Goal: Task Accomplishment & Management: Manage account settings

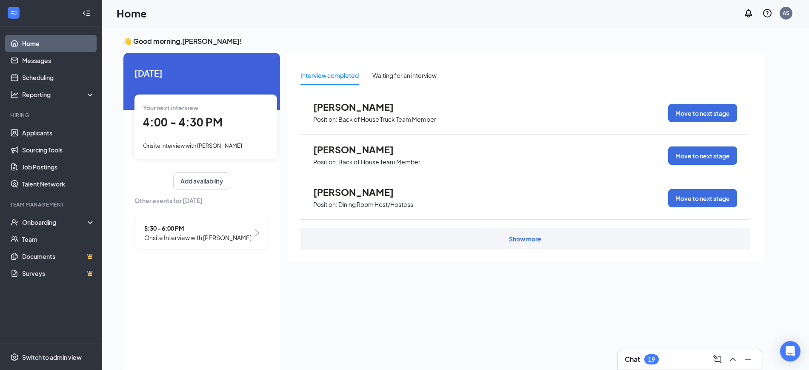
click at [653, 365] on div "Chat 19" at bounding box center [689, 359] width 130 height 14
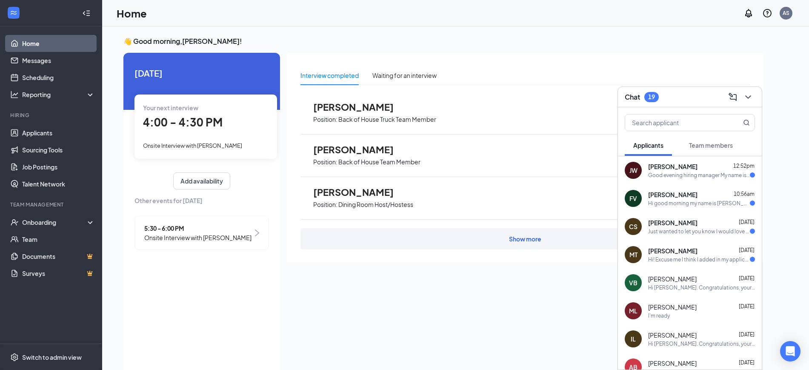
click at [668, 264] on div "MT [PERSON_NAME] [DATE] Hi! Excuse me I think I added in my application that I …" at bounding box center [690, 254] width 144 height 28
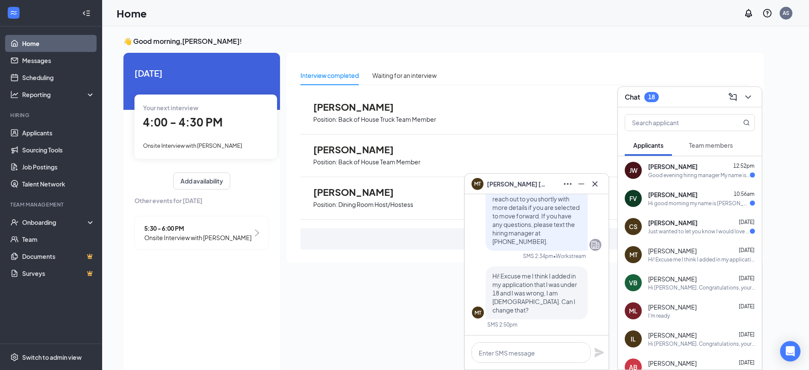
click at [681, 230] on div "Just wanted to let you know I would love the opportunity to meet with you" at bounding box center [699, 231] width 102 height 7
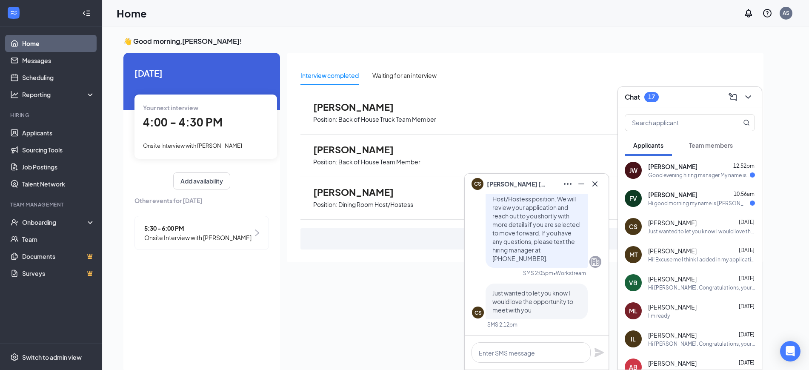
click at [702, 198] on div "[PERSON_NAME] 10:56am Hi good morning my name is [PERSON_NAME] spoke to someone…" at bounding box center [701, 198] width 107 height 17
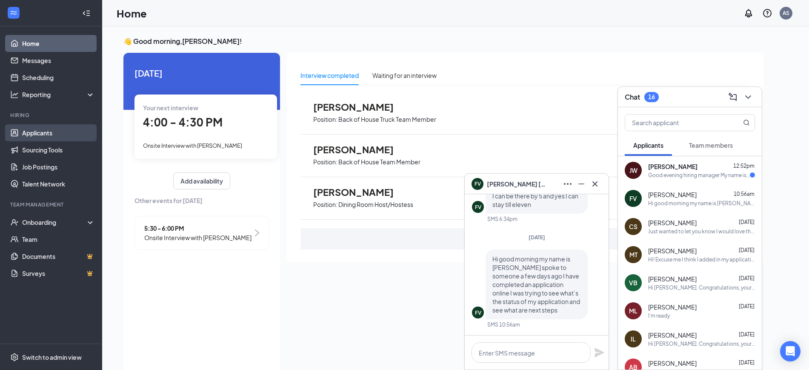
click at [74, 130] on link "Applicants" at bounding box center [58, 132] width 73 height 17
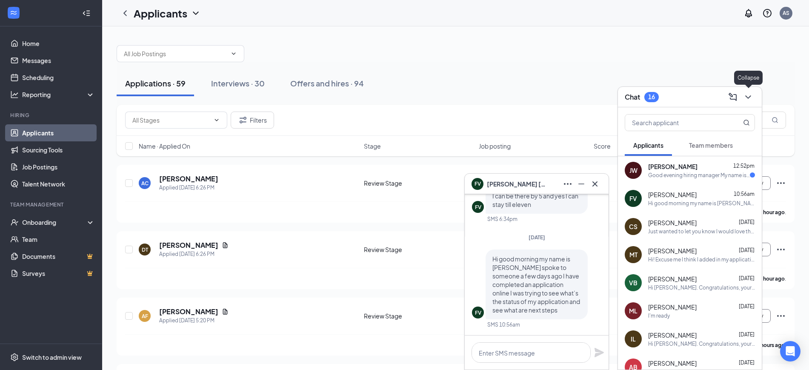
click at [753, 99] on button at bounding box center [748, 97] width 14 height 14
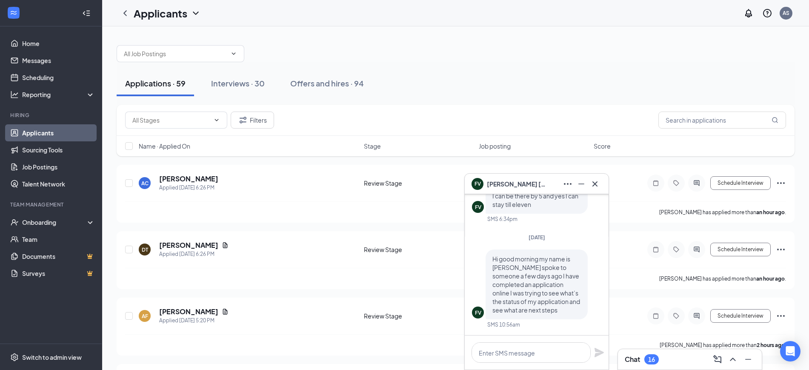
click at [593, 180] on icon "Cross" at bounding box center [595, 184] width 10 height 10
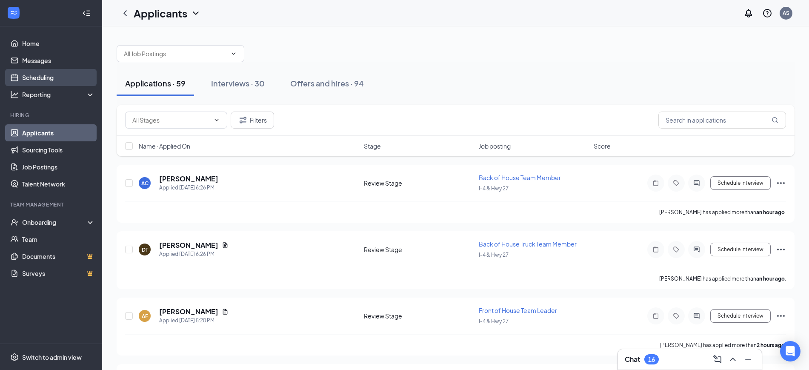
click at [43, 82] on link "Scheduling" at bounding box center [58, 77] width 73 height 17
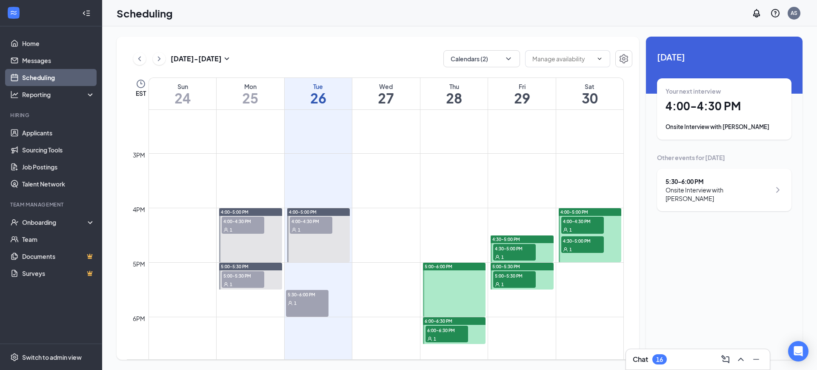
scroll to position [777, 0]
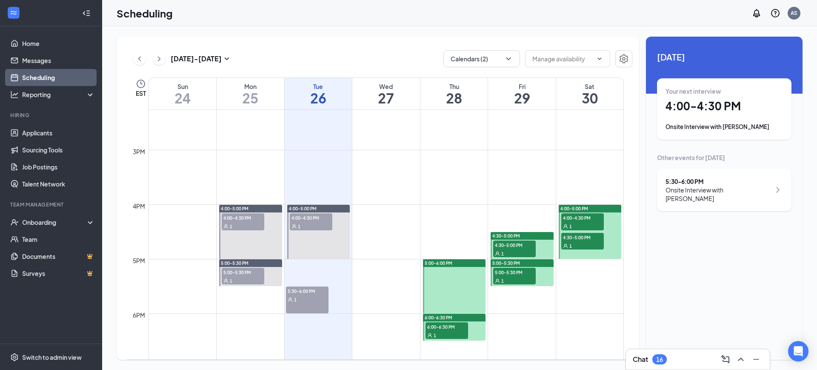
click at [248, 221] on span "4:00-4:30 PM" at bounding box center [243, 217] width 43 height 9
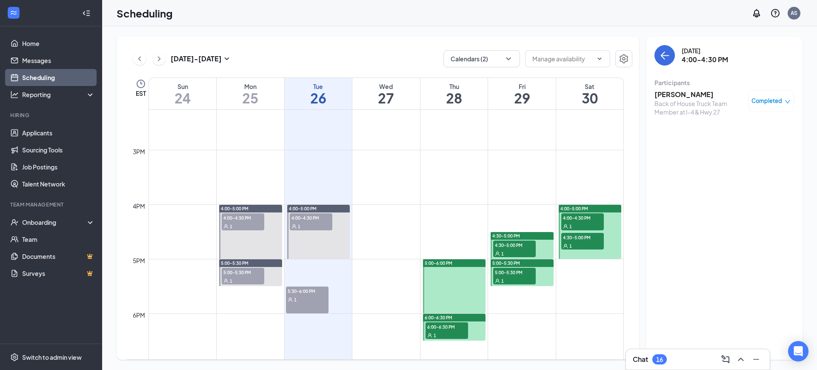
click at [250, 279] on div "1" at bounding box center [243, 280] width 43 height 9
click at [142, 55] on icon "ChevronLeft" at bounding box center [139, 59] width 9 height 10
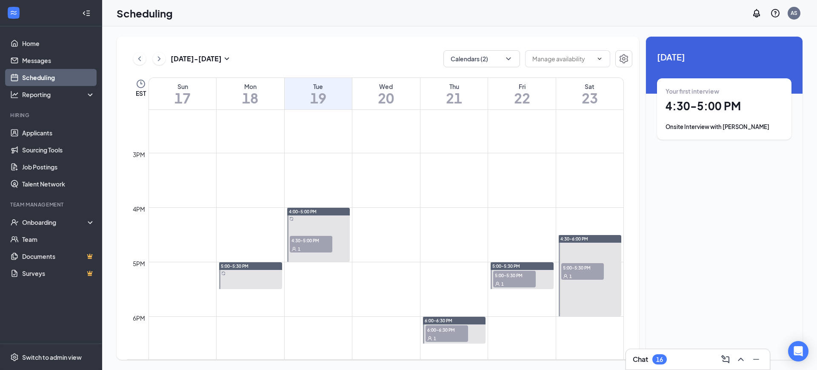
scroll to position [789, 0]
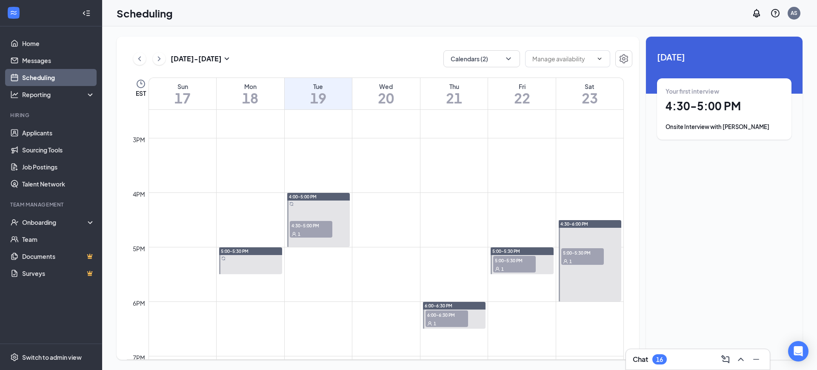
click at [579, 259] on div "1" at bounding box center [582, 260] width 43 height 9
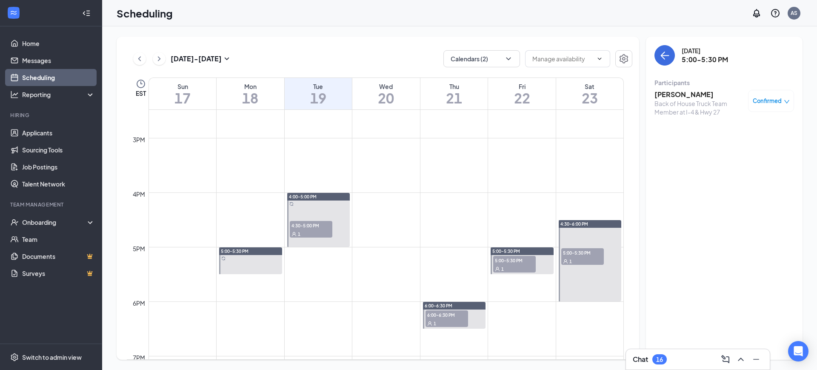
click at [685, 95] on h3 "[PERSON_NAME]" at bounding box center [698, 94] width 89 height 9
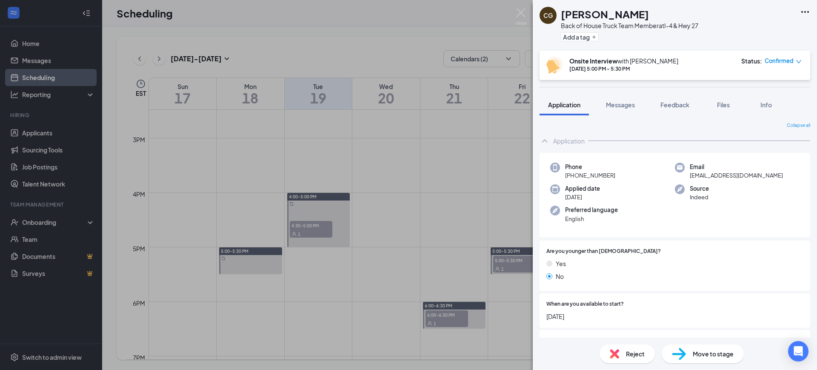
click at [595, 245] on div "Are you younger than [DEMOGRAPHIC_DATA]? Yes No" at bounding box center [674, 265] width 271 height 51
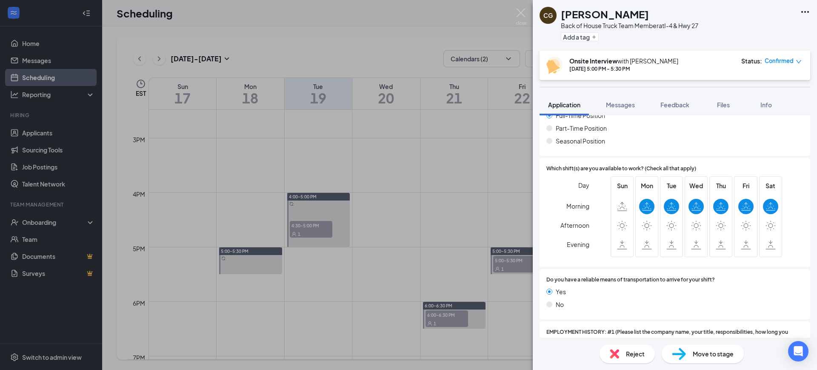
scroll to position [253, 0]
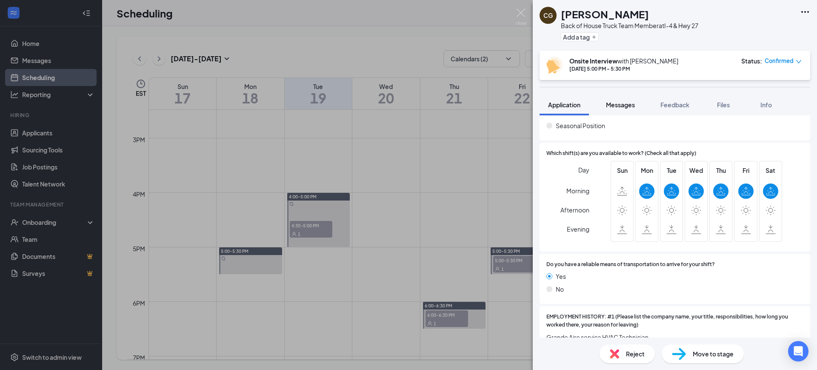
click at [634, 101] on span "Messages" at bounding box center [620, 105] width 29 height 8
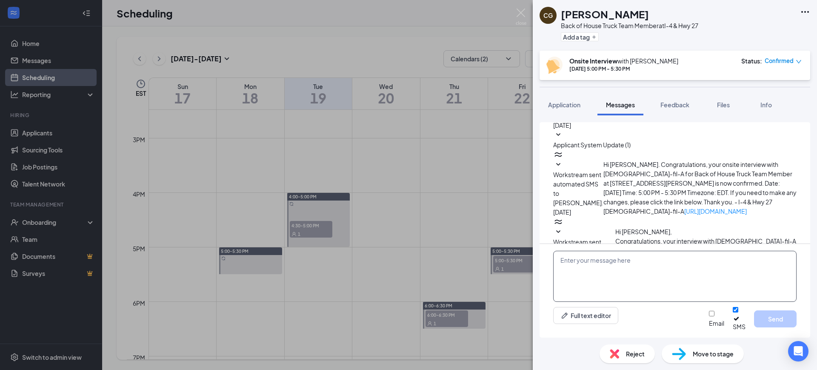
scroll to position [308, 0]
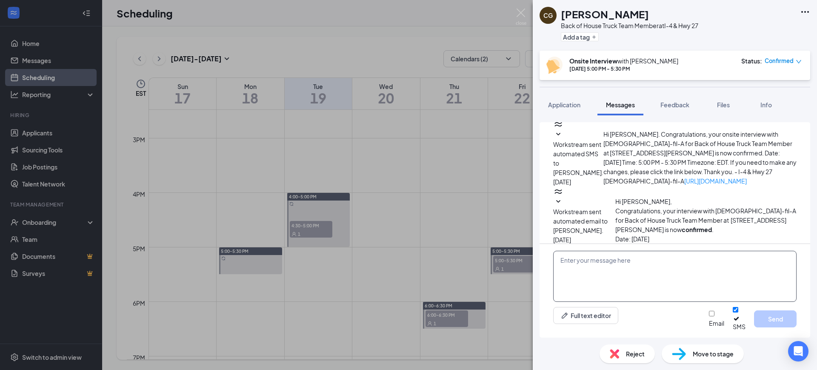
click at [598, 276] on textarea at bounding box center [674, 276] width 243 height 51
click at [770, 271] on textarea "Hi [PERSON_NAME]! What would be a good time to meet" at bounding box center [674, 276] width 243 height 51
click at [598, 268] on textarea "Hi [PERSON_NAME]! What would be a good time to meet" at bounding box center [674, 276] width 243 height 51
click at [684, 284] on textarea "Hi [PERSON_NAME]! thank you for coming for your first interview. What would be …" at bounding box center [674, 276] width 243 height 51
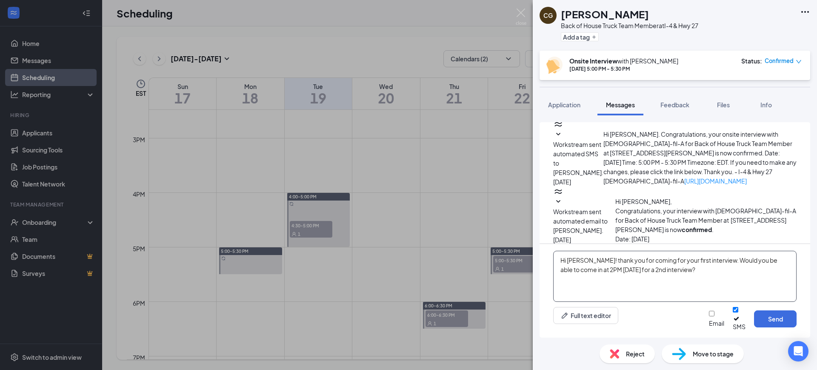
click at [712, 301] on textarea "Hi [PERSON_NAME]! thank you for coming for your first interview. Would you be a…" at bounding box center [674, 276] width 243 height 51
type textarea "Hi [PERSON_NAME]! thank you for coming for your first interview. Would you be a…"
click at [775, 320] on button "Send" at bounding box center [775, 318] width 43 height 17
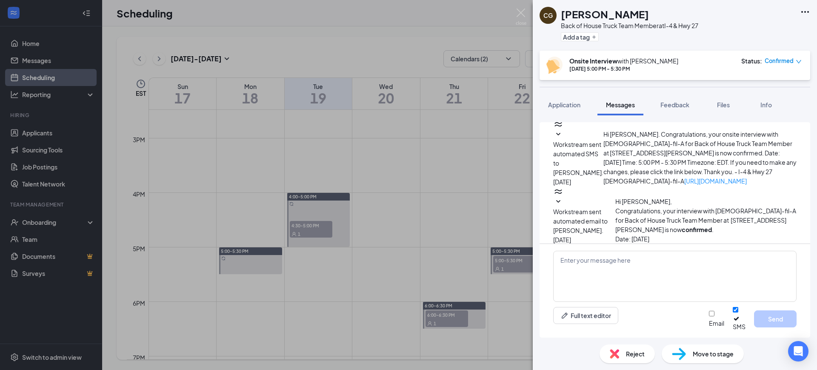
scroll to position [381, 0]
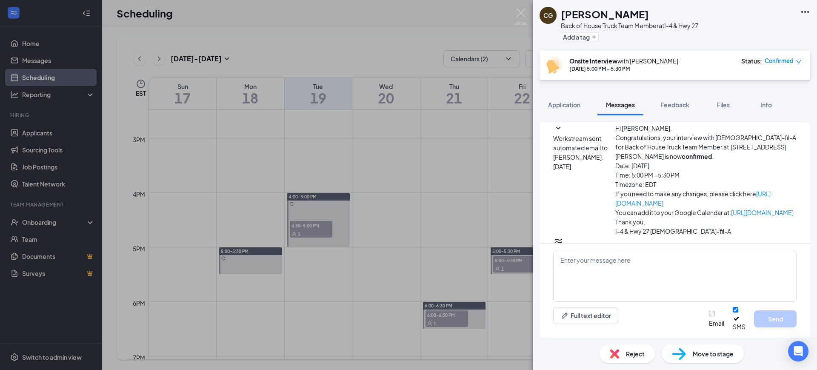
click at [405, 182] on div "[PERSON_NAME] Back of House Truck Team Member at I-4 & Hwy 27 Add a tag Onsite …" at bounding box center [408, 185] width 817 height 370
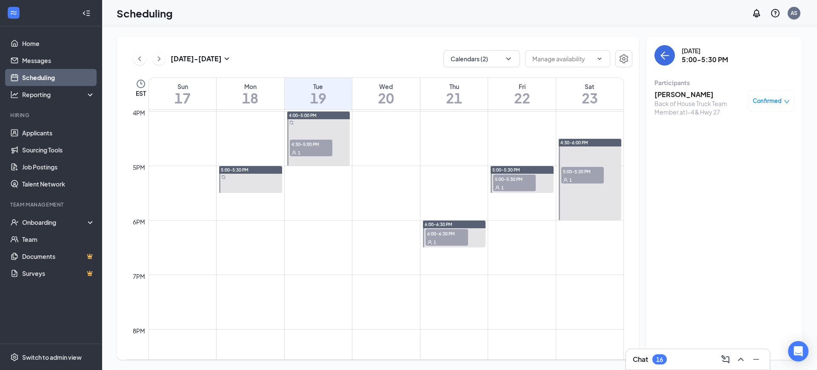
scroll to position [870, 0]
click at [159, 57] on icon "ChevronRight" at bounding box center [159, 58] width 3 height 5
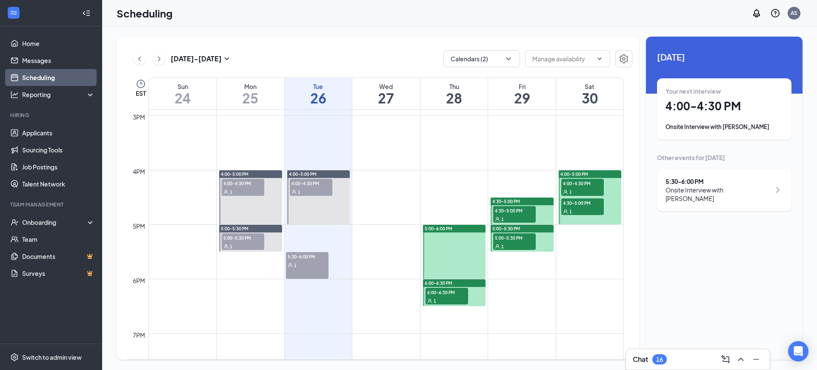
scroll to position [815, 0]
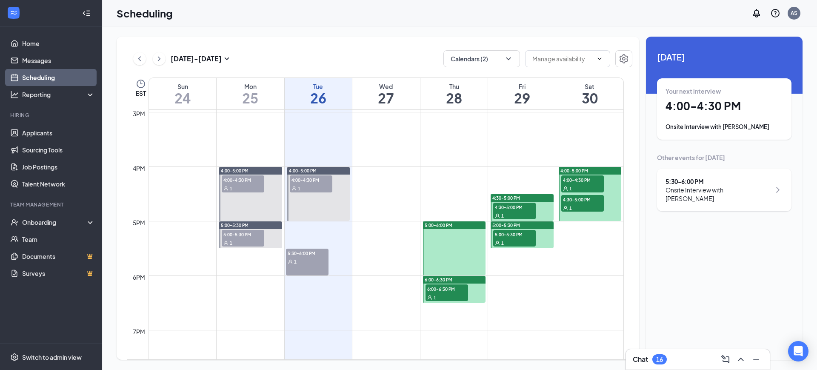
click at [320, 188] on div "1" at bounding box center [311, 188] width 43 height 9
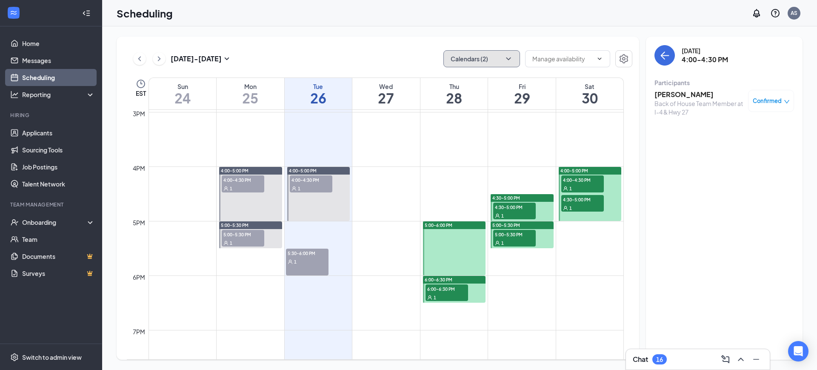
click at [490, 54] on button "Calendars (2)" at bounding box center [481, 58] width 77 height 17
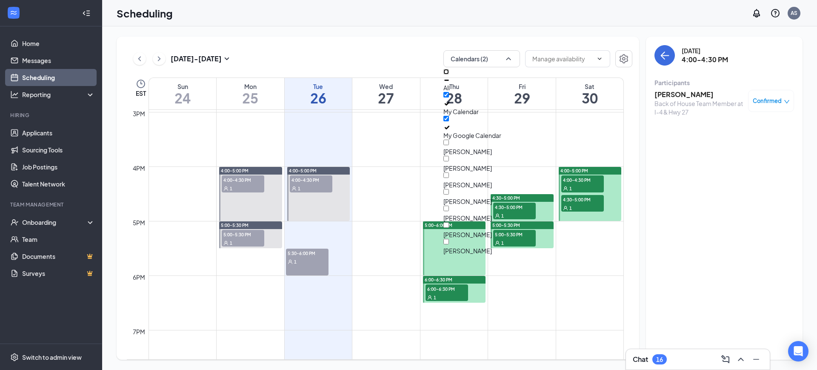
click at [449, 74] on input "All" at bounding box center [446, 72] width 6 height 6
checkbox input "true"
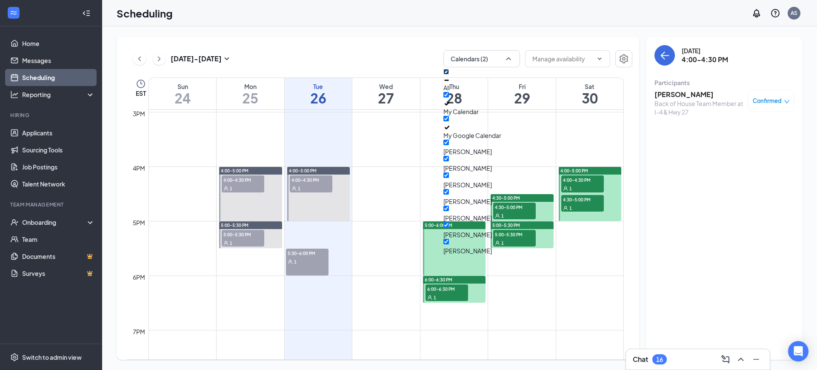
checkbox input "true"
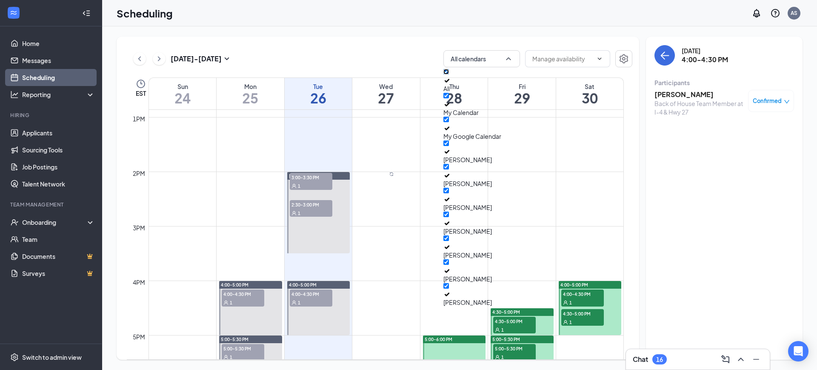
scroll to position [700, 0]
click at [314, 206] on span "2:30-3:00 PM" at bounding box center [311, 205] width 43 height 9
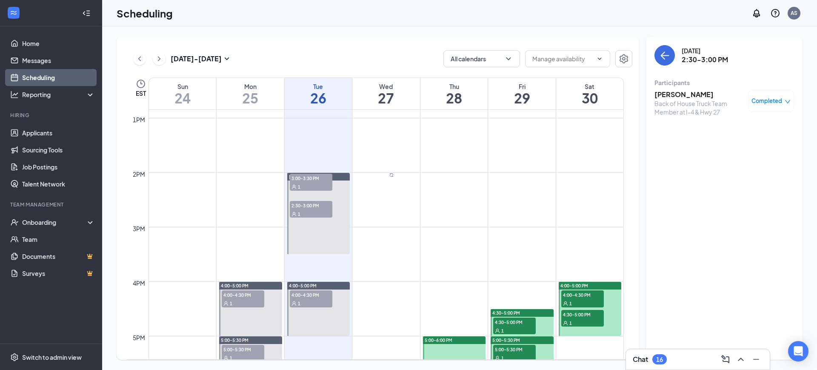
click at [680, 94] on h3 "[PERSON_NAME]" at bounding box center [698, 94] width 89 height 9
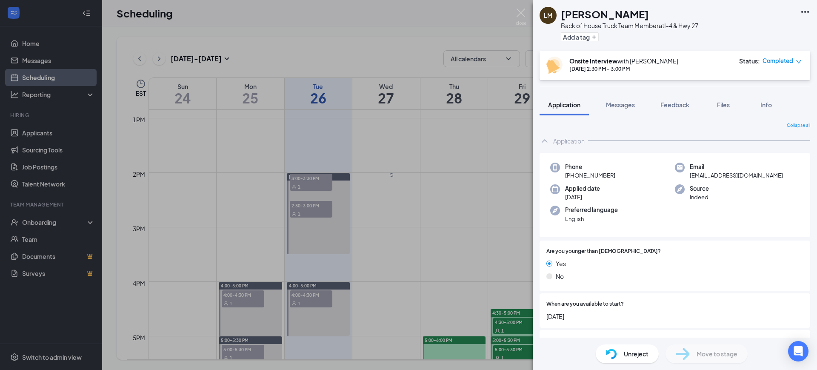
click at [413, 127] on div "[PERSON_NAME] Back of House Truck Team Member at I-4 & Hwy 27 Add a tag Onsite …" at bounding box center [408, 185] width 817 height 370
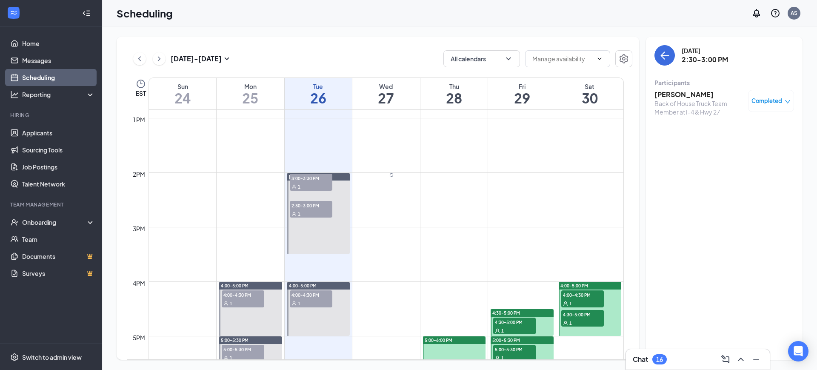
click at [307, 191] on div "1" at bounding box center [311, 186] width 43 height 9
click at [704, 90] on h3 "[PERSON_NAME]" at bounding box center [698, 94] width 89 height 9
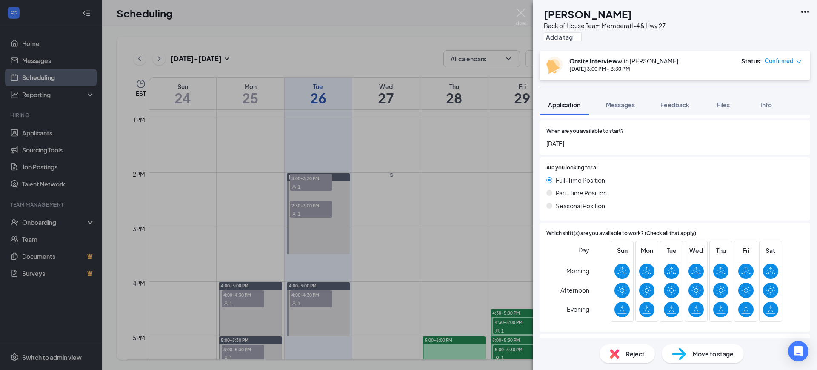
scroll to position [174, 0]
click at [627, 352] on span "Reject" at bounding box center [635, 353] width 19 height 9
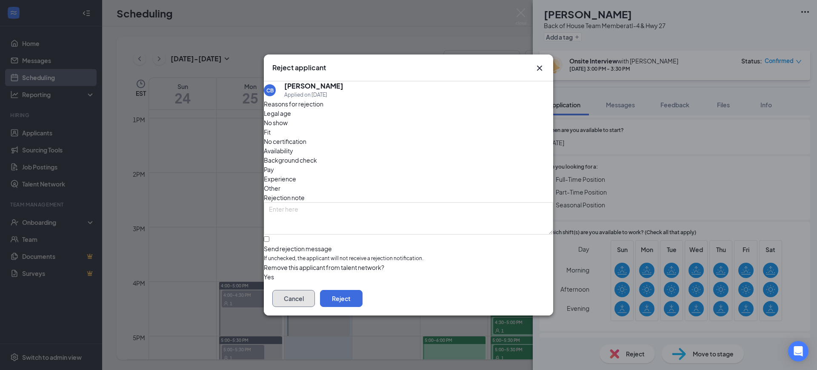
click at [315, 298] on button "Cancel" at bounding box center [293, 298] width 43 height 17
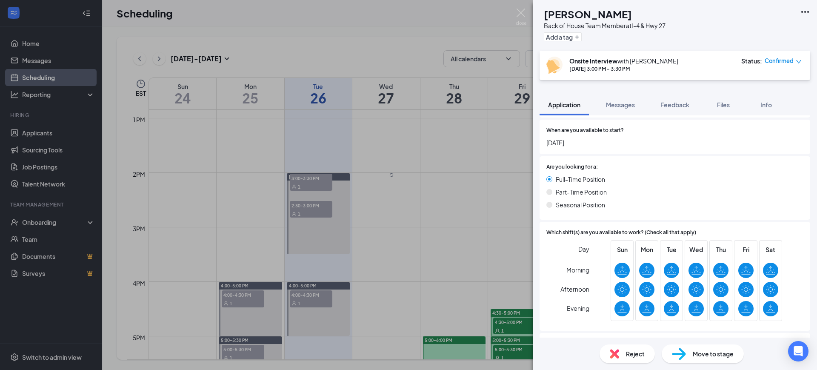
click at [445, 296] on div "CB [PERSON_NAME] Back of House Team Member at I-4 & Hwy 27 Add a tag Onsite Int…" at bounding box center [408, 185] width 817 height 370
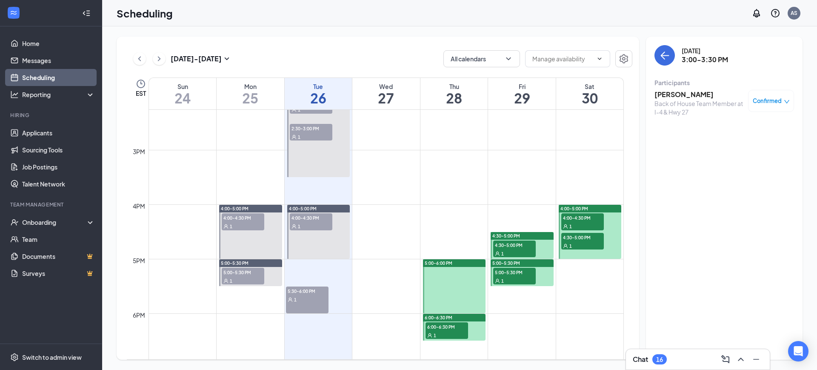
scroll to position [794, 0]
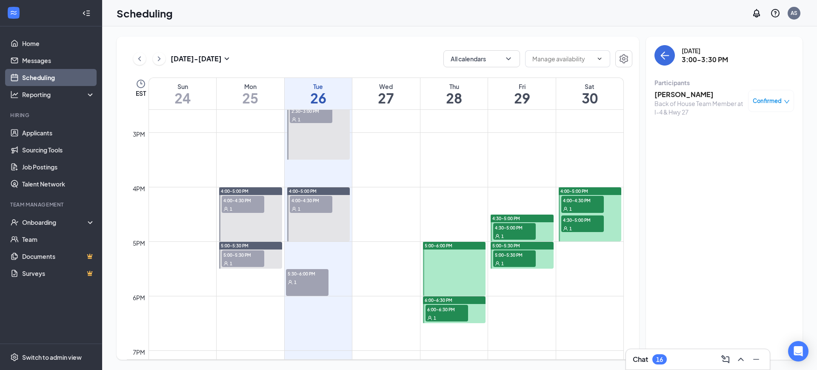
click at [315, 208] on div "1" at bounding box center [311, 208] width 43 height 9
click at [322, 96] on div "1" at bounding box center [311, 92] width 43 height 9
click at [708, 116] on div "Back of House Team Member at I-4 & Hwy 27" at bounding box center [698, 107] width 89 height 17
click at [692, 94] on h3 "[PERSON_NAME]" at bounding box center [698, 94] width 89 height 9
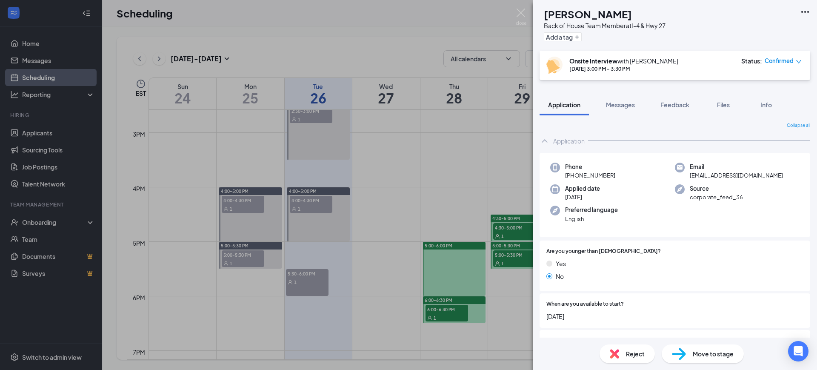
click at [634, 362] on div "Reject" at bounding box center [626, 353] width 55 height 19
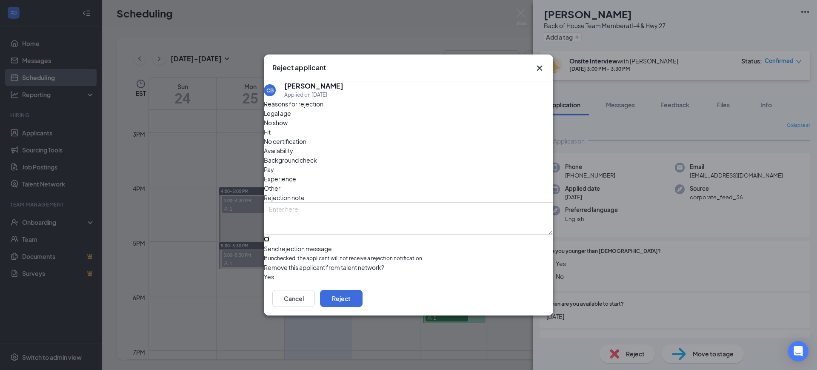
click at [269, 236] on input "Send rejection message If unchecked, the applicant will not receive a rejection…" at bounding box center [267, 239] width 6 height 6
checkbox input "true"
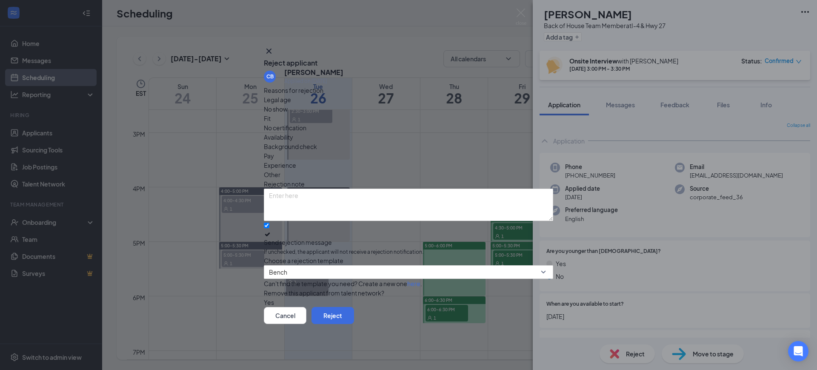
click at [264, 298] on button "button" at bounding box center [264, 301] width 0 height 9
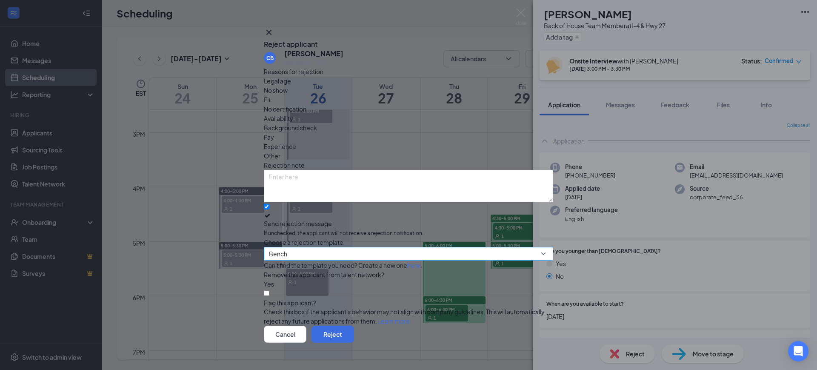
click at [371, 247] on span "Bench" at bounding box center [404, 258] width 271 height 23
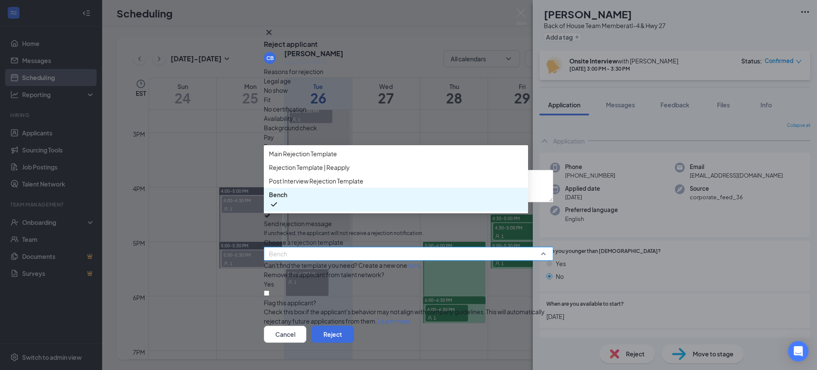
click at [386, 252] on span "Bench" at bounding box center [404, 258] width 271 height 23
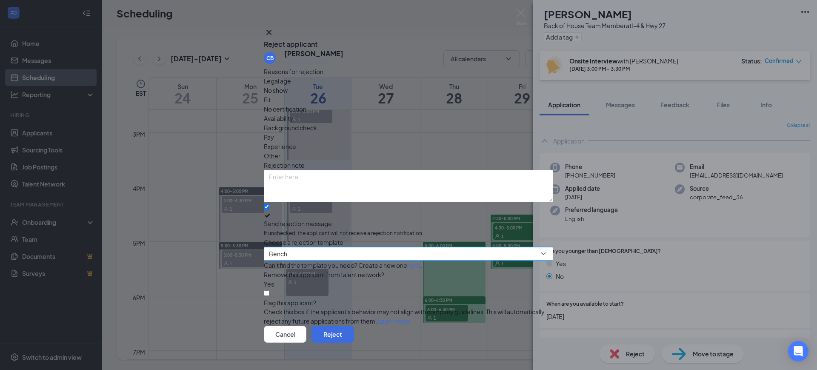
click at [362, 250] on span "Bench" at bounding box center [404, 258] width 271 height 23
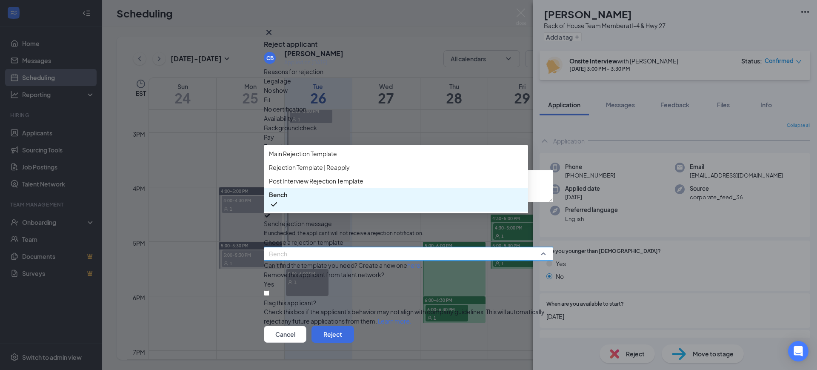
click at [387, 159] on div "Main Rejection Template" at bounding box center [396, 154] width 264 height 14
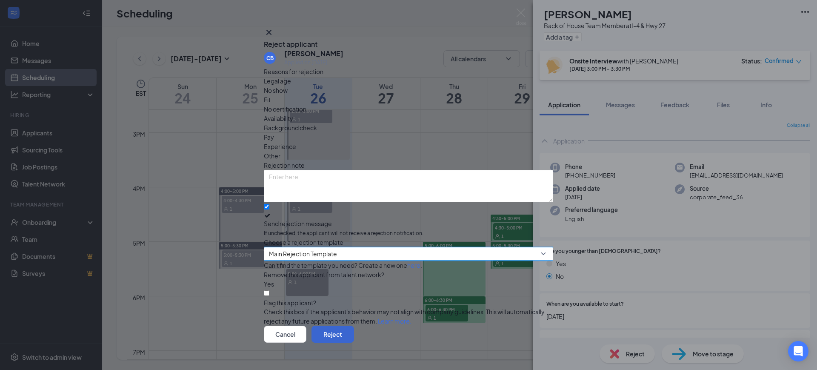
click at [354, 325] on button "Reject" at bounding box center [332, 333] width 43 height 17
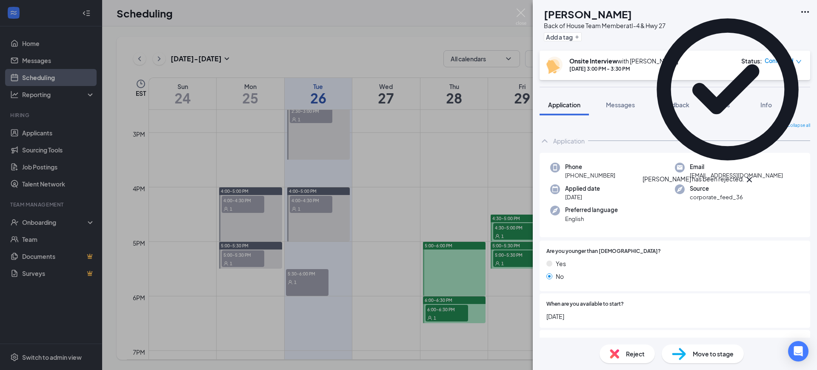
click at [313, 254] on div "CB [PERSON_NAME] Back of House Team Member at I-4 & Hwy 27 Add a tag Onsite Int…" at bounding box center [408, 185] width 817 height 370
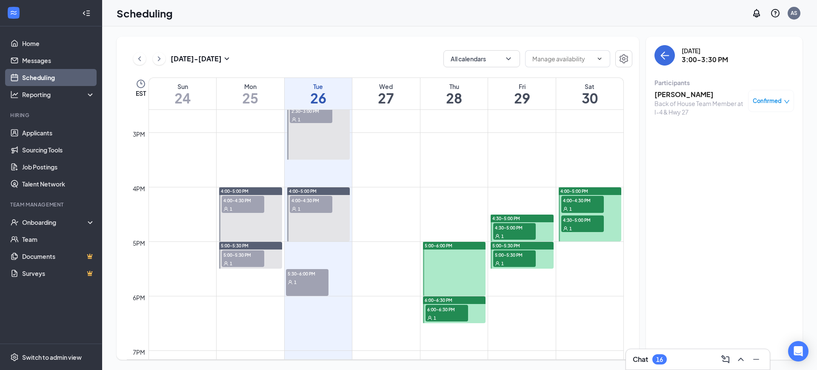
click at [321, 205] on div "1" at bounding box center [311, 208] width 43 height 9
click at [717, 100] on div "Back of House Team Member at I-4 & Hwy 27" at bounding box center [698, 107] width 89 height 17
click at [714, 87] on div "[PERSON_NAME] Back of House Team Member at I-4 & Hwy 27 Confirmed" at bounding box center [724, 103] width 140 height 32
click at [774, 105] on span "Confirmed" at bounding box center [766, 101] width 29 height 9
click at [778, 102] on span "Confirmed" at bounding box center [766, 101] width 29 height 9
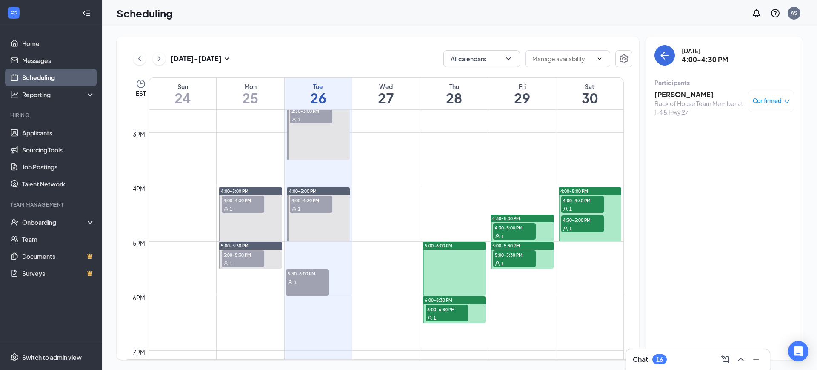
click at [786, 101] on icon "down" at bounding box center [787, 102] width 6 height 6
click at [758, 150] on span "Mark complete" at bounding box center [738, 154] width 58 height 9
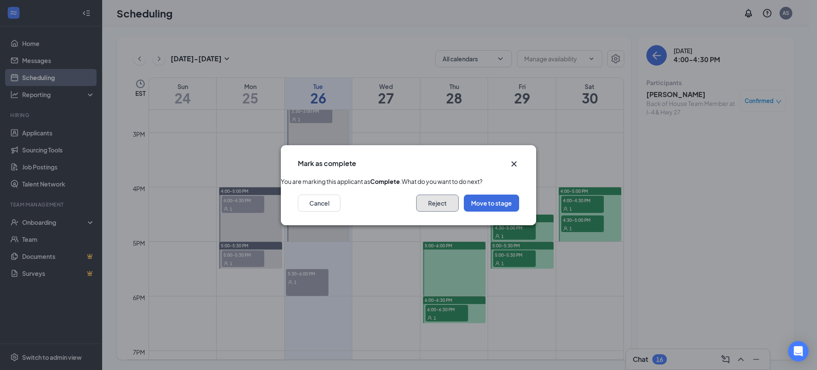
click at [443, 211] on button "Reject" at bounding box center [437, 202] width 43 height 17
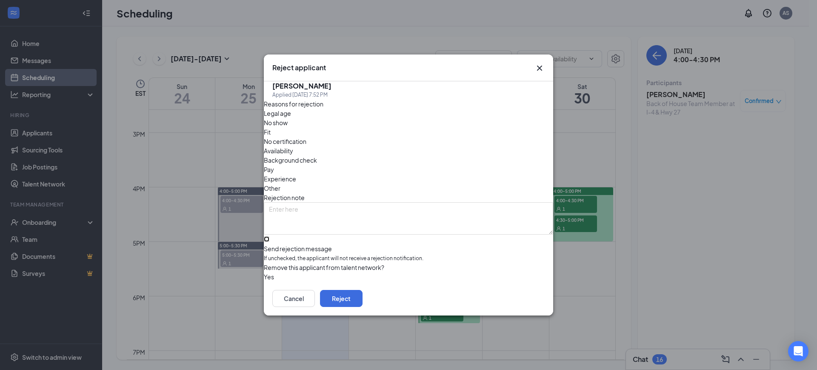
click at [269, 236] on input "Send rejection message If unchecked, the applicant will not receive a rejection…" at bounding box center [267, 239] width 6 height 6
checkbox input "true"
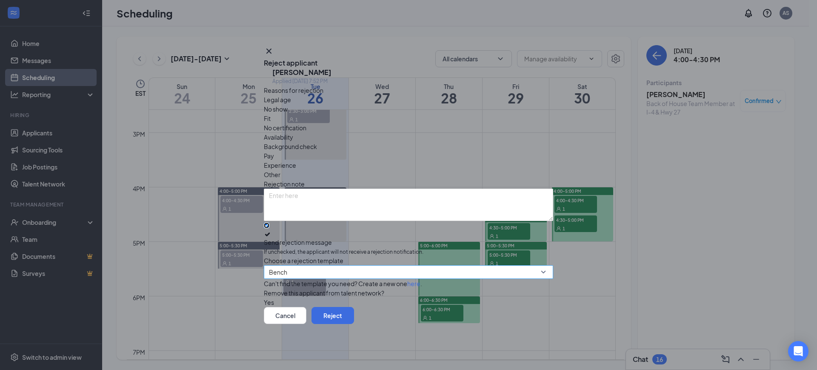
click at [310, 265] on span "Bench" at bounding box center [404, 276] width 271 height 23
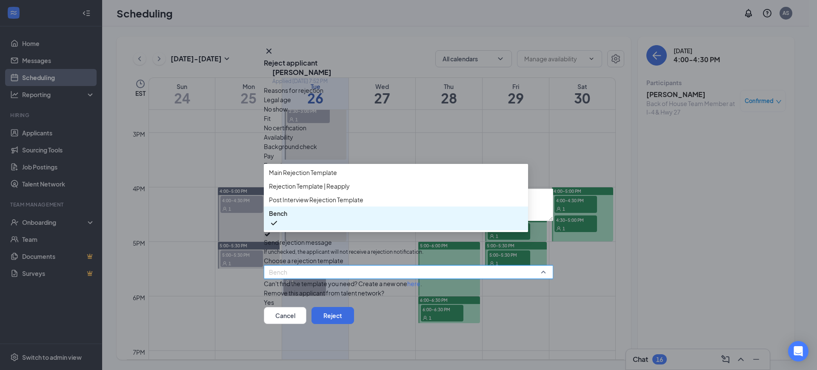
click at [329, 168] on span "Main Rejection Template" at bounding box center [303, 172] width 68 height 9
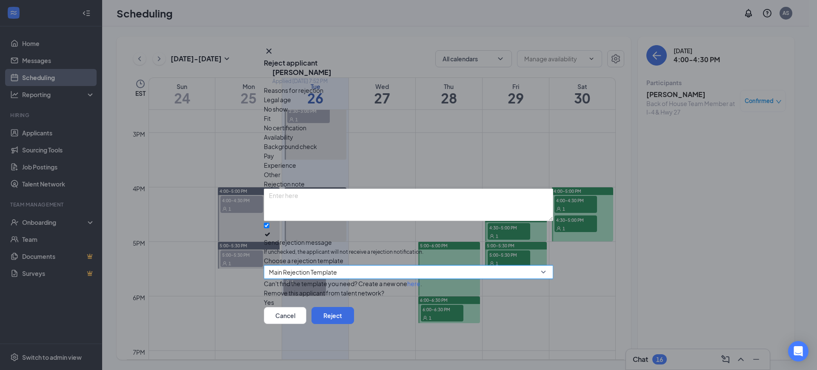
click at [289, 297] on div "Yes" at bounding box center [408, 301] width 289 height 9
click at [264, 301] on button "button" at bounding box center [264, 301] width 0 height 9
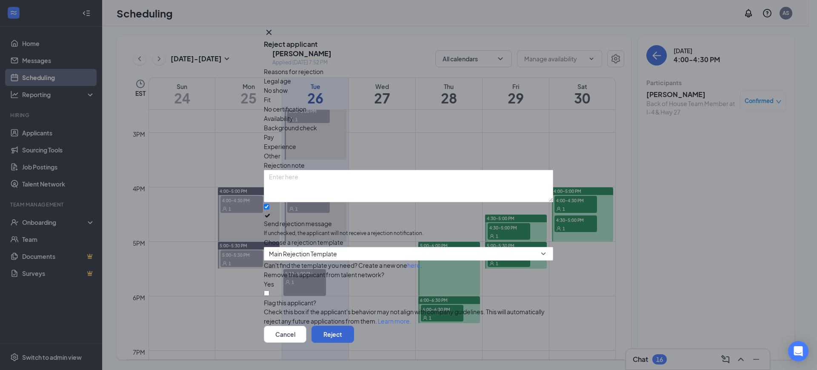
click at [354, 325] on button "Reject" at bounding box center [332, 333] width 43 height 17
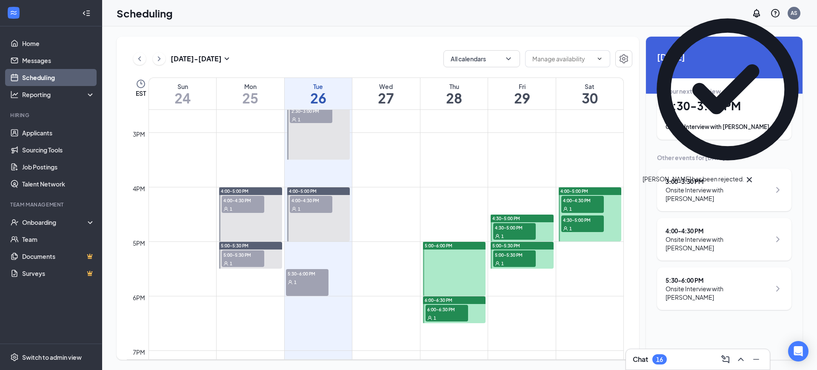
click at [311, 285] on link "5:30-6:00 PM 1" at bounding box center [317, 281] width 65 height 27
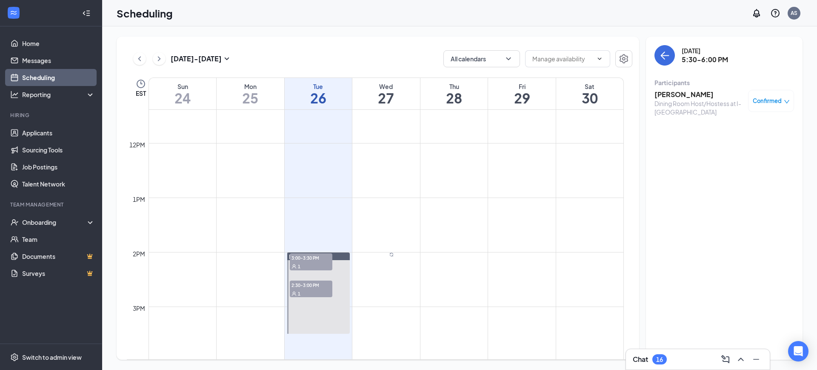
scroll to position [661, 0]
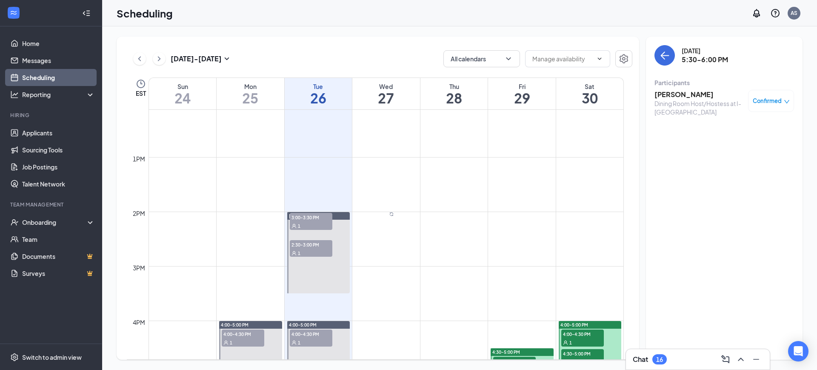
click at [409, 145] on td at bounding box center [385, 150] width 475 height 14
click at [384, 229] on link "[PERSON_NAME] 2:00-2:30 PM 1 2:30-3:00 PM 1 3:00-3:30 PM 1" at bounding box center [385, 252] width 65 height 82
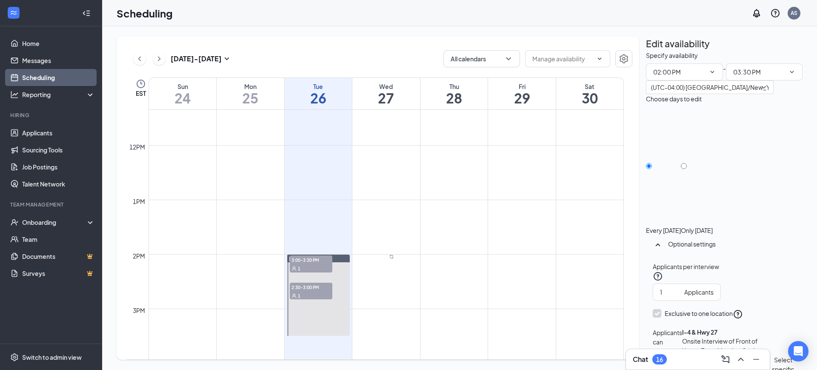
scroll to position [625, 0]
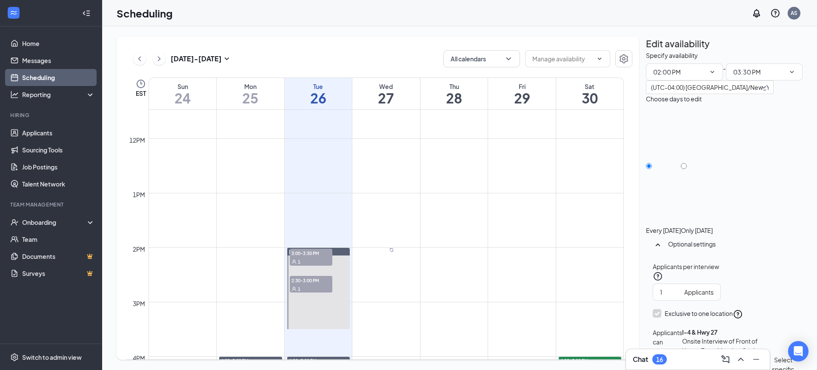
click at [396, 268] on link "[PERSON_NAME] 2:00-2:30 PM 1 2:30-3:00 PM 1 3:00-3:30 PM 1" at bounding box center [385, 288] width 65 height 82
click at [373, 272] on link "[PERSON_NAME] 2:00-2:30 PM 1 2:30-3:00 PM 1 3:00-3:30 PM 1" at bounding box center [385, 288] width 65 height 82
click at [389, 267] on link "[PERSON_NAME] 2:00-2:30 PM 1 2:30-3:00 PM 1 3:00-3:30 PM 1" at bounding box center [385, 288] width 65 height 82
click at [502, 208] on td at bounding box center [385, 213] width 475 height 14
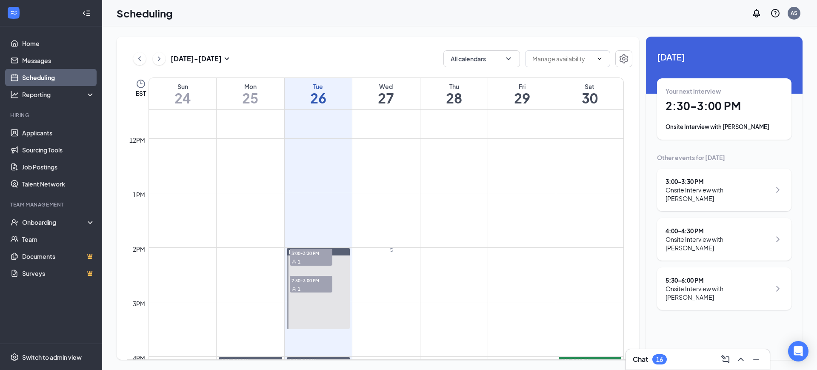
click at [391, 265] on div "1" at bounding box center [377, 260] width 43 height 9
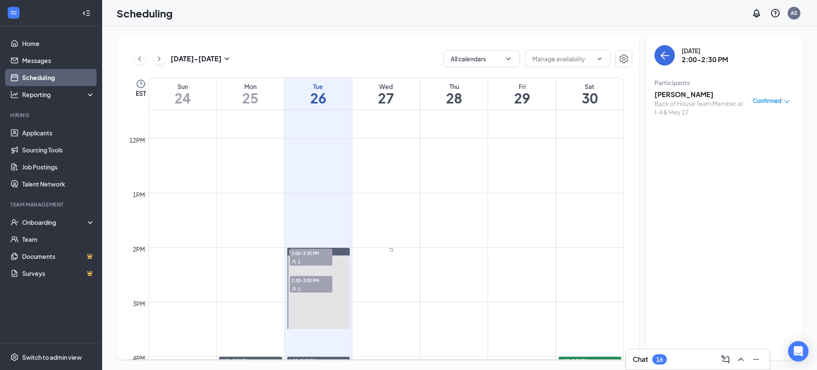
click at [395, 265] on div "1" at bounding box center [377, 260] width 43 height 9
click at [385, 265] on div "1" at bounding box center [377, 260] width 43 height 9
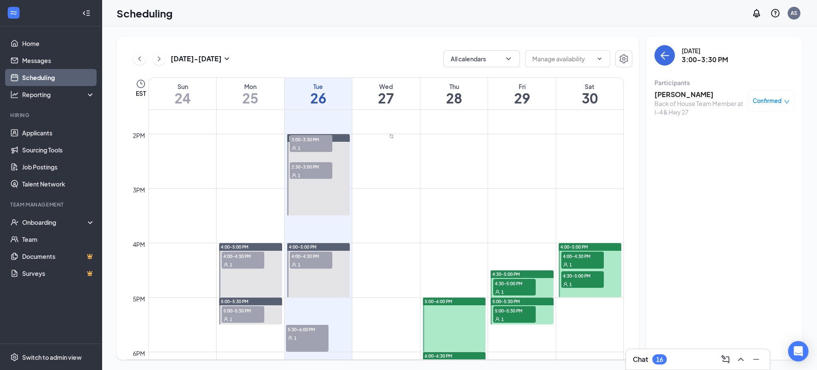
scroll to position [740, 0]
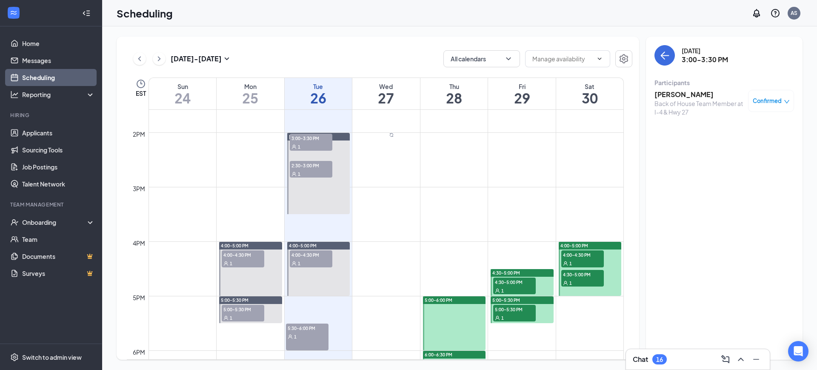
click at [459, 149] on div "1" at bounding box center [478, 145] width 43 height 9
click at [500, 149] on div "1" at bounding box center [521, 145] width 43 height 9
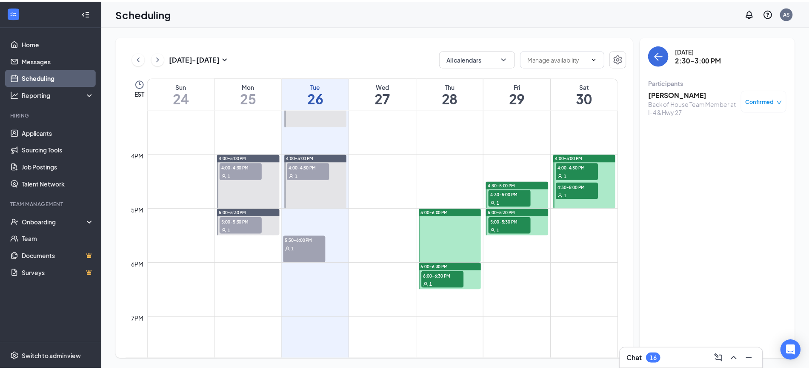
scroll to position [828, 0]
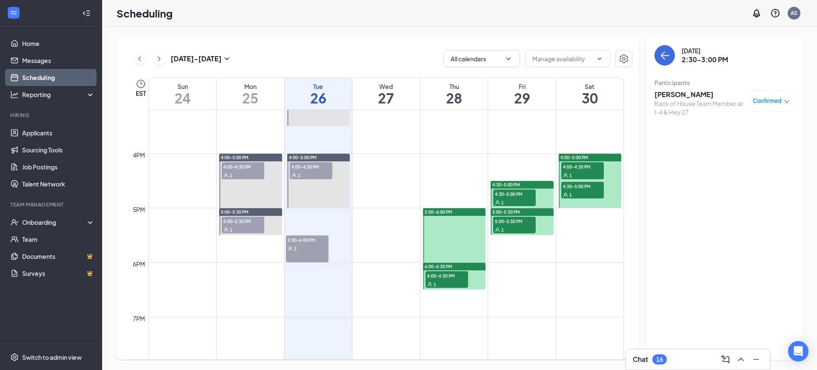
click at [446, 279] on span "6:00-6:30 PM" at bounding box center [446, 275] width 43 height 9
click at [54, 130] on link "Applicants" at bounding box center [58, 132] width 73 height 17
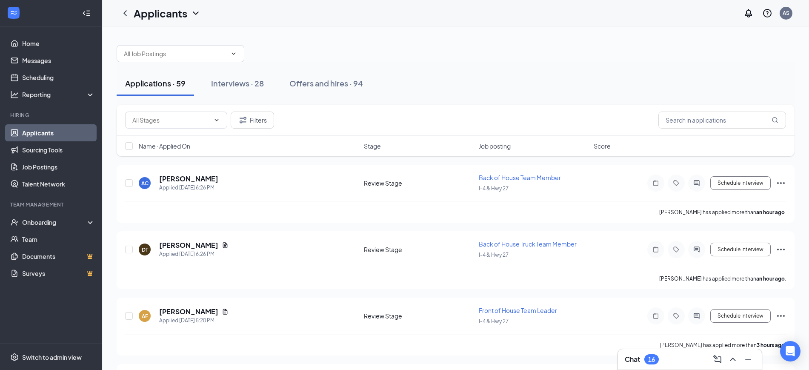
click at [669, 360] on div "Chat 16" at bounding box center [689, 359] width 130 height 14
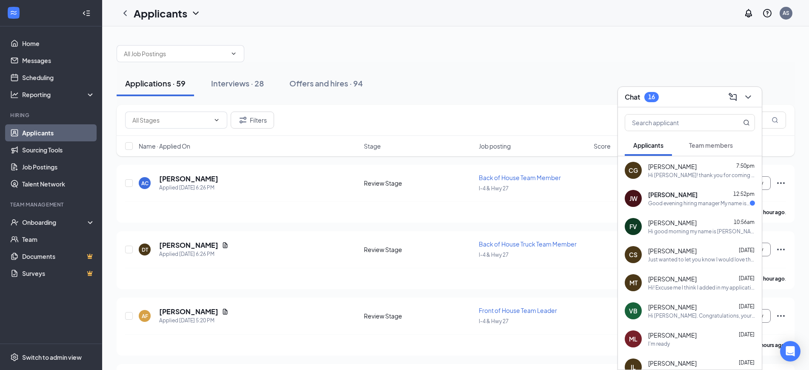
click at [715, 194] on div "[PERSON_NAME] 12:52pm" at bounding box center [701, 194] width 107 height 9
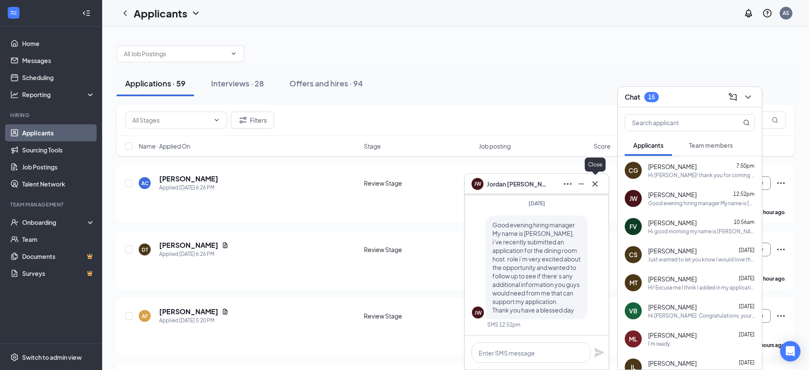
click at [597, 183] on icon "Cross" at bounding box center [595, 184] width 10 height 10
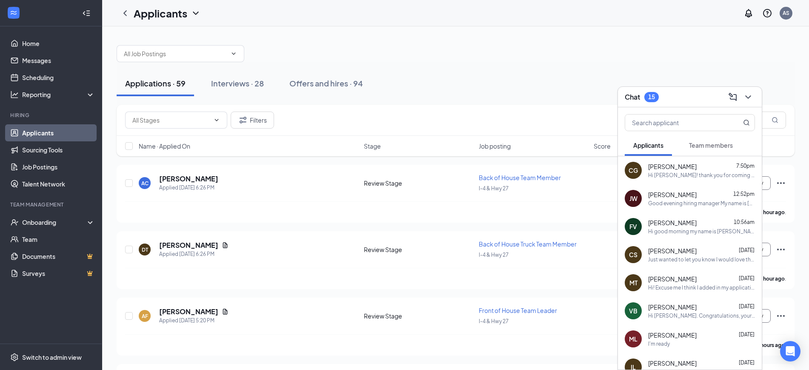
click at [693, 232] on div "Hi good morning my name is [PERSON_NAME] spoke to someone a few days ago I have…" at bounding box center [701, 231] width 107 height 7
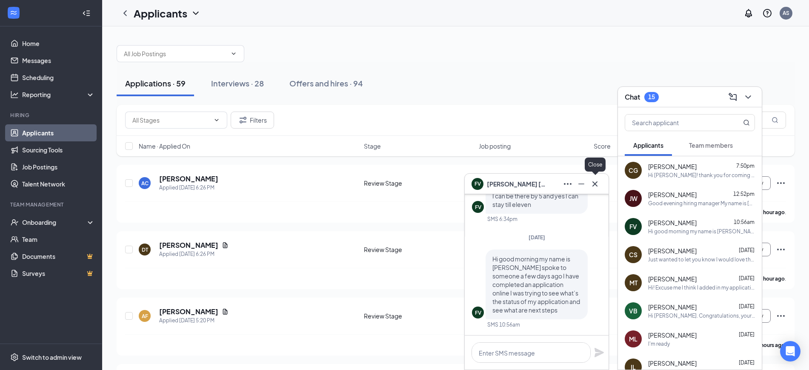
click at [601, 185] on button at bounding box center [595, 184] width 14 height 14
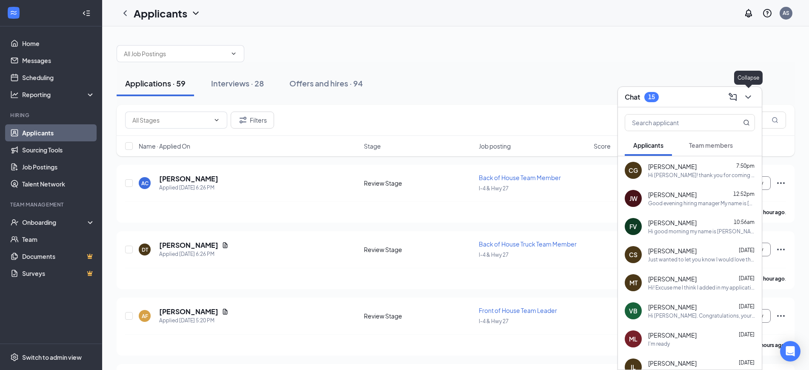
click at [754, 103] on div at bounding box center [746, 97] width 15 height 14
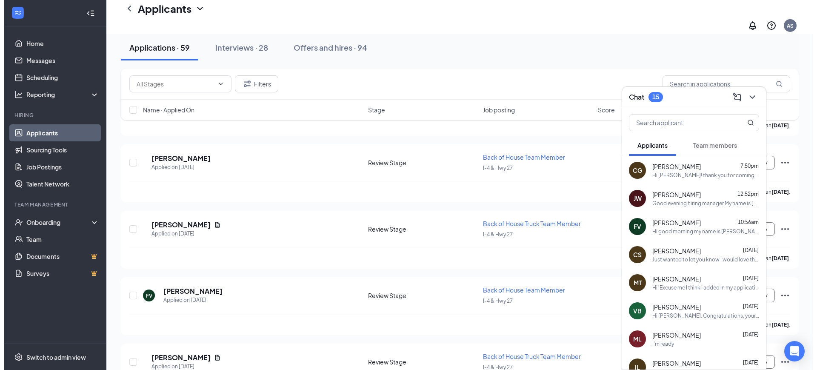
scroll to position [3713, 0]
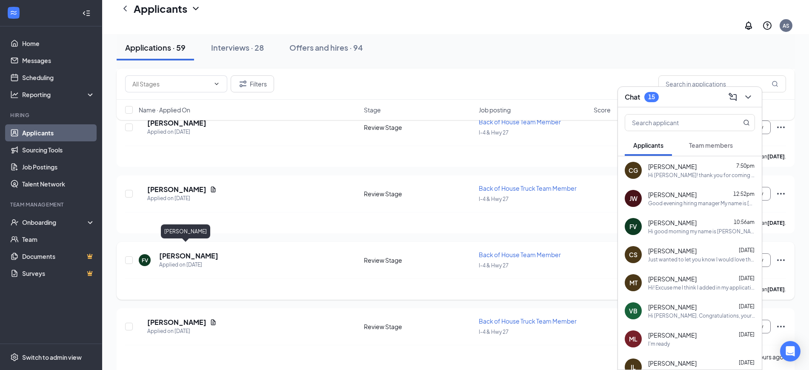
click at [181, 251] on h5 "[PERSON_NAME]" at bounding box center [188, 255] width 59 height 9
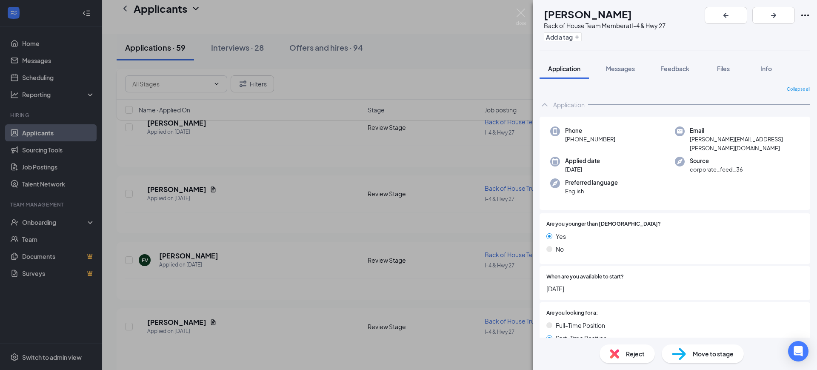
click at [710, 354] on span "Move to stage" at bounding box center [712, 353] width 41 height 9
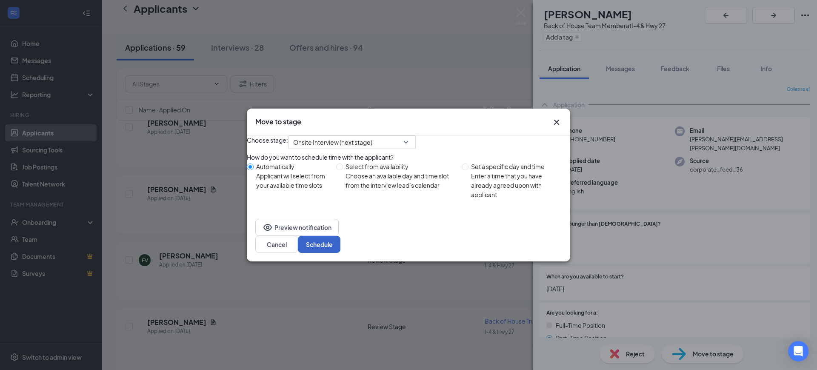
click at [340, 246] on button "Schedule" at bounding box center [319, 244] width 43 height 17
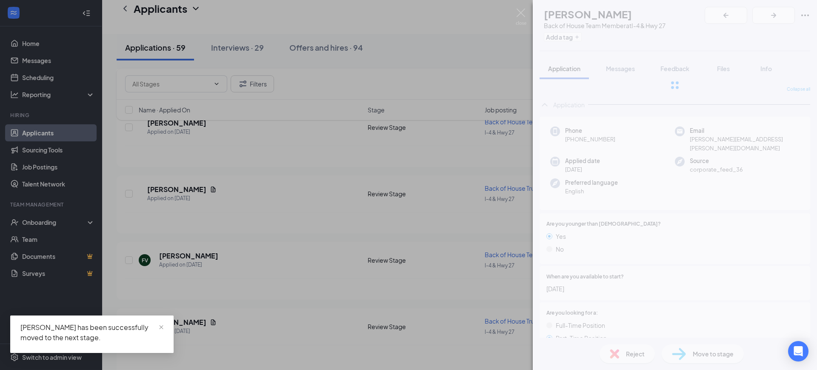
click at [183, 316] on div "FV [PERSON_NAME] Back of House Team Member at I-4 & Hwy 27 Add a tag Applicatio…" at bounding box center [408, 185] width 817 height 370
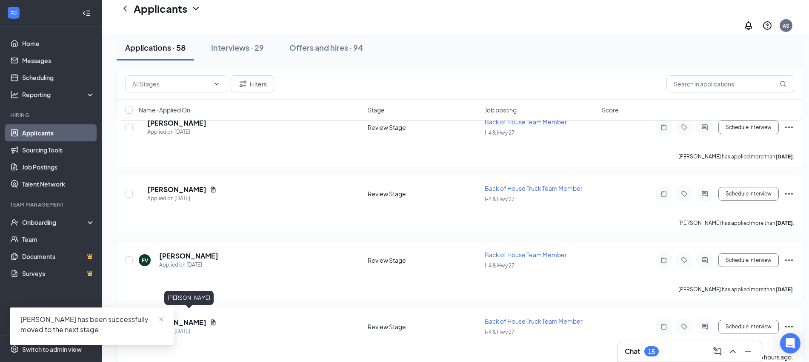
click at [186, 317] on h5 "[PERSON_NAME]" at bounding box center [176, 321] width 59 height 9
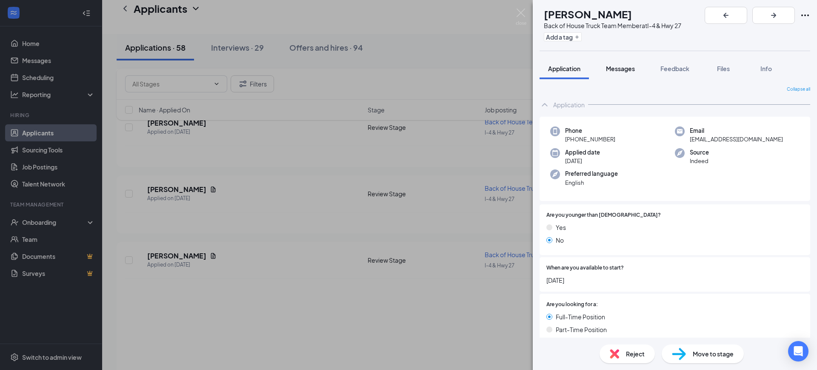
scroll to position [3647, 0]
click at [627, 65] on span "Messages" at bounding box center [620, 69] width 29 height 8
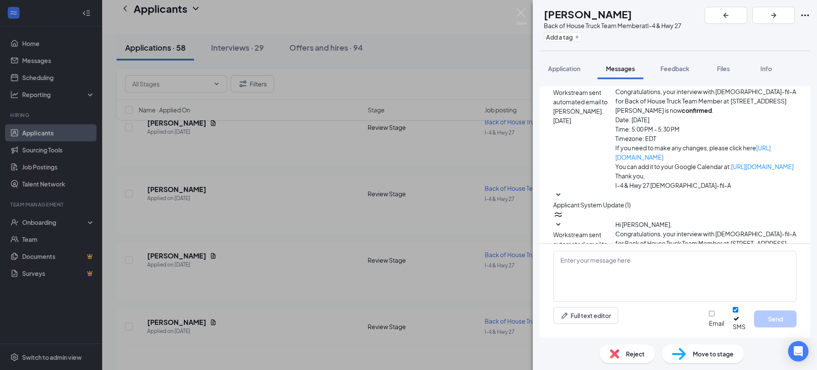
scroll to position [26, 0]
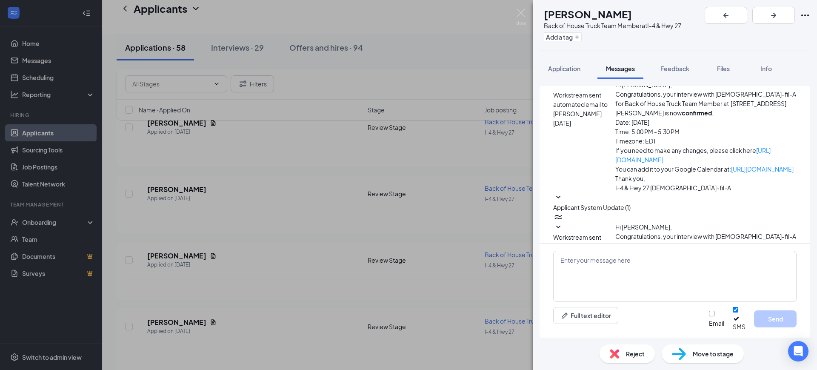
click at [613, 357] on img at bounding box center [614, 353] width 9 height 9
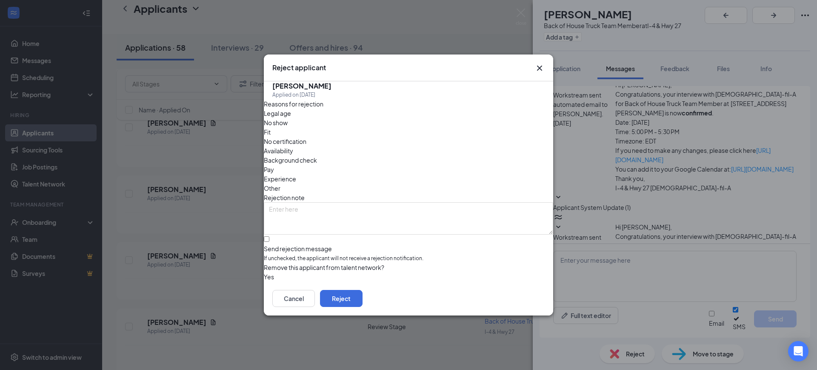
click at [290, 272] on div "Yes" at bounding box center [408, 276] width 289 height 9
click at [264, 272] on button "button" at bounding box center [264, 276] width 0 height 9
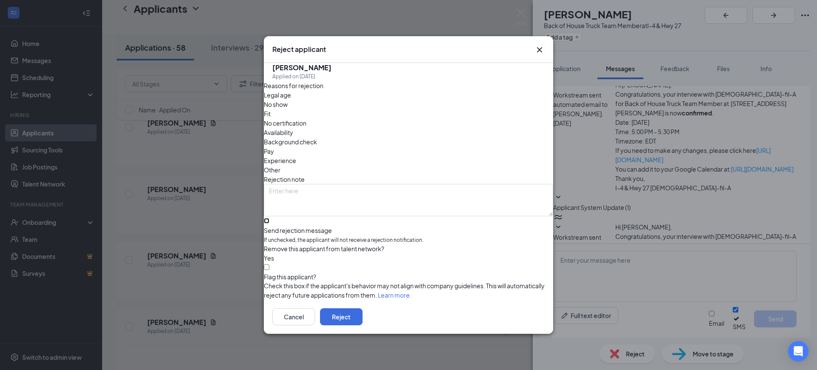
click at [269, 218] on input "Send rejection message If unchecked, the applicant will not receive a rejection…" at bounding box center [267, 221] width 6 height 6
checkbox input "true"
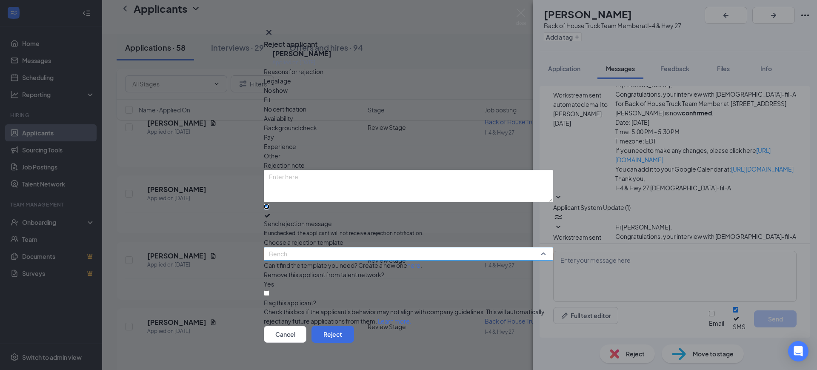
click at [306, 251] on span "Bench" at bounding box center [404, 258] width 271 height 23
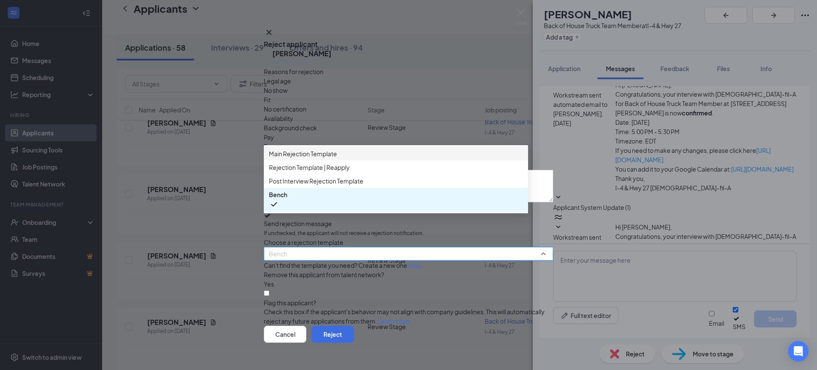
click at [314, 158] on span "Main Rejection Template" at bounding box center [303, 153] width 68 height 9
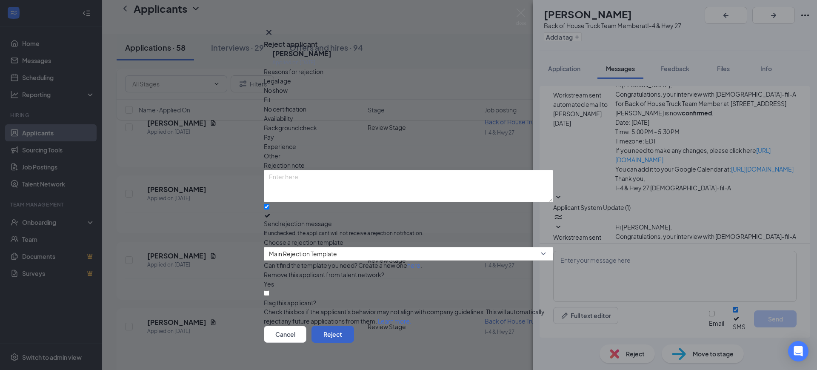
click at [354, 325] on button "Reject" at bounding box center [332, 333] width 43 height 17
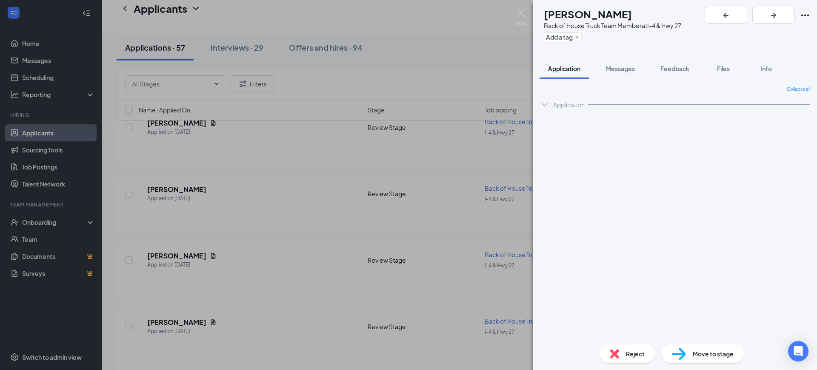
click at [178, 248] on div "[PERSON_NAME] Back of House Truck Team Member at I-4 & Hwy 27 Add a tag Applica…" at bounding box center [408, 185] width 817 height 370
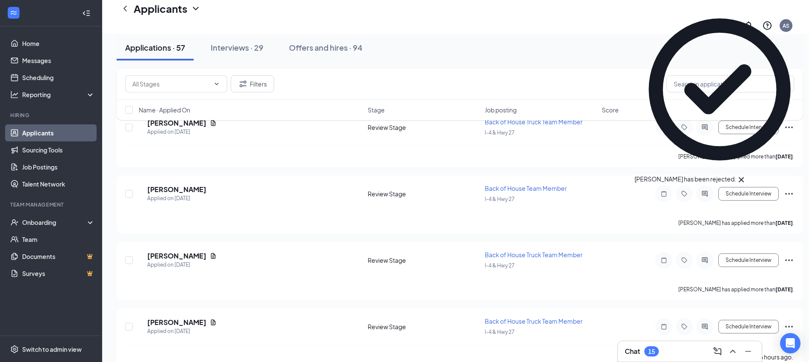
click at [178, 251] on h5 "[PERSON_NAME]" at bounding box center [176, 255] width 59 height 9
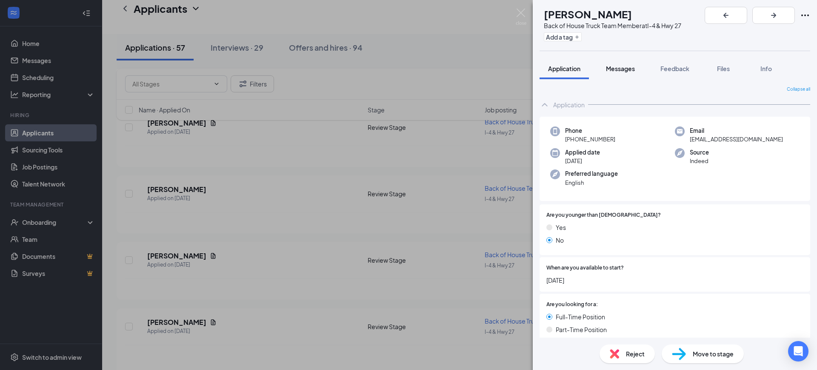
click at [625, 73] on button "Messages" at bounding box center [620, 68] width 46 height 21
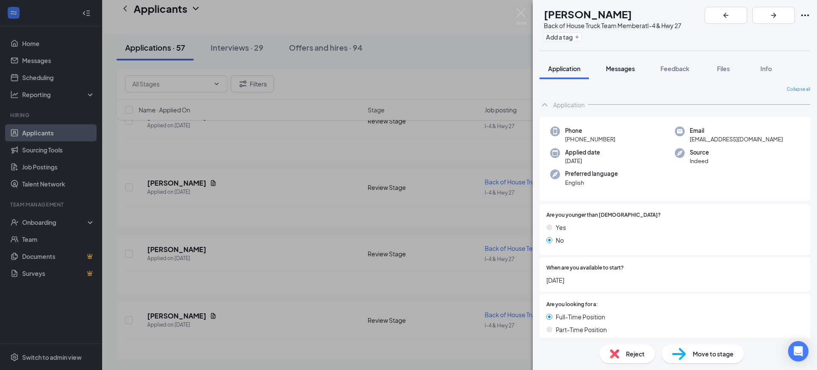
click at [625, 73] on button "Messages" at bounding box center [620, 68] width 46 height 21
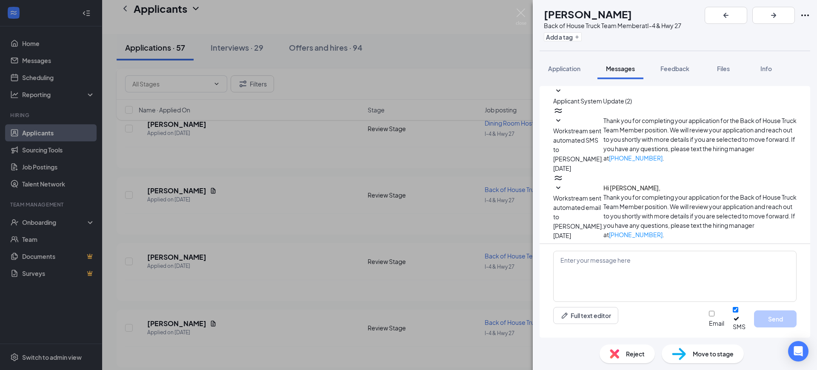
scroll to position [96, 0]
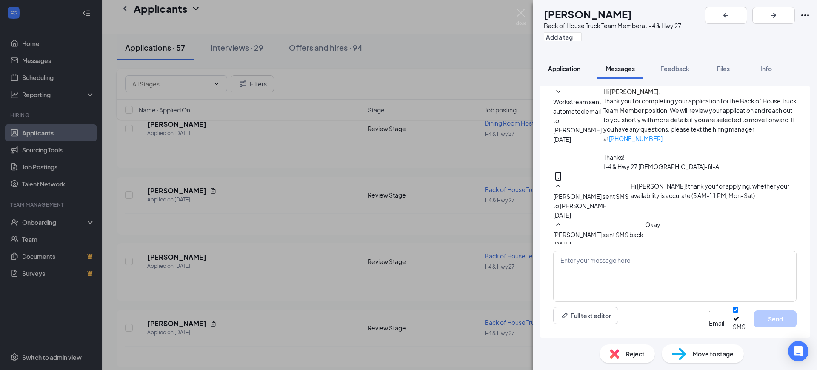
click at [565, 69] on span "Application" at bounding box center [564, 69] width 32 height 8
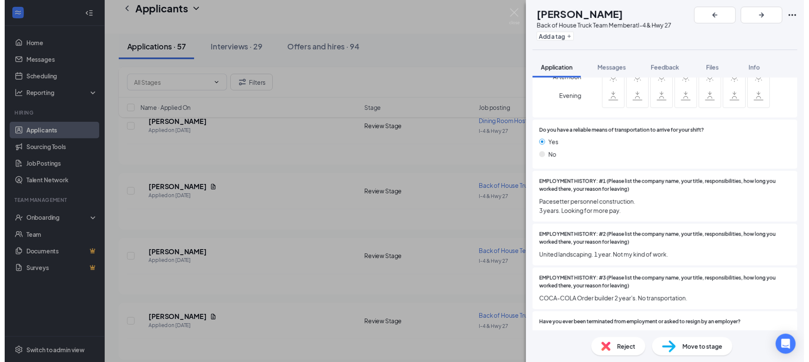
scroll to position [373, 0]
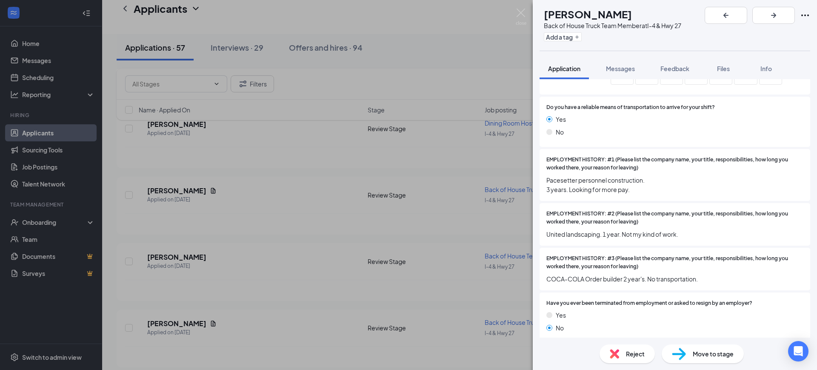
click at [718, 354] on span "Move to stage" at bounding box center [712, 353] width 41 height 9
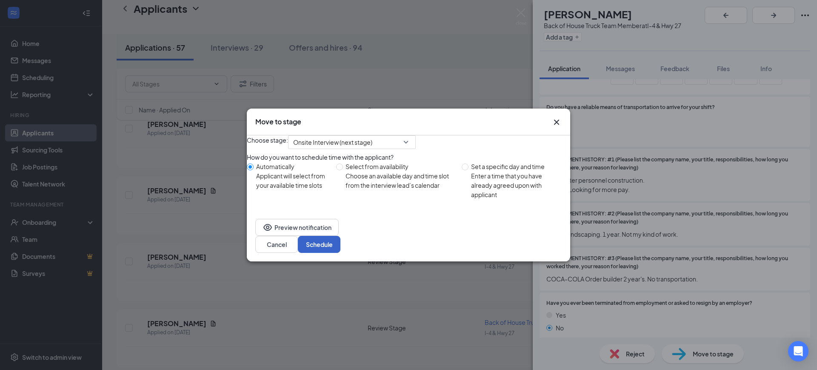
click at [340, 250] on button "Schedule" at bounding box center [319, 244] width 43 height 17
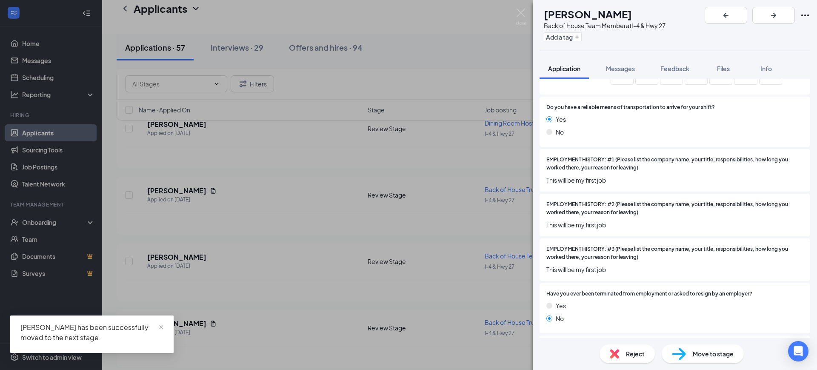
click at [382, 242] on div "AC [PERSON_NAME] Back of House Team Member at I-4 & Hwy 27 Add a tag Applicatio…" at bounding box center [408, 185] width 817 height 370
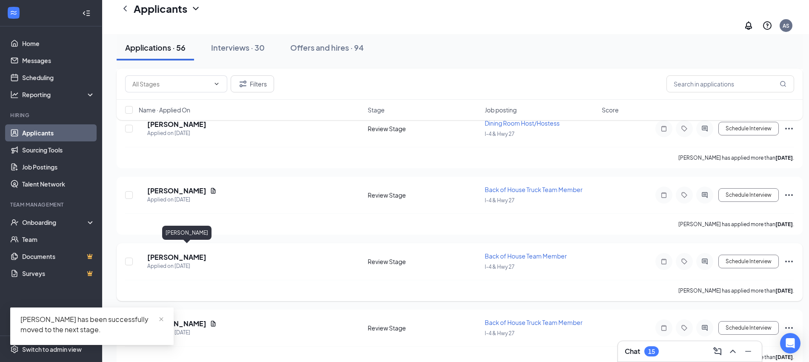
click at [193, 252] on h5 "[PERSON_NAME]" at bounding box center [176, 256] width 59 height 9
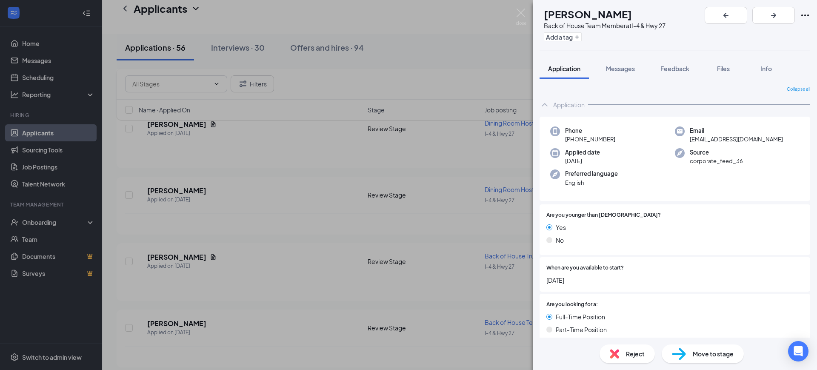
scroll to position [153, 0]
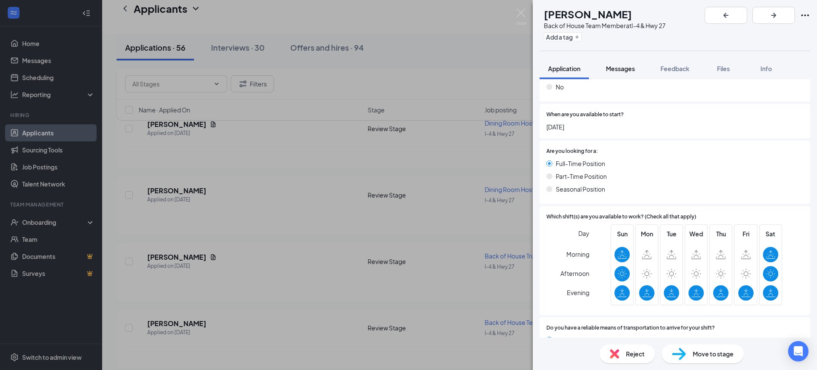
click at [623, 71] on span "Messages" at bounding box center [620, 69] width 29 height 8
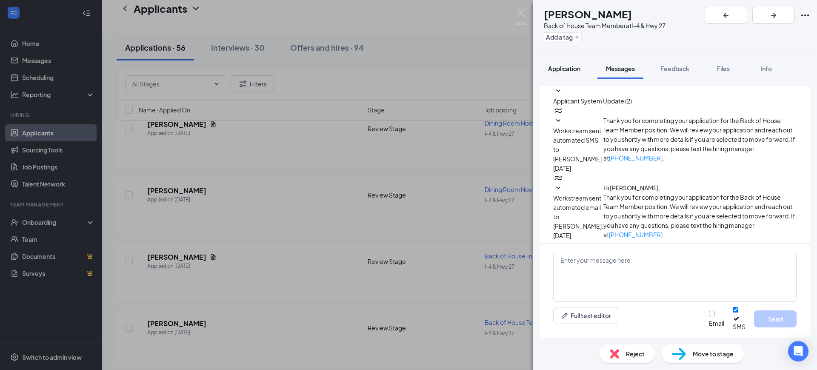
click at [558, 68] on span "Application" at bounding box center [564, 69] width 32 height 8
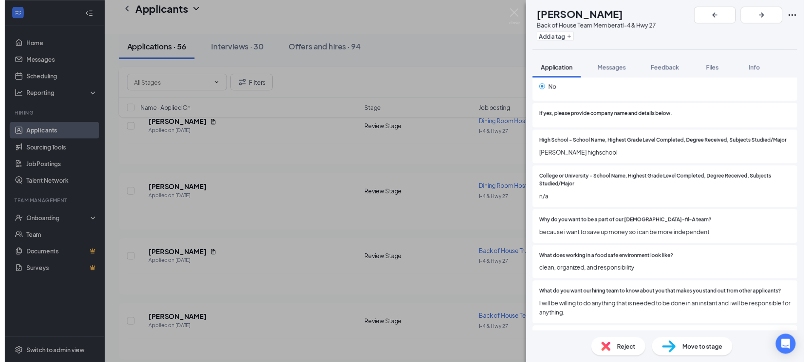
scroll to position [691, 0]
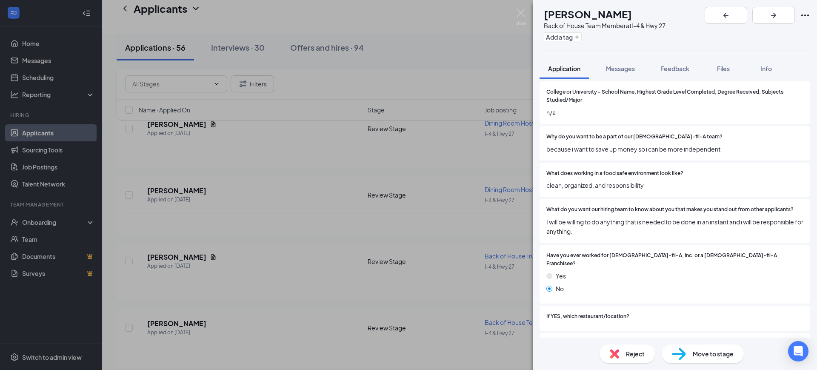
click at [623, 345] on div "Reject" at bounding box center [626, 353] width 55 height 19
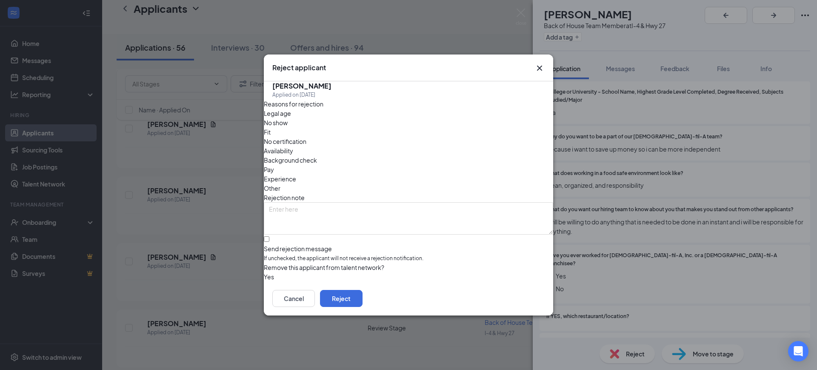
click at [264, 272] on button "button" at bounding box center [264, 276] width 0 height 9
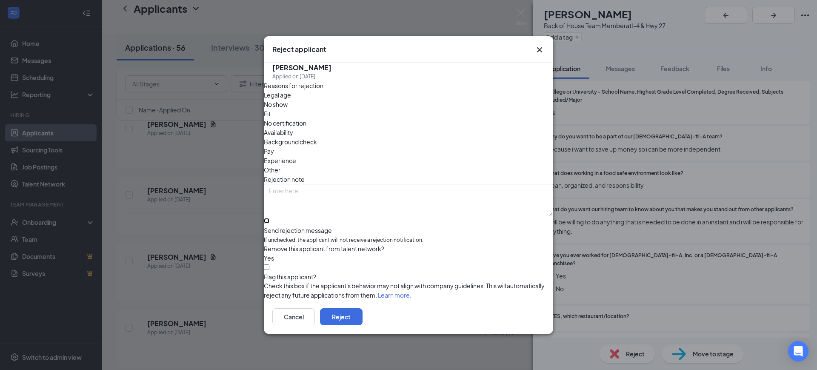
click at [269, 218] on input "Send rejection message If unchecked, the applicant will not receive a rejection…" at bounding box center [267, 221] width 6 height 6
checkbox input "true"
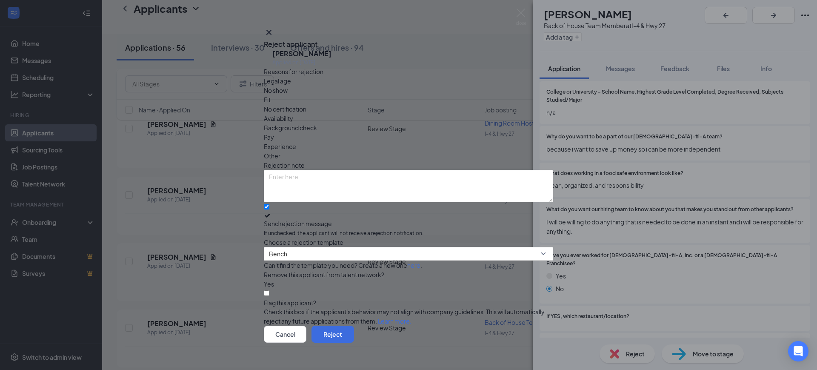
click at [289, 260] on div "Can't find the template you need? Create a new one here ." at bounding box center [408, 264] width 289 height 9
click at [287, 250] on span "Bench" at bounding box center [278, 253] width 18 height 13
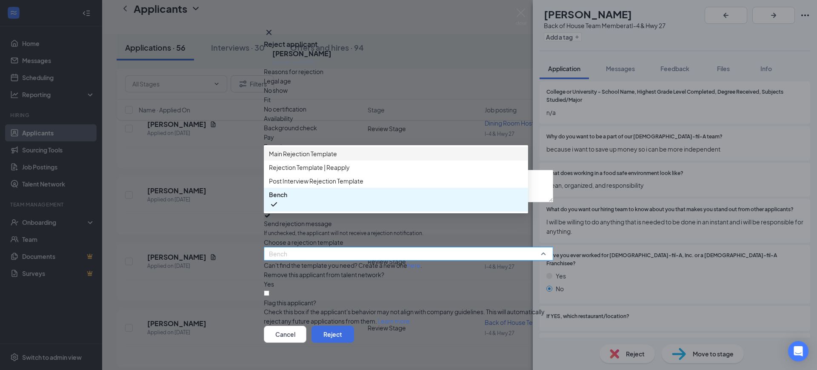
click at [302, 160] on div "Main Rejection Template" at bounding box center [396, 154] width 264 height 14
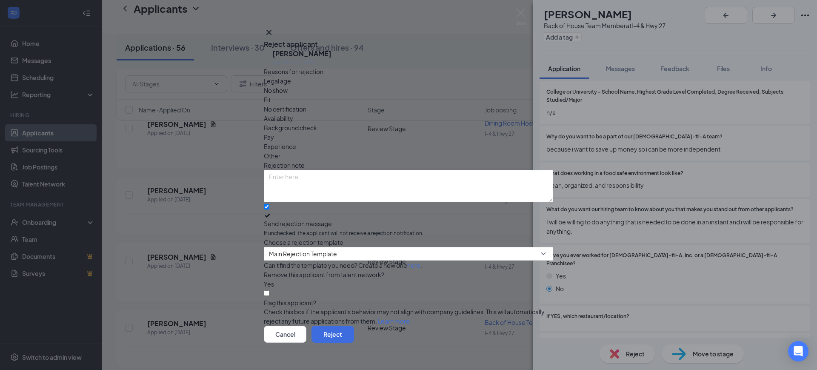
click at [543, 325] on div "Cancel Reject" at bounding box center [408, 333] width 289 height 17
click at [354, 325] on button "Reject" at bounding box center [332, 333] width 43 height 17
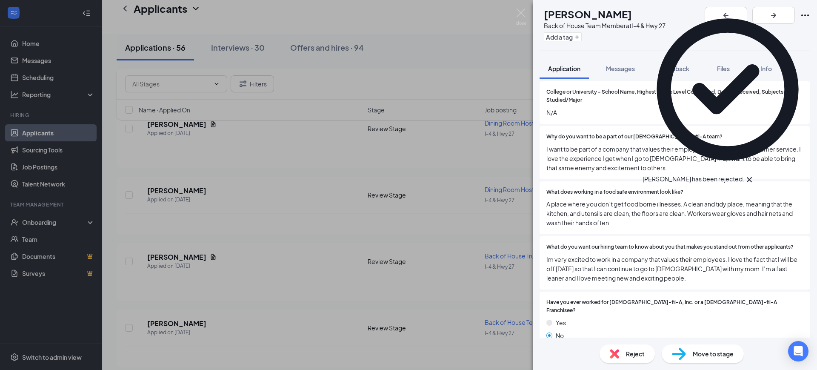
click at [160, 251] on div "AC [PERSON_NAME] Back of House Team Member at I-4 & Hwy 27 Add a tag Applicatio…" at bounding box center [408, 185] width 817 height 370
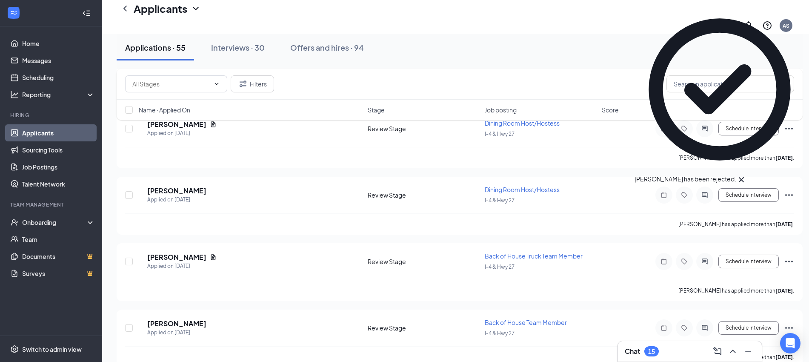
scroll to position [3521, 0]
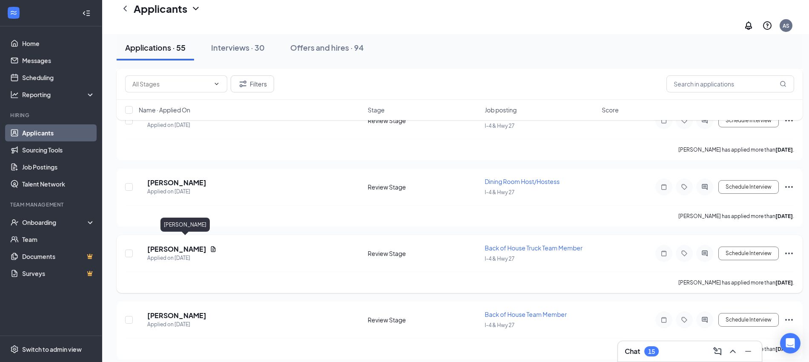
click at [167, 187] on h5 "[PERSON_NAME]" at bounding box center [176, 182] width 59 height 9
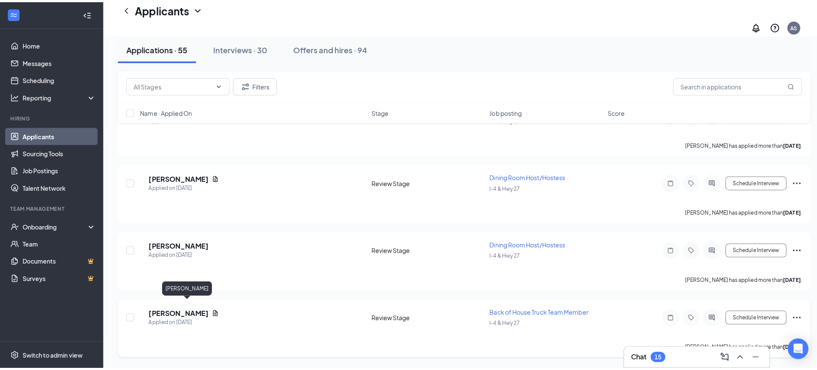
scroll to position [3446, 0]
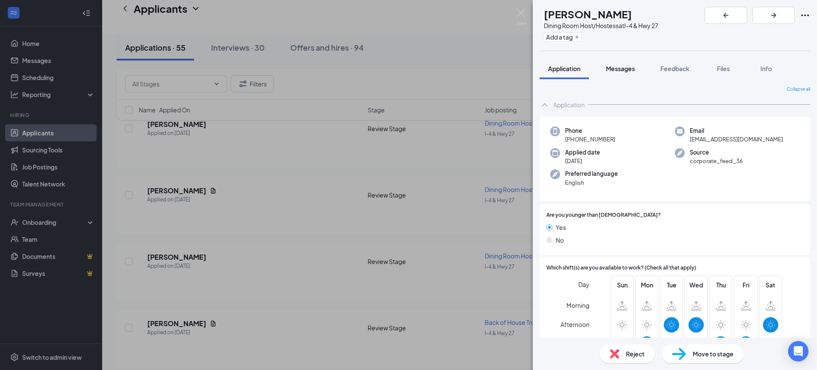
click at [629, 62] on button "Messages" at bounding box center [620, 68] width 46 height 21
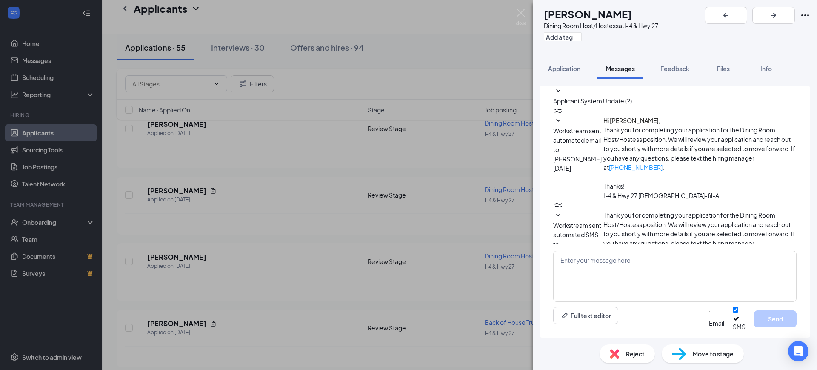
scroll to position [43, 0]
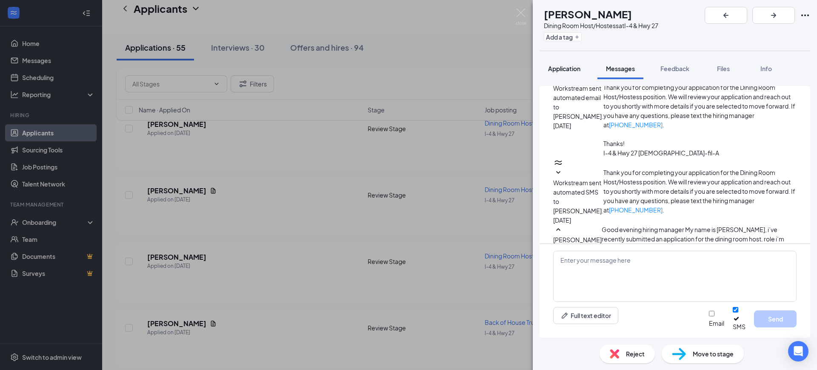
click at [568, 73] on button "Application" at bounding box center [563, 68] width 49 height 21
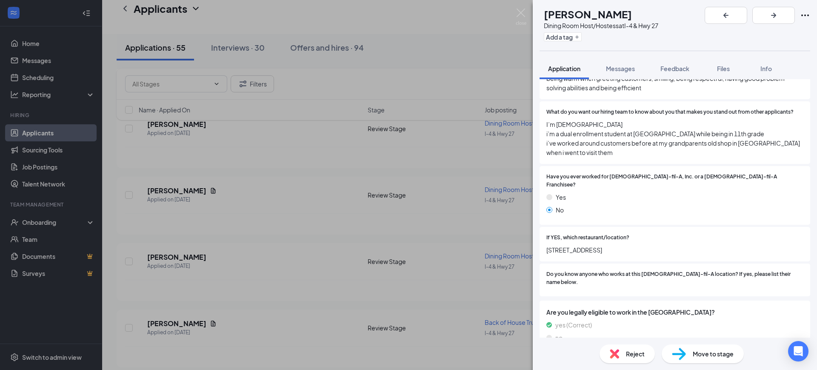
scroll to position [817, 0]
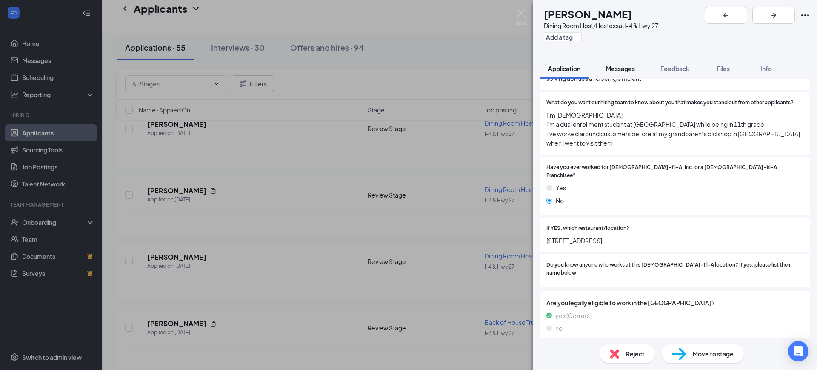
click at [610, 71] on span "Messages" at bounding box center [620, 69] width 29 height 8
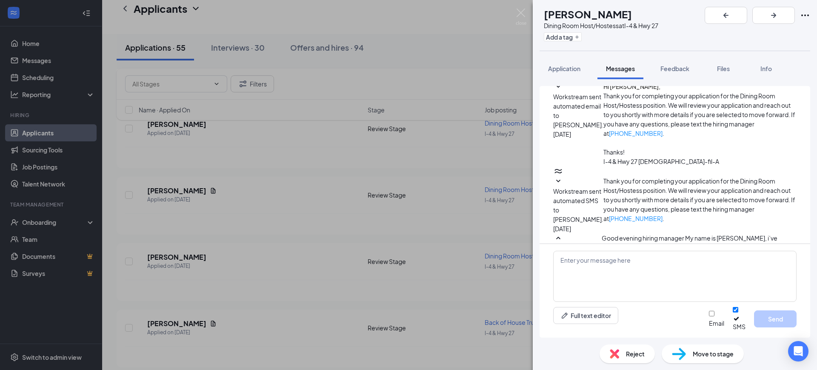
scroll to position [43, 0]
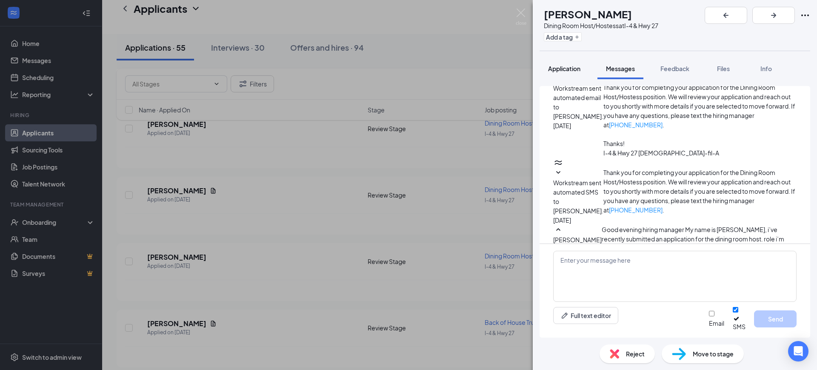
click at [576, 77] on button "Application" at bounding box center [563, 68] width 49 height 21
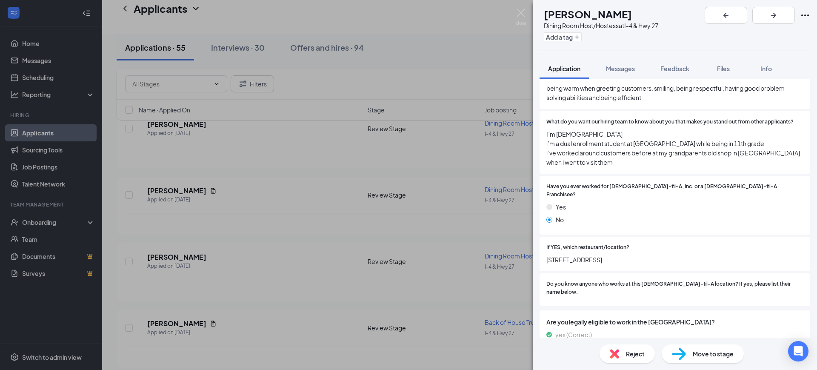
scroll to position [817, 0]
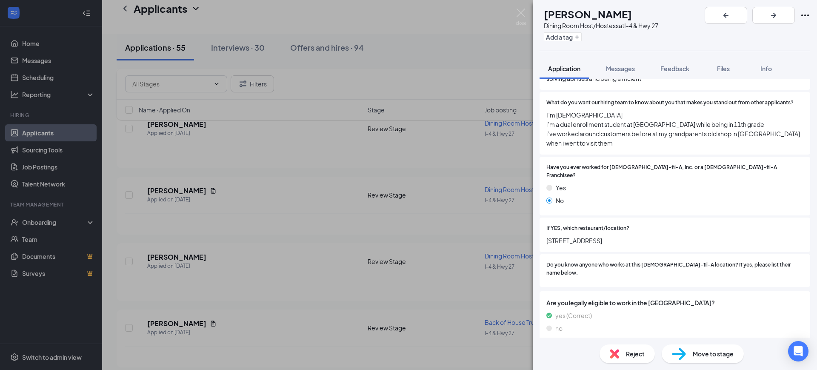
click at [620, 350] on div "Reject" at bounding box center [626, 353] width 55 height 19
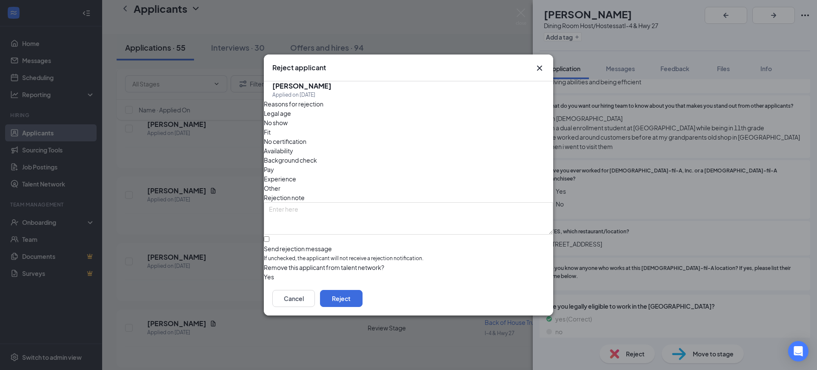
click at [264, 272] on button "button" at bounding box center [264, 276] width 0 height 9
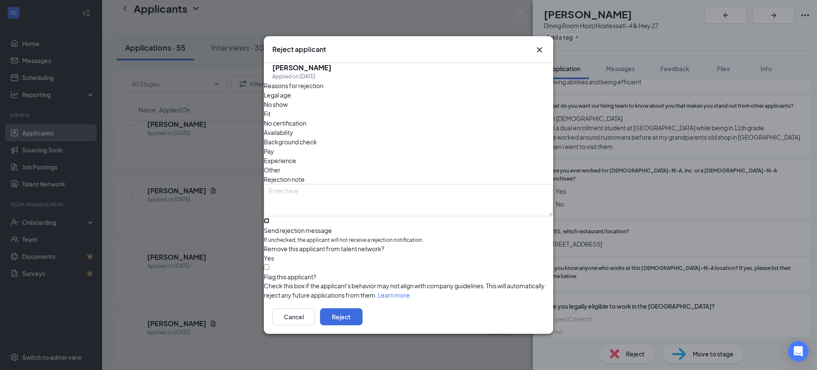
click at [269, 218] on input "Send rejection message If unchecked, the applicant will not receive a rejection…" at bounding box center [267, 221] width 6 height 6
checkbox input "true"
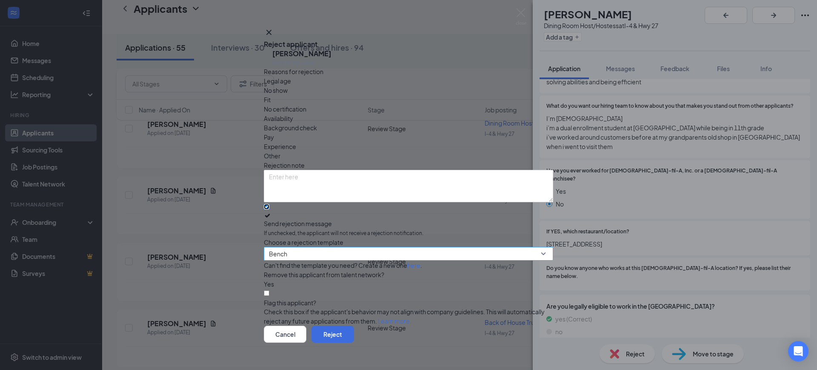
click at [302, 253] on span "Bench" at bounding box center [404, 258] width 271 height 23
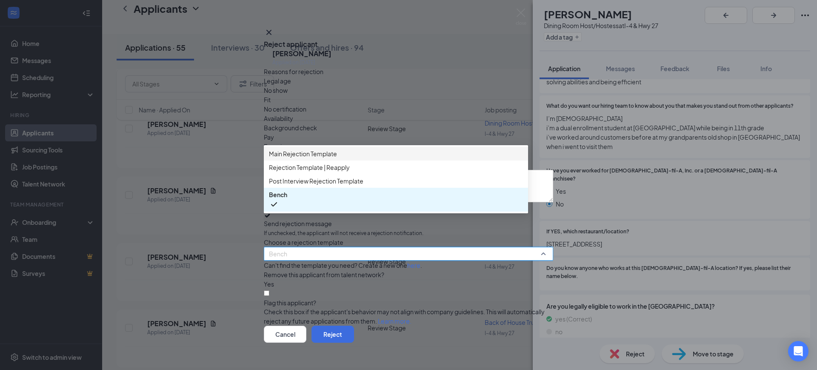
click at [319, 158] on span "Main Rejection Template" at bounding box center [303, 153] width 68 height 9
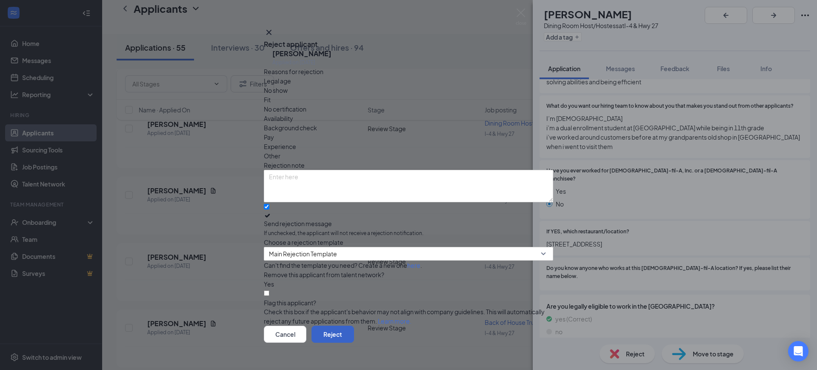
click at [354, 325] on button "Reject" at bounding box center [332, 333] width 43 height 17
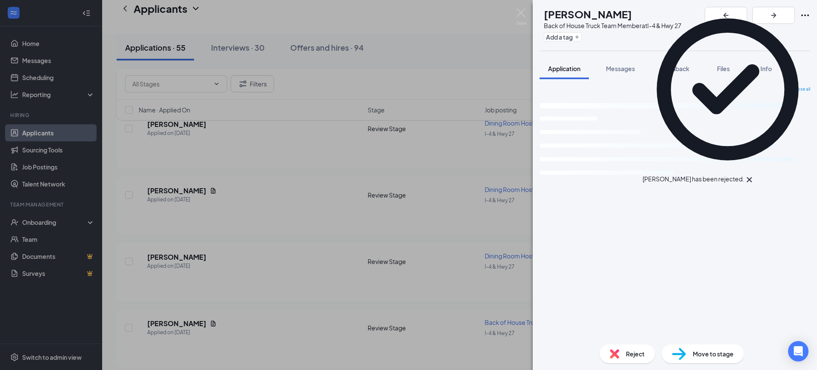
click at [199, 311] on div "LP [PERSON_NAME] Back of House Truck Team Member at I-4 & Hwy 27 Add a tag Appl…" at bounding box center [408, 185] width 817 height 370
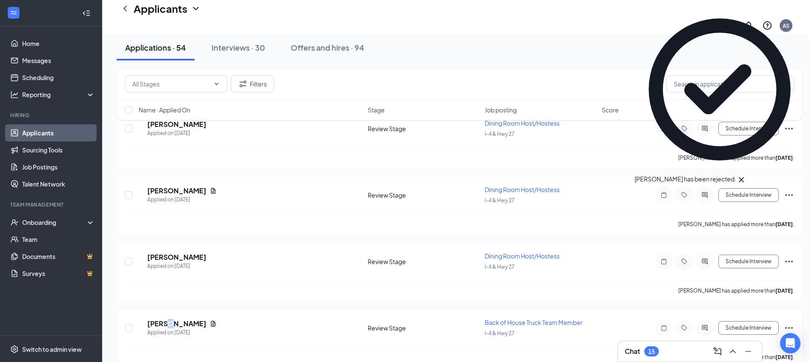
click at [176, 319] on h5 "[PERSON_NAME]" at bounding box center [176, 323] width 59 height 9
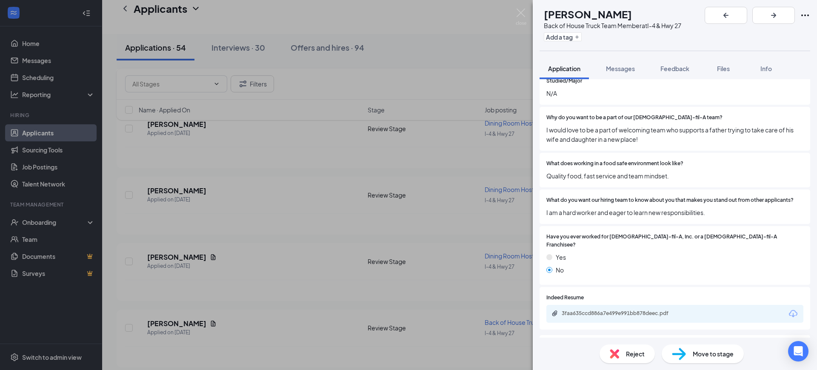
scroll to position [744, 0]
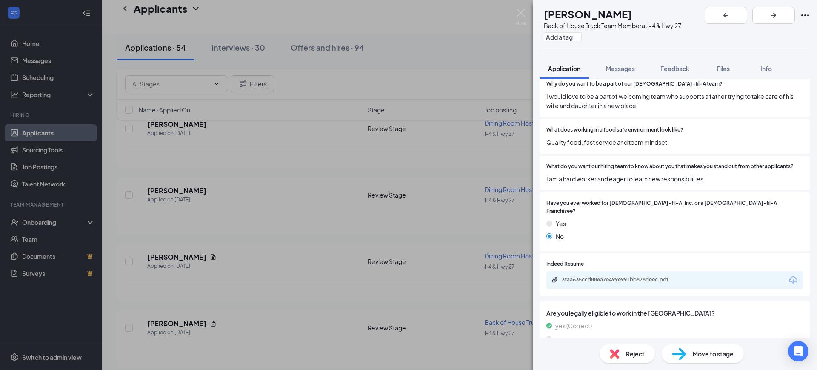
click at [695, 356] on span "Move to stage" at bounding box center [712, 353] width 41 height 9
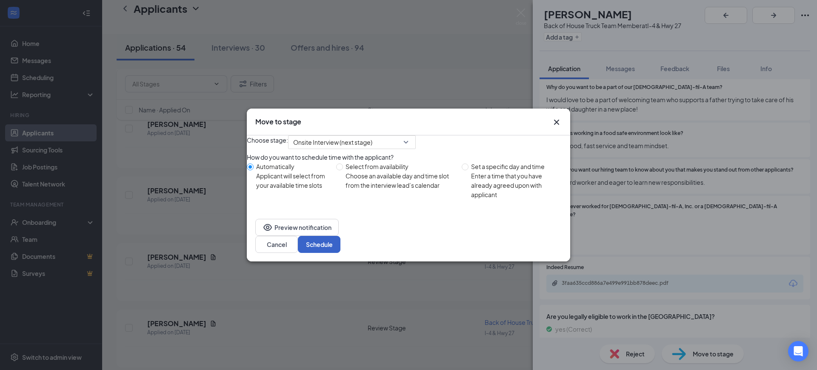
click at [340, 248] on button "Schedule" at bounding box center [319, 244] width 43 height 17
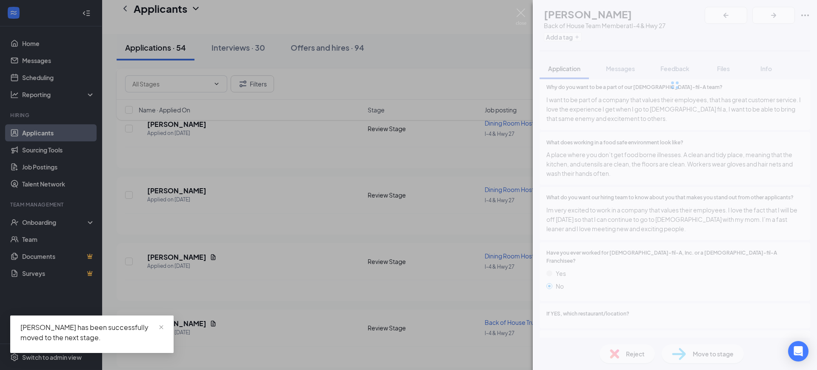
click at [210, 250] on div "AC [PERSON_NAME] Back of House Team Member at I-4 & Hwy 27 Add a tag Applicatio…" at bounding box center [408, 185] width 817 height 370
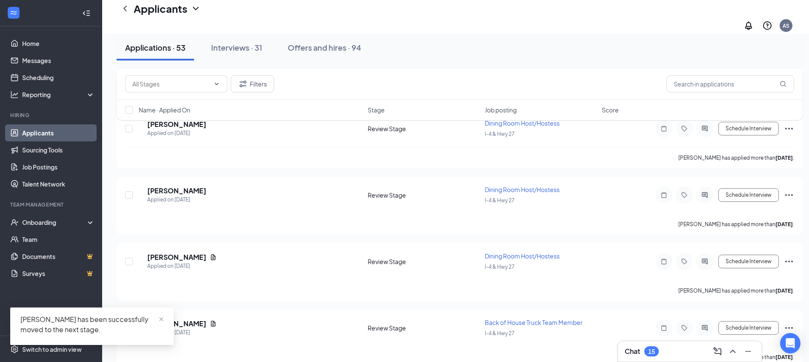
click at [206, 252] on h5 "[PERSON_NAME]" at bounding box center [176, 256] width 59 height 9
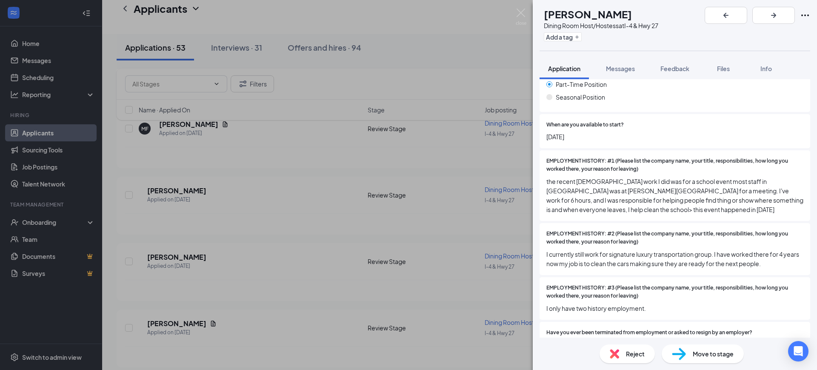
scroll to position [425, 0]
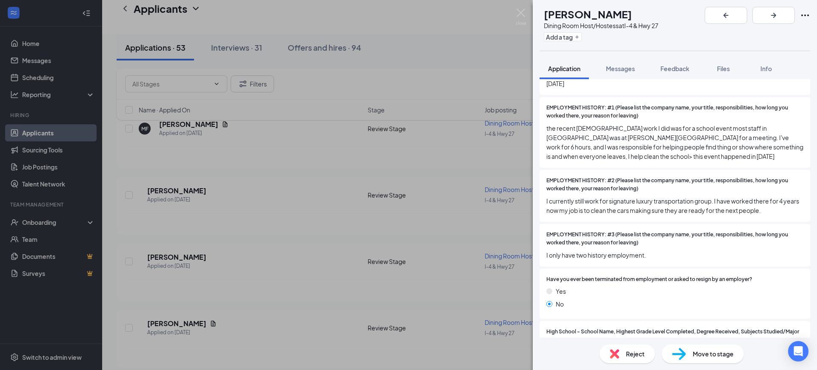
click at [640, 358] on div "Reject" at bounding box center [626, 353] width 55 height 19
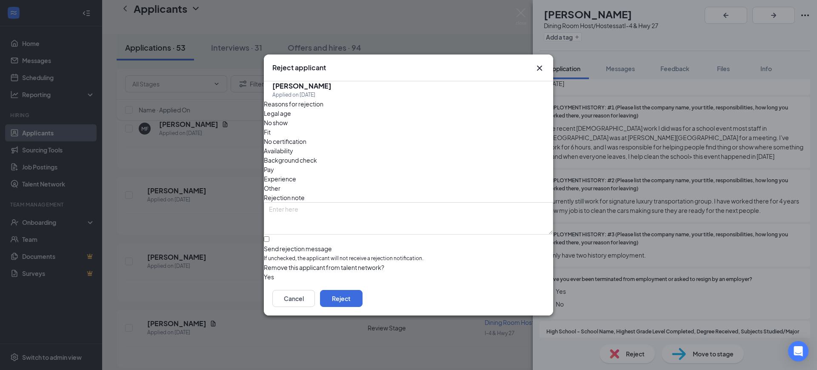
click at [264, 272] on button "button" at bounding box center [264, 276] width 0 height 9
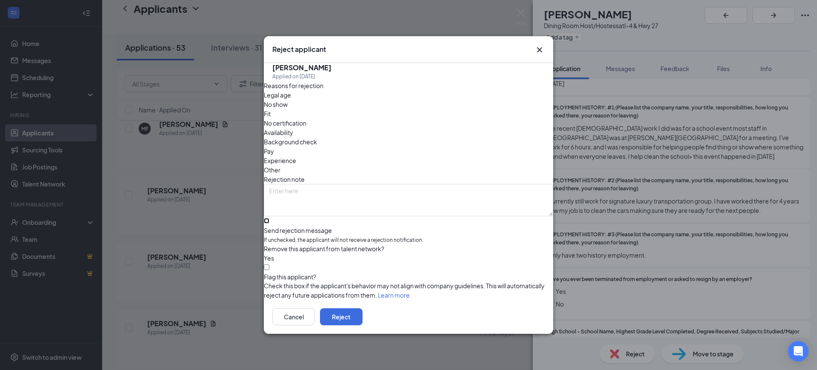
drag, startPoint x: 279, startPoint y: 205, endPoint x: 291, endPoint y: 224, distance: 22.2
click at [269, 218] on input "Send rejection message If unchecked, the applicant will not receive a rejection…" at bounding box center [267, 221] width 6 height 6
checkbox input "true"
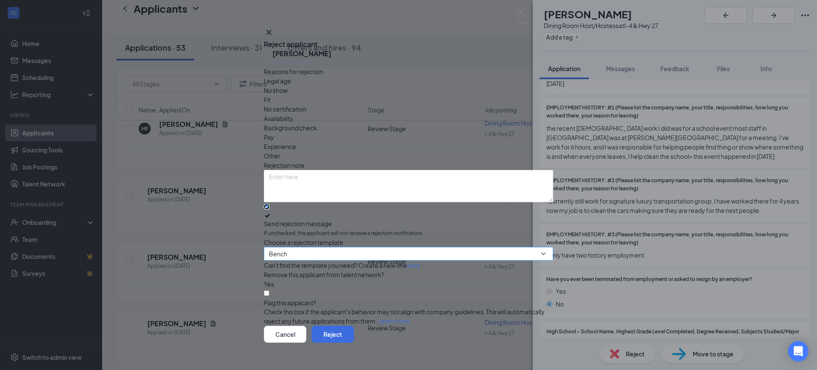
click at [298, 247] on span "Bench" at bounding box center [404, 258] width 271 height 23
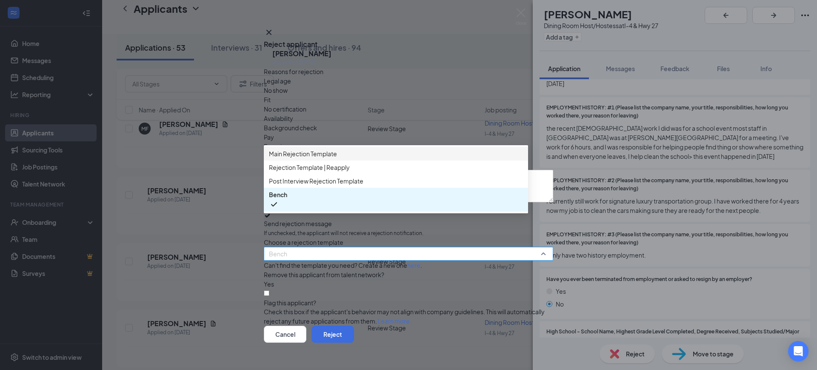
click at [301, 160] on div "Main Rejection Template" at bounding box center [396, 154] width 264 height 14
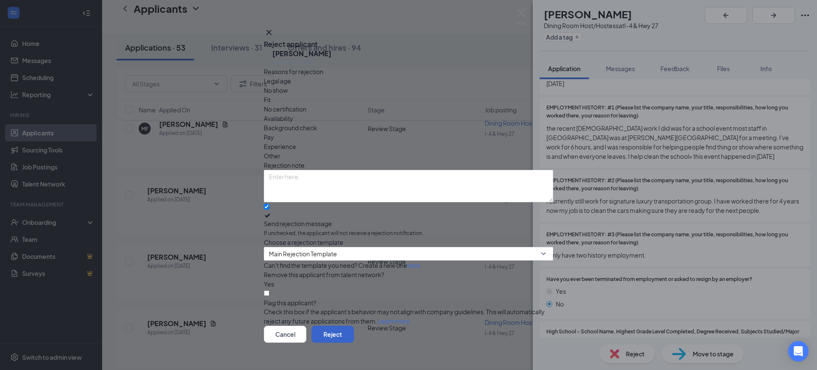
click at [354, 325] on button "Reject" at bounding box center [332, 333] width 43 height 17
click at [184, 258] on div "NS [PERSON_NAME] Dining Room Host/Hostess at I-4 & Hwy 27 Add a tag Application…" at bounding box center [408, 185] width 817 height 370
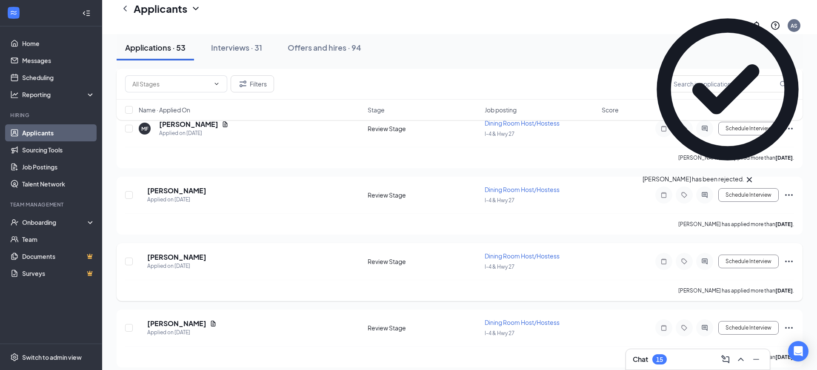
click at [179, 252] on h5 "[PERSON_NAME]" at bounding box center [176, 256] width 59 height 9
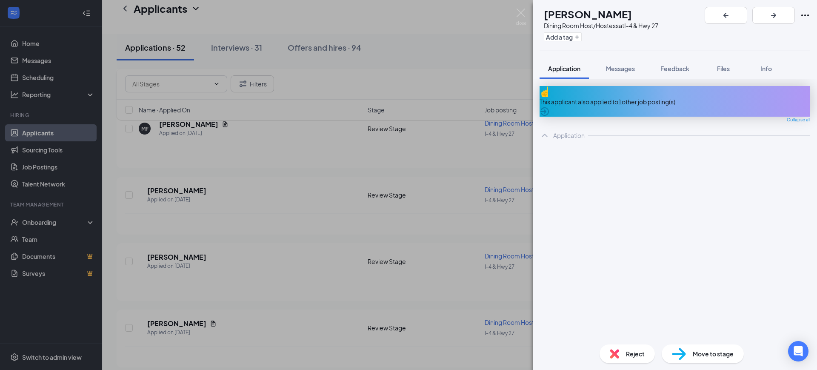
scroll to position [3247, 0]
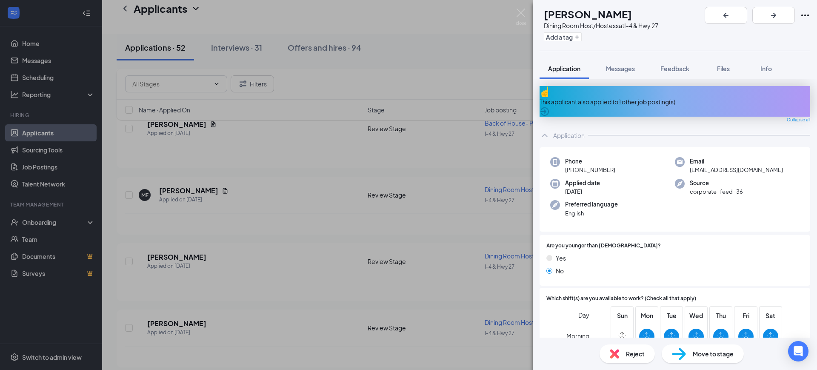
click at [700, 97] on div "This applicant also applied to 1 other job posting(s)" at bounding box center [674, 101] width 271 height 9
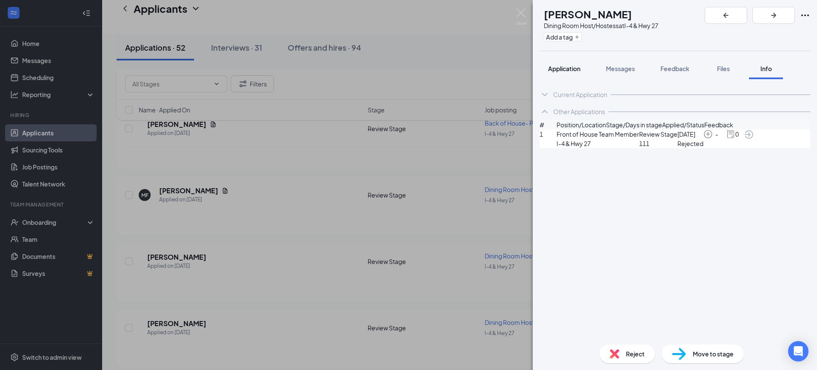
click at [556, 64] on div "Application" at bounding box center [564, 68] width 32 height 9
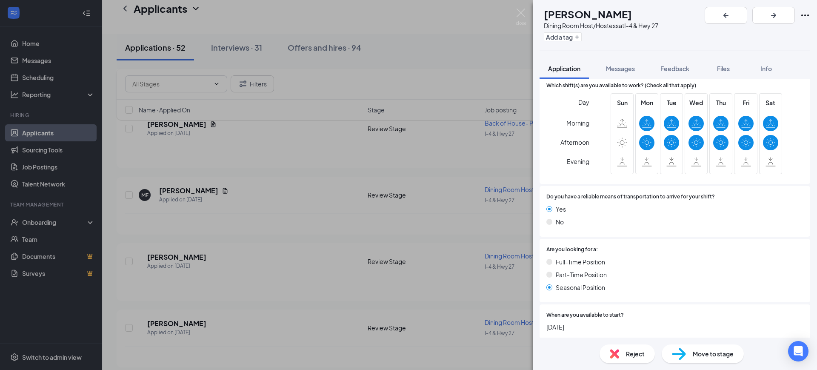
scroll to position [319, 0]
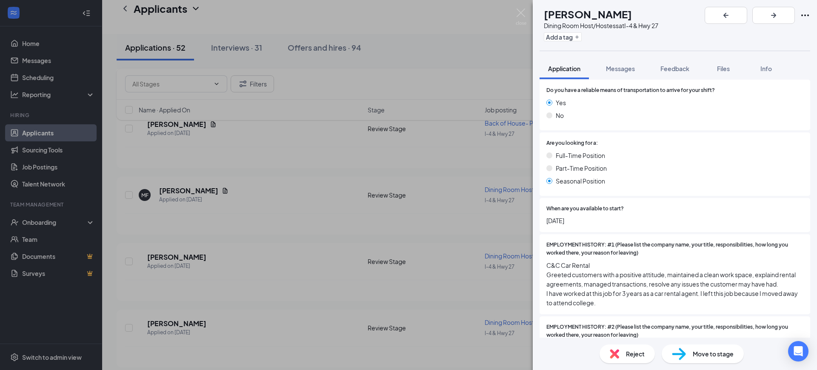
click at [642, 350] on span "Reject" at bounding box center [635, 353] width 19 height 9
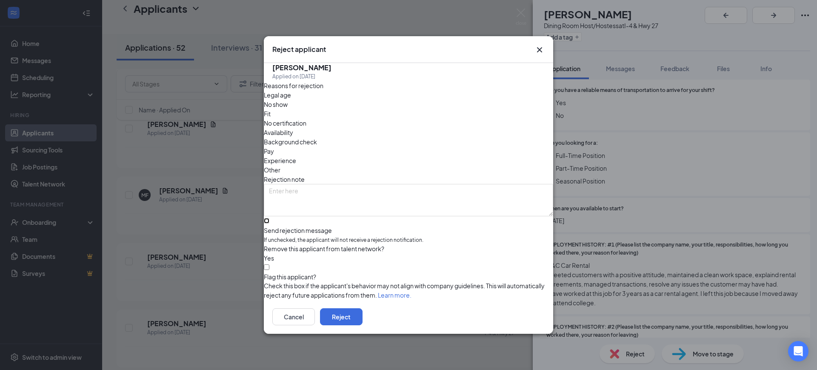
click at [269, 218] on input "Send rejection message If unchecked, the applicant will not receive a rejection…" at bounding box center [267, 221] width 6 height 6
checkbox input "true"
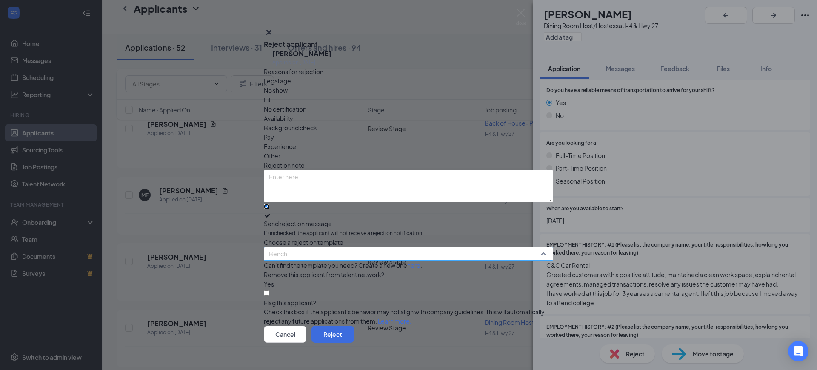
click at [387, 248] on span "Bench" at bounding box center [404, 258] width 271 height 23
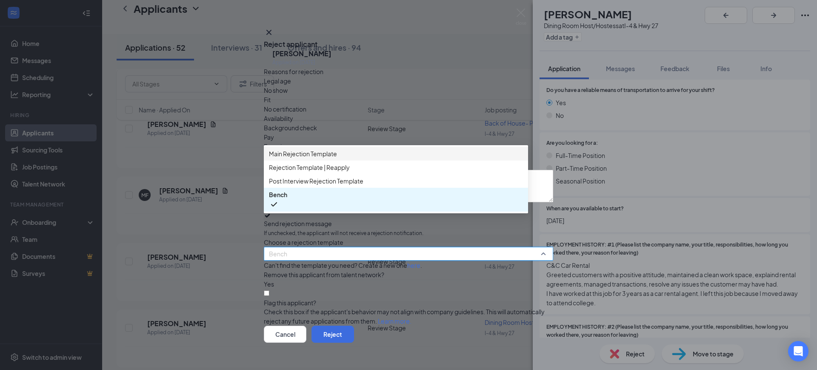
click at [375, 160] on div "Main Rejection Template" at bounding box center [396, 154] width 264 height 14
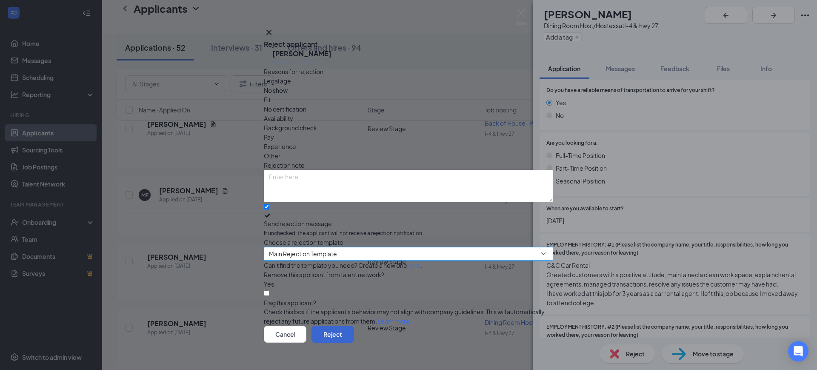
click at [529, 331] on div "Cancel Reject" at bounding box center [408, 333] width 289 height 17
click at [354, 325] on button "Reject" at bounding box center [332, 333] width 43 height 17
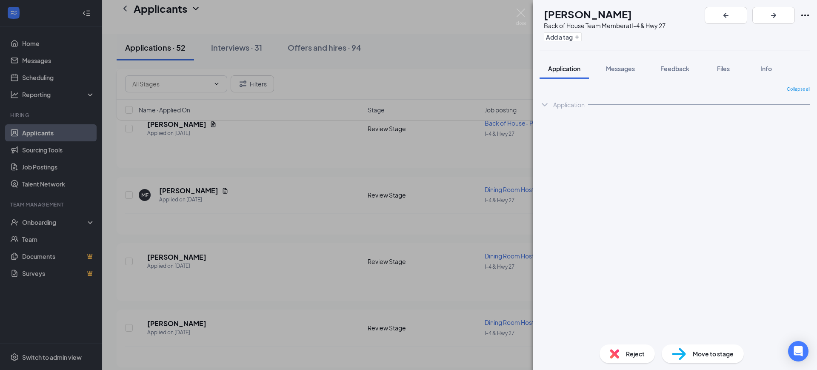
click at [189, 254] on div "AC [PERSON_NAME] Back of House Team Member at I-4 & Hwy 27 Add a tag Applicatio…" at bounding box center [408, 185] width 817 height 370
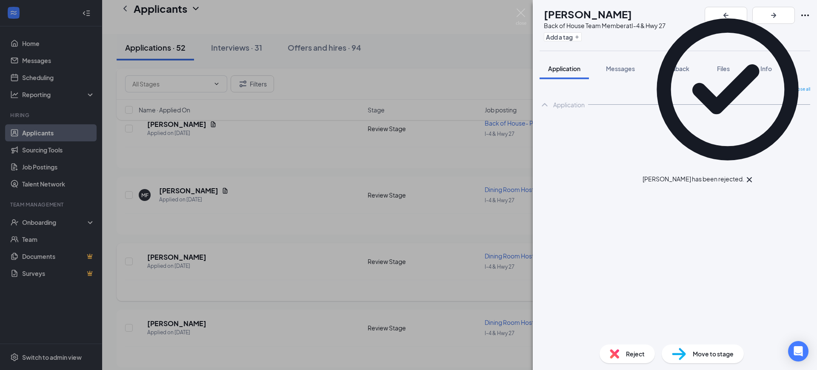
click at [190, 252] on h5 "[PERSON_NAME]" at bounding box center [176, 256] width 59 height 9
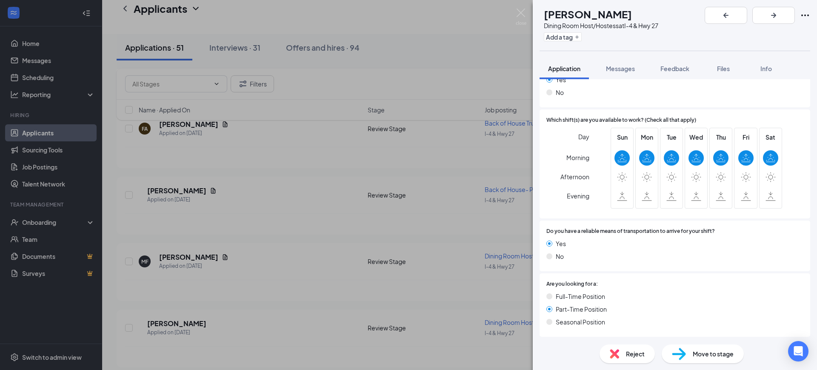
scroll to position [131, 0]
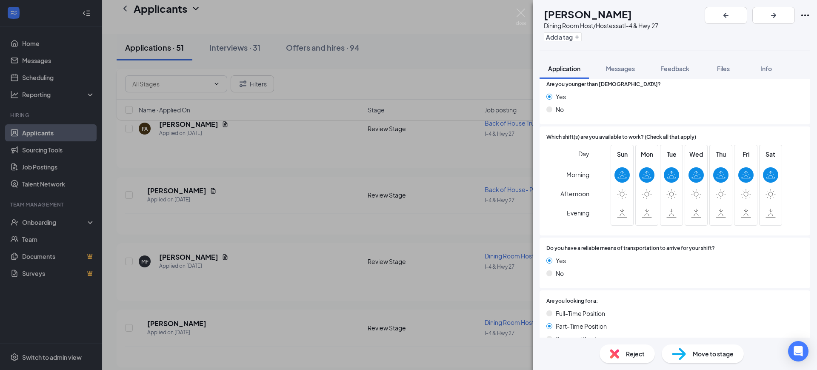
click at [614, 353] on img at bounding box center [614, 353] width 9 height 9
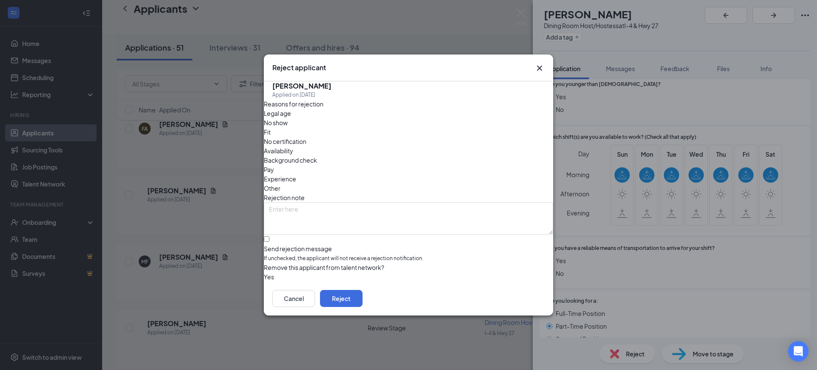
click at [264, 272] on button "button" at bounding box center [264, 276] width 0 height 9
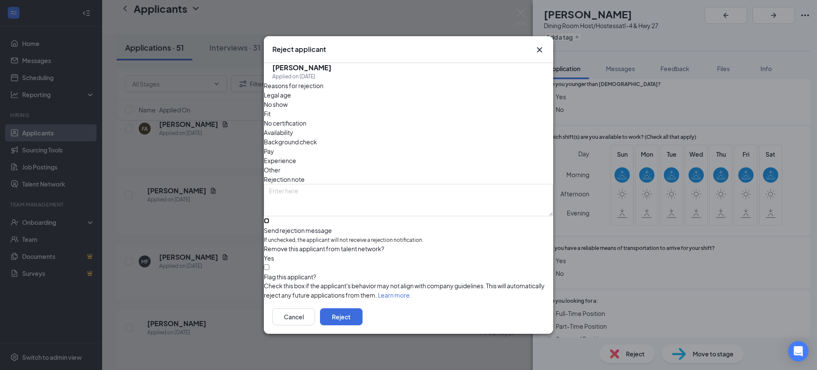
click at [269, 218] on input "Send rejection message If unchecked, the applicant will not receive a rejection…" at bounding box center [267, 221] width 6 height 6
checkbox input "true"
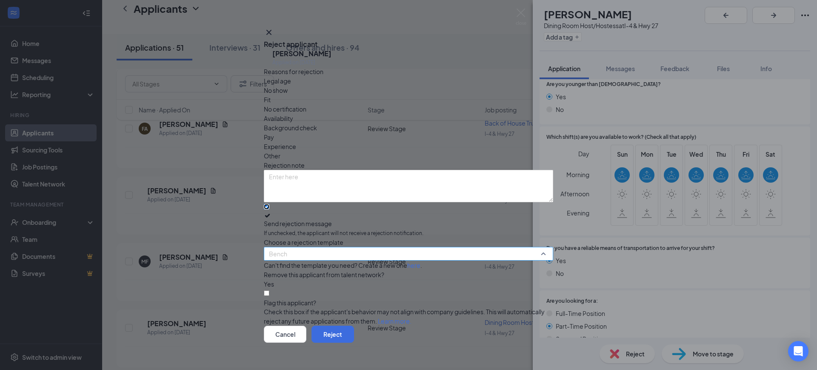
click at [307, 247] on span "Bench" at bounding box center [404, 258] width 271 height 23
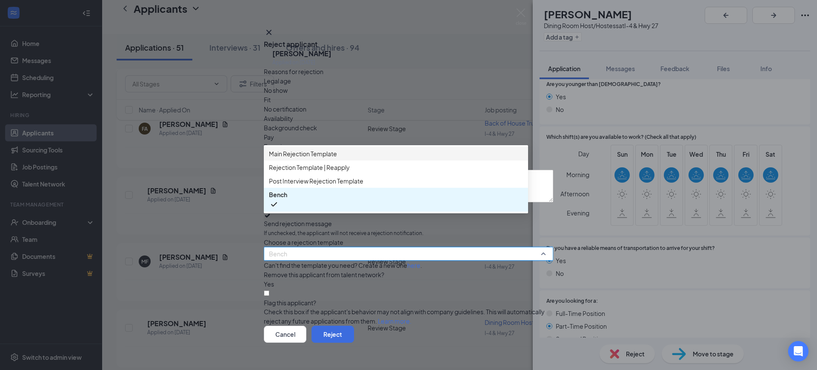
click at [354, 158] on span "Main Rejection Template" at bounding box center [396, 153] width 254 height 9
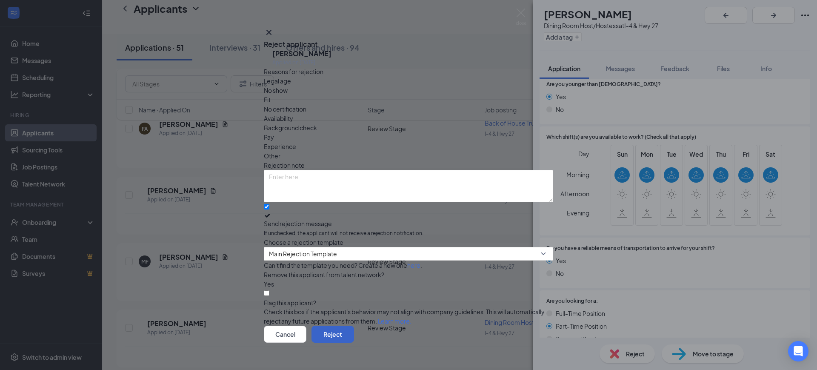
click at [354, 325] on button "Reject" at bounding box center [332, 333] width 43 height 17
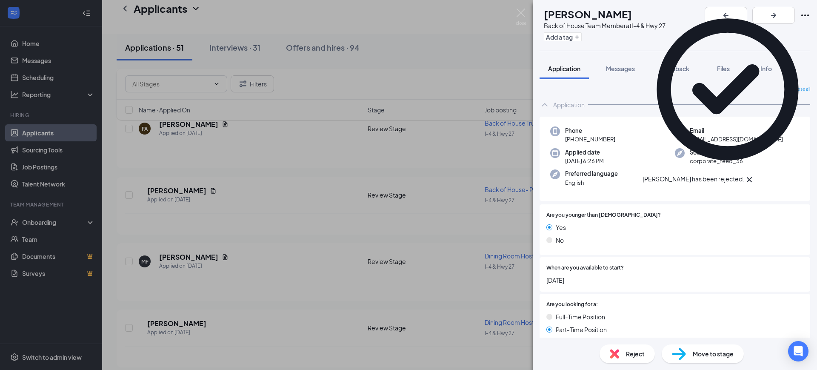
click at [177, 255] on div "AC [PERSON_NAME] Back of House Team Member at I-4 & Hwy 27 Add a tag Applicatio…" at bounding box center [408, 185] width 817 height 370
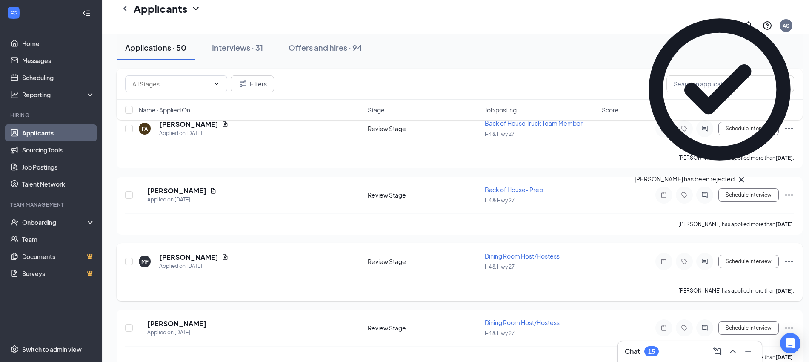
click at [180, 252] on h5 "[PERSON_NAME]" at bounding box center [188, 256] width 59 height 9
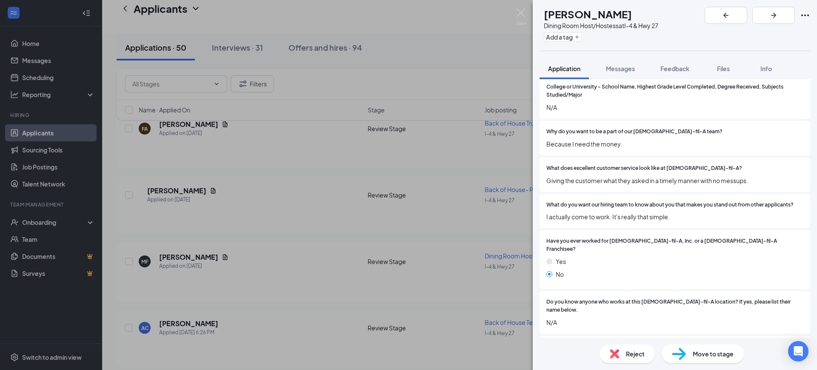
scroll to position [786, 0]
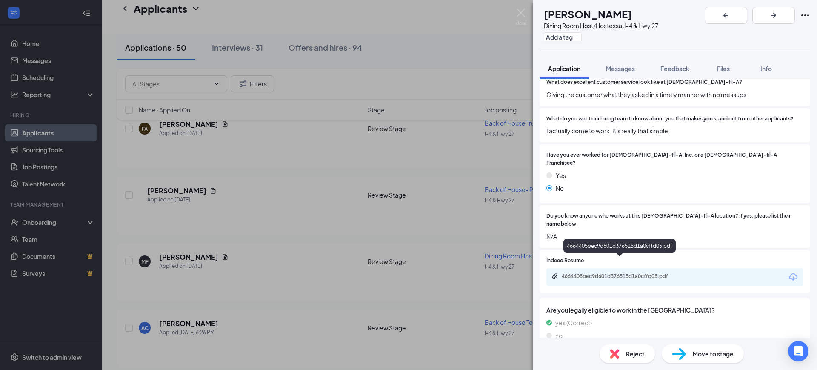
click at [629, 273] on div "4664405bec9d601d376515d1a0cffd05.pdf" at bounding box center [620, 276] width 119 height 7
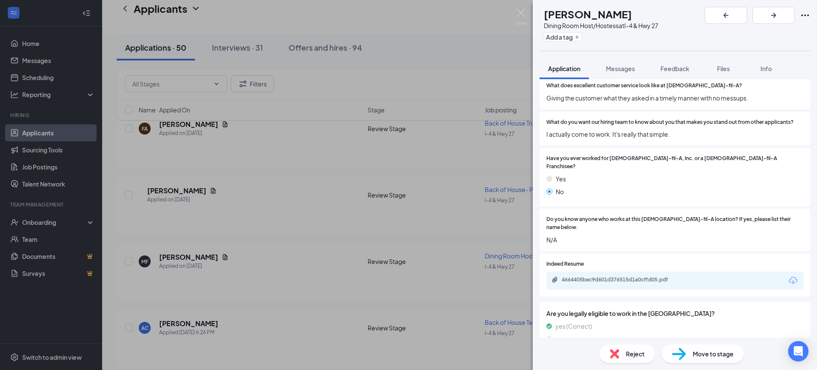
click at [623, 350] on div "Reject" at bounding box center [626, 353] width 55 height 19
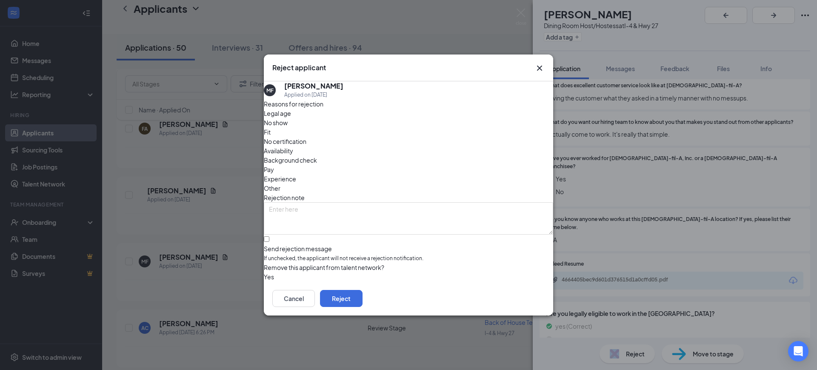
click at [264, 275] on button "button" at bounding box center [264, 276] width 0 height 9
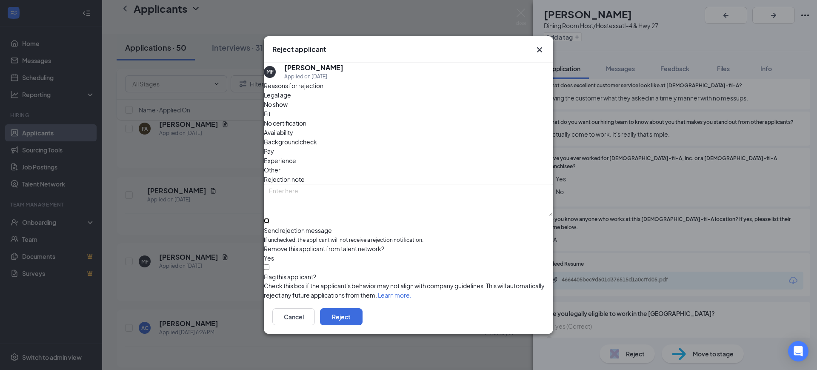
click at [269, 218] on input "Send rejection message If unchecked, the applicant will not receive a rejection…" at bounding box center [267, 221] width 6 height 6
checkbox input "true"
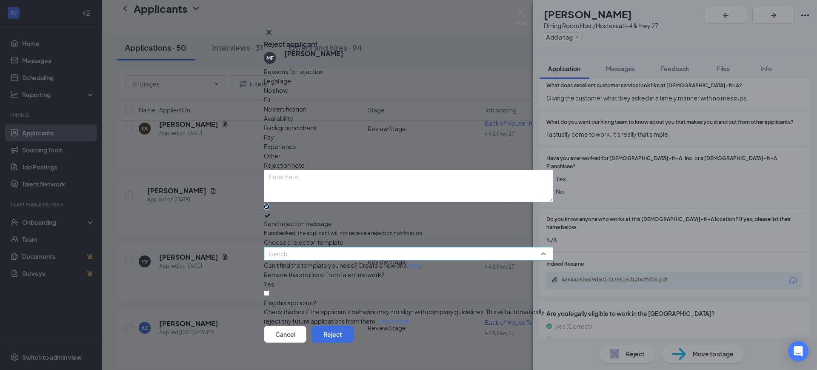
click at [317, 252] on span "Bench" at bounding box center [404, 258] width 271 height 23
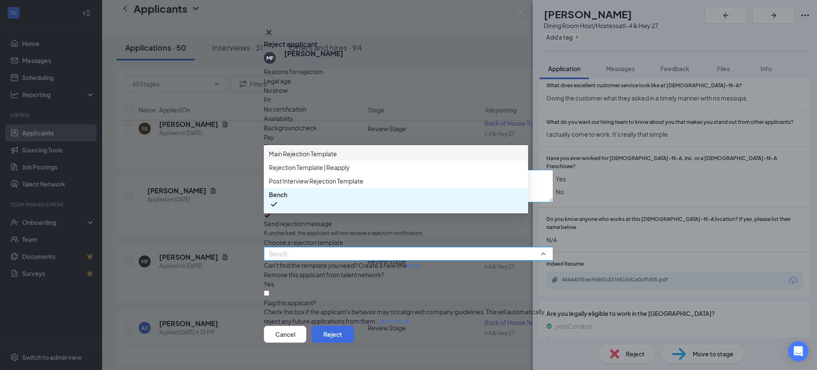
click at [337, 158] on span "Main Rejection Template" at bounding box center [303, 153] width 68 height 9
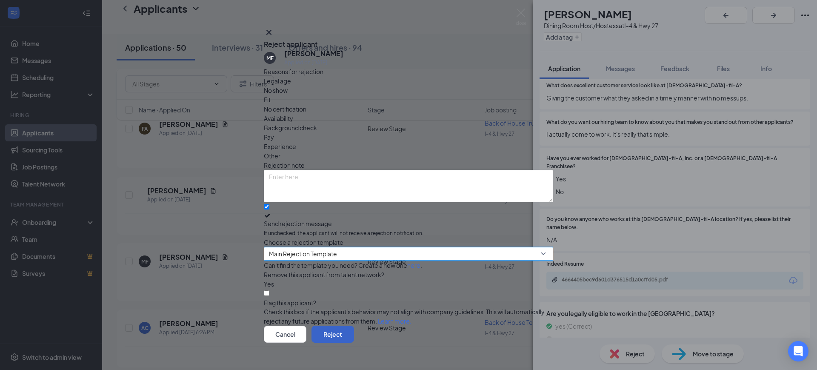
click at [354, 325] on button "Reject" at bounding box center [332, 333] width 43 height 17
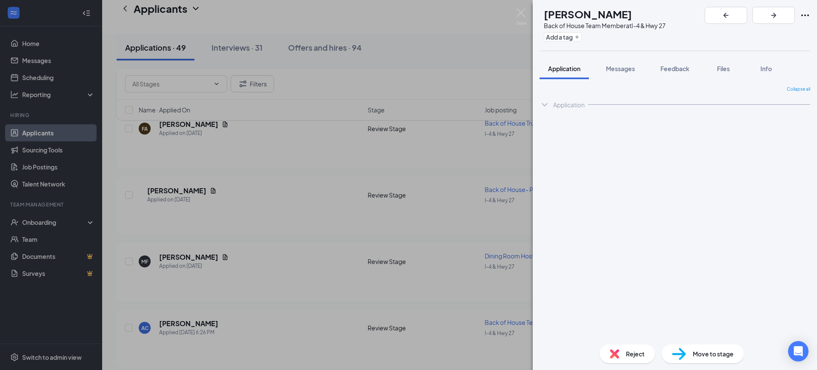
click at [207, 317] on div "AC [PERSON_NAME] Back of House Team Member at I-4 & Hwy 27 Add a tag Applicatio…" at bounding box center [408, 185] width 817 height 370
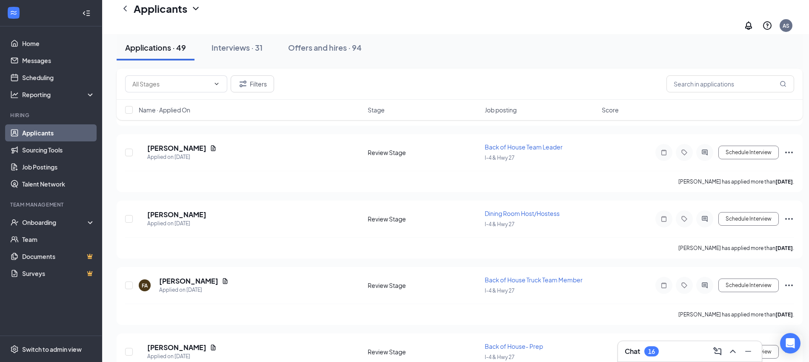
scroll to position [6308, 0]
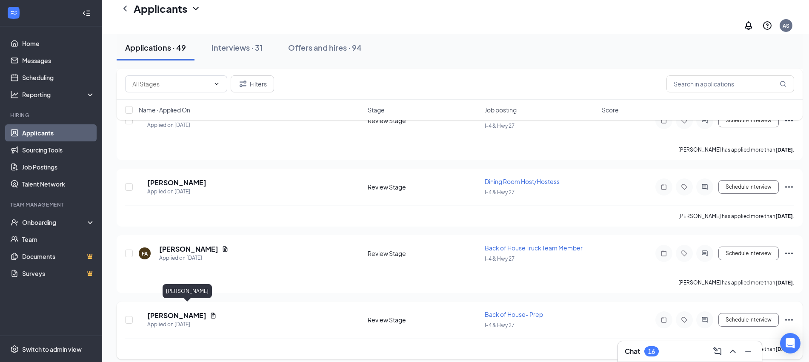
click at [201, 311] on h5 "[PERSON_NAME]" at bounding box center [176, 315] width 59 height 9
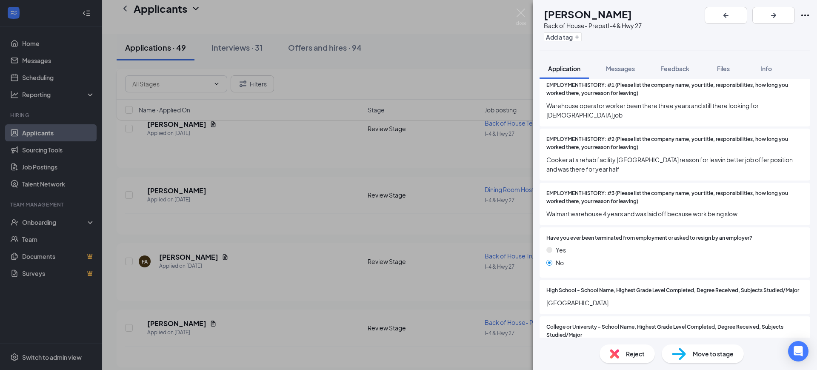
scroll to position [425, 0]
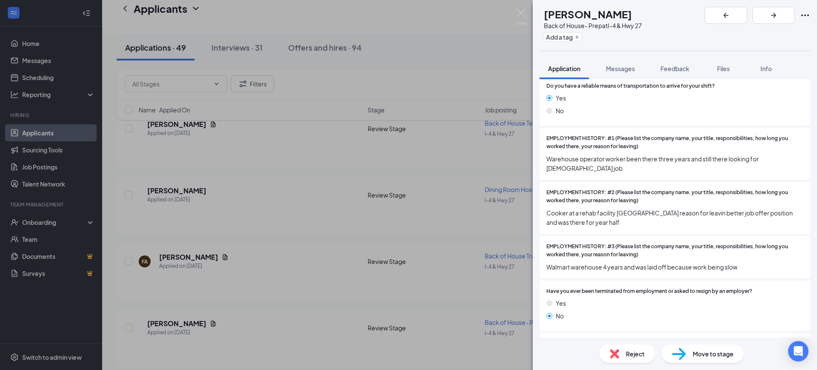
click at [629, 362] on div "Reject" at bounding box center [626, 353] width 55 height 19
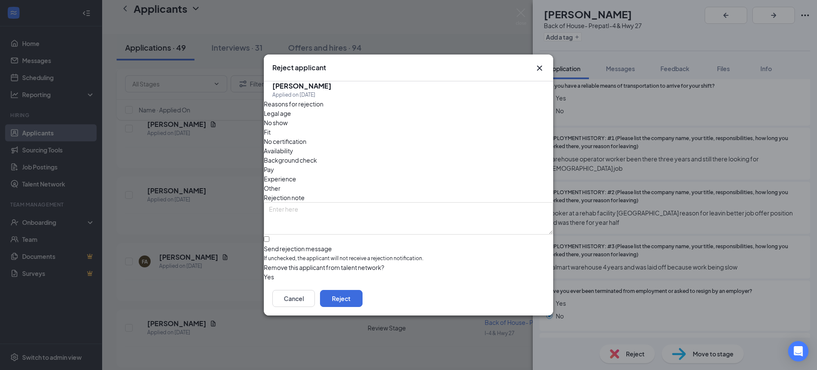
drag, startPoint x: 280, startPoint y: 266, endPoint x: 283, endPoint y: 210, distance: 56.3
click at [264, 272] on button "button" at bounding box center [264, 276] width 0 height 9
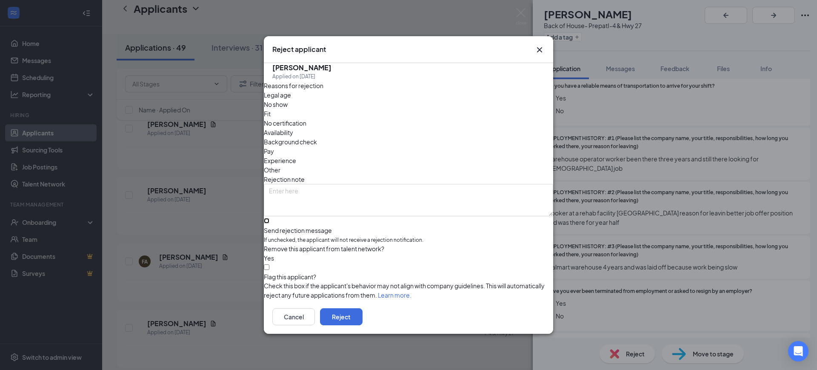
click at [269, 218] on input "Send rejection message If unchecked, the applicant will not receive a rejection…" at bounding box center [267, 221] width 6 height 6
checkbox input "true"
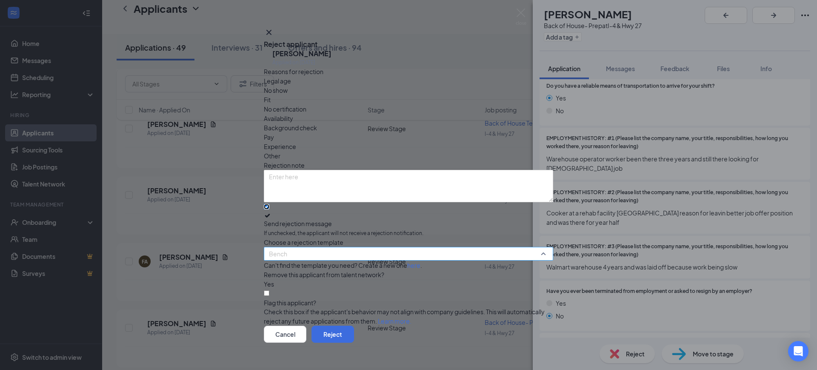
click at [373, 247] on span "Bench" at bounding box center [404, 258] width 271 height 23
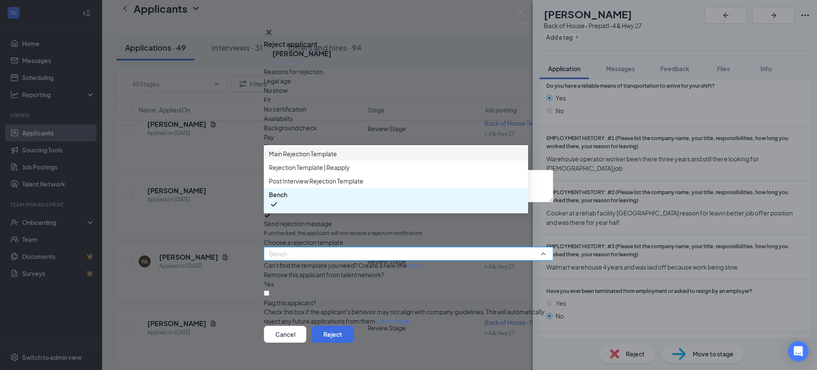
click at [392, 158] on div "Main Rejection Template" at bounding box center [396, 154] width 264 height 14
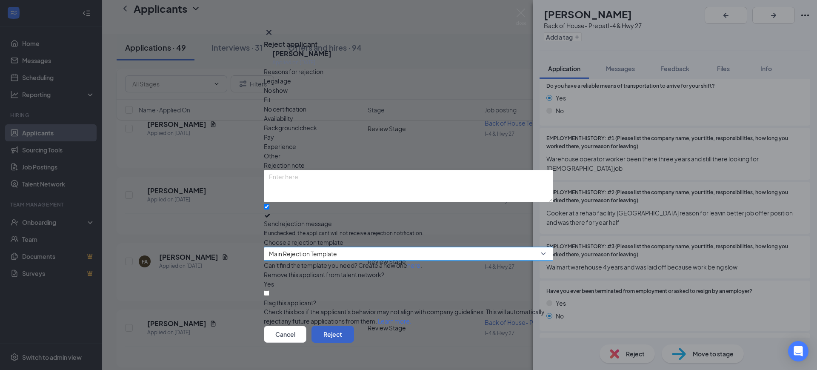
click at [354, 328] on button "Reject" at bounding box center [332, 333] width 43 height 17
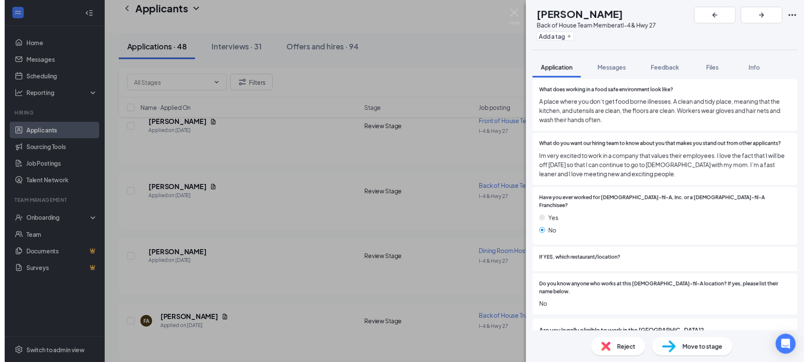
scroll to position [773, 0]
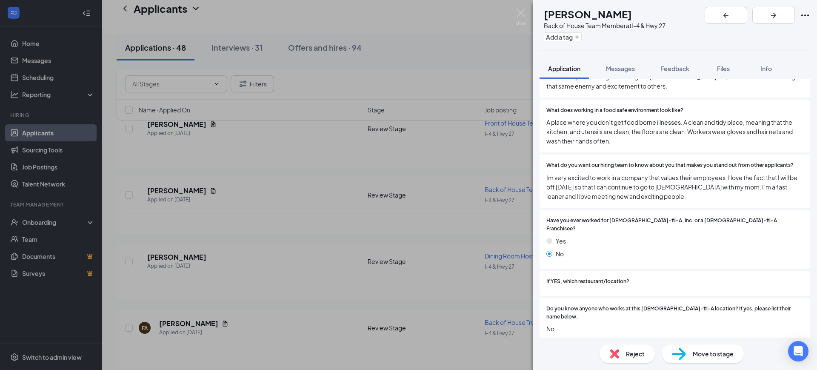
click at [697, 355] on span "Move to stage" at bounding box center [712, 353] width 41 height 9
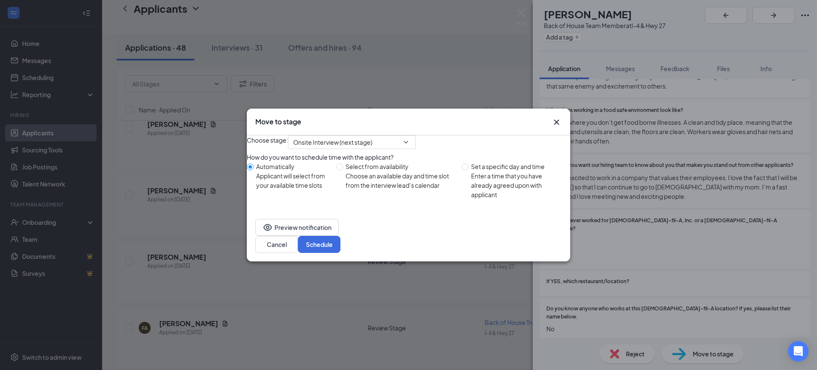
click at [561, 253] on div "Cancel Schedule" at bounding box center [408, 244] width 306 height 17
click at [340, 253] on button "Schedule" at bounding box center [319, 244] width 43 height 17
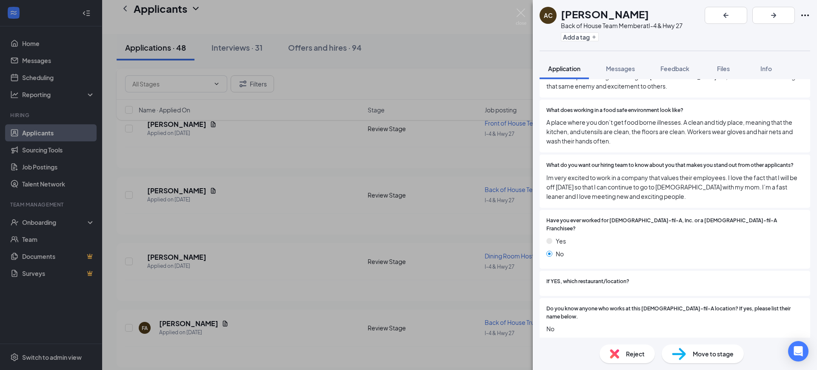
click at [249, 300] on div "AC [PERSON_NAME] Back of House Team Member at I-4 & Hwy 27 Add a tag Applicatio…" at bounding box center [408, 185] width 817 height 370
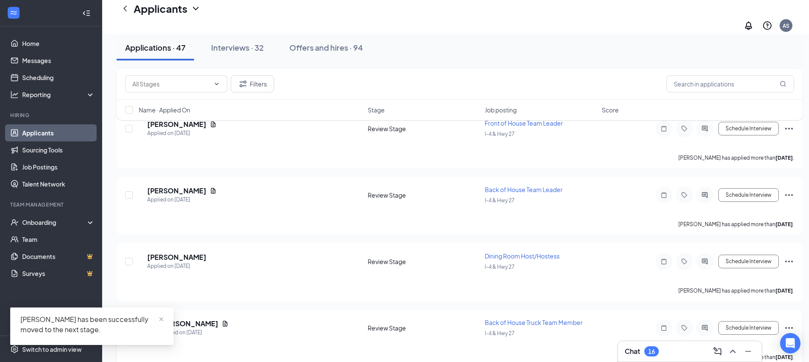
scroll to position [6175, 0]
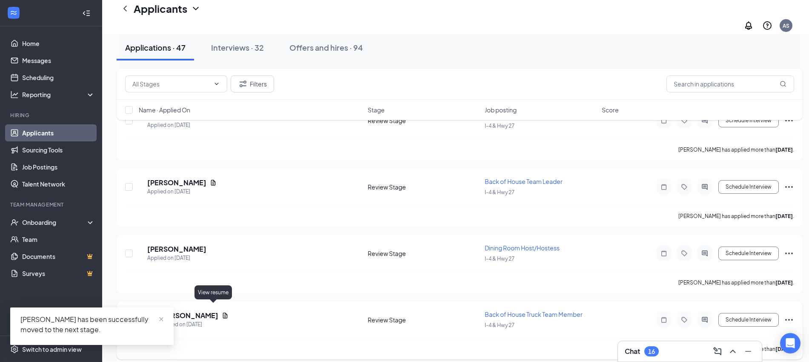
click at [201, 311] on h5 "[PERSON_NAME]" at bounding box center [188, 315] width 59 height 9
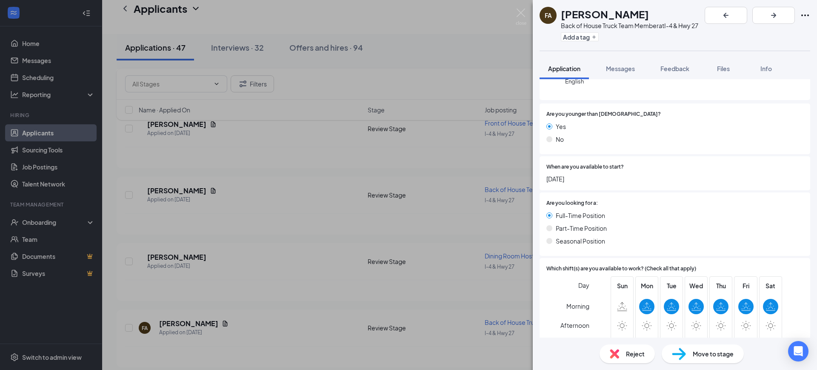
scroll to position [213, 0]
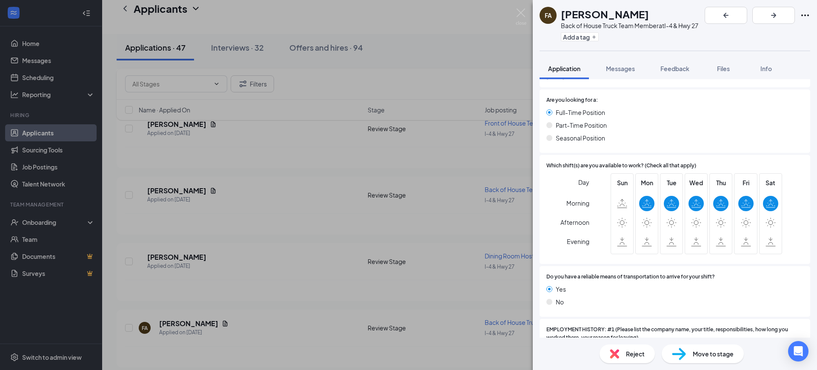
click at [617, 351] on img at bounding box center [614, 353] width 9 height 9
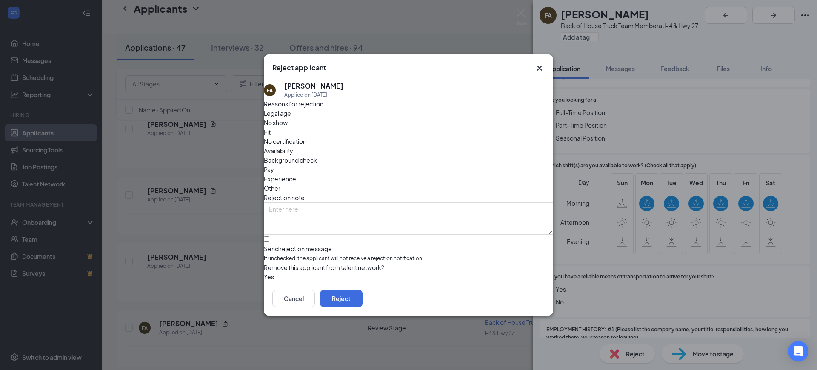
click at [290, 272] on div "Yes" at bounding box center [408, 276] width 289 height 9
click at [264, 272] on button "button" at bounding box center [264, 276] width 0 height 9
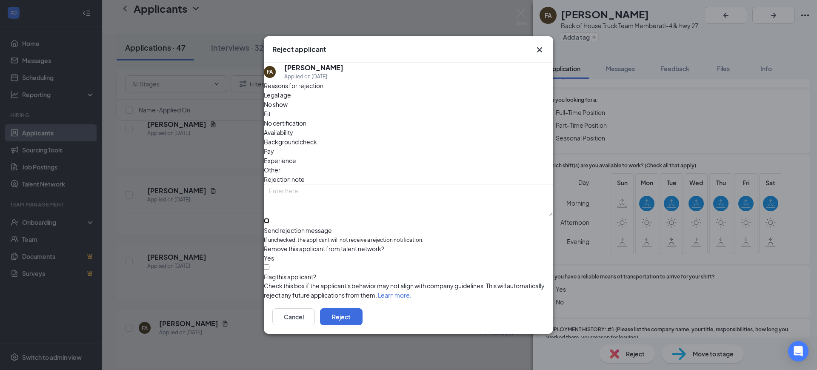
click at [269, 218] on input "Send rejection message If unchecked, the applicant will not receive a rejection…" at bounding box center [267, 221] width 6 height 6
checkbox input "true"
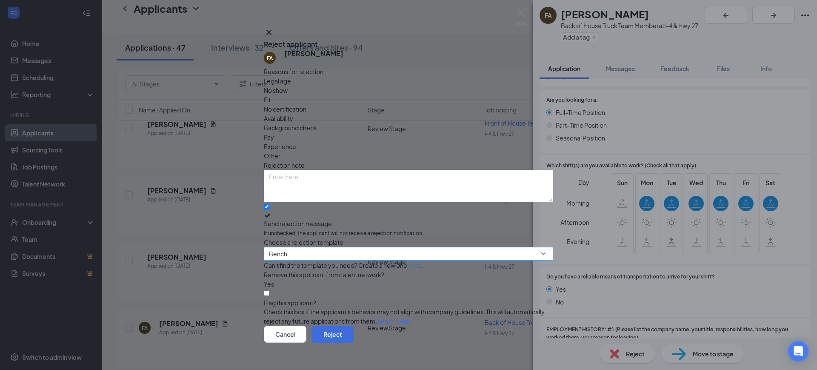
click at [312, 247] on div "Bench" at bounding box center [408, 254] width 289 height 14
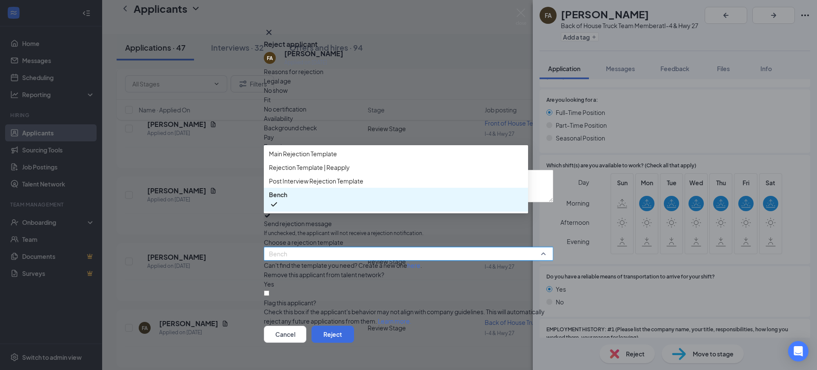
click at [315, 247] on span "Bench" at bounding box center [404, 258] width 271 height 23
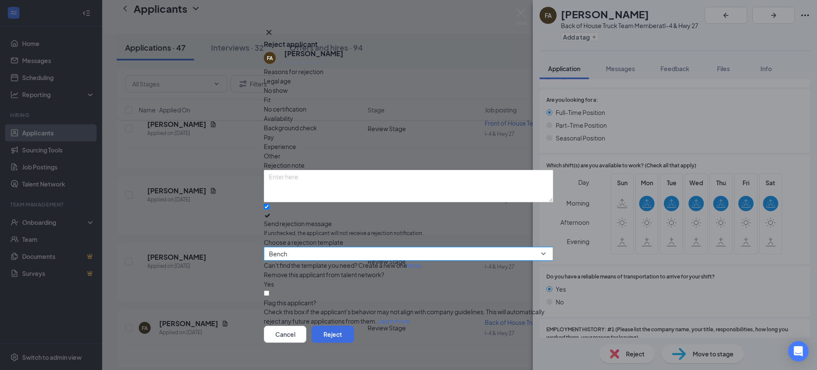
click at [328, 249] on span "Bench" at bounding box center [404, 258] width 271 height 23
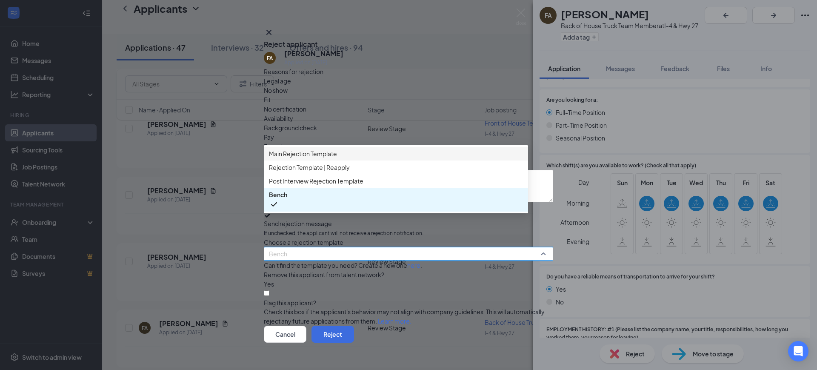
click at [334, 158] on span "Main Rejection Template" at bounding box center [303, 153] width 68 height 9
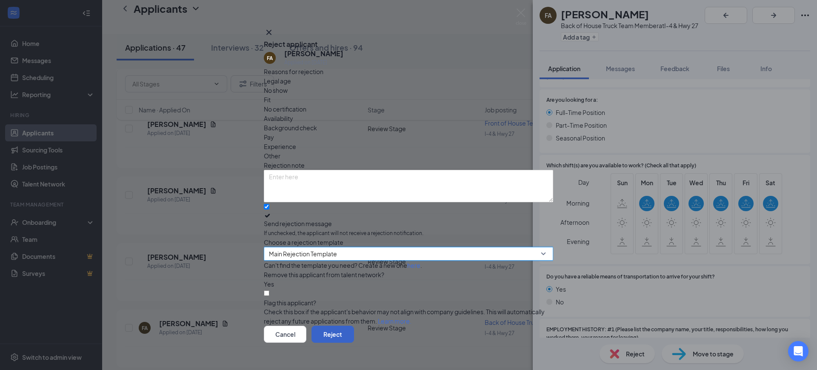
click at [354, 325] on button "Reject" at bounding box center [332, 333] width 43 height 17
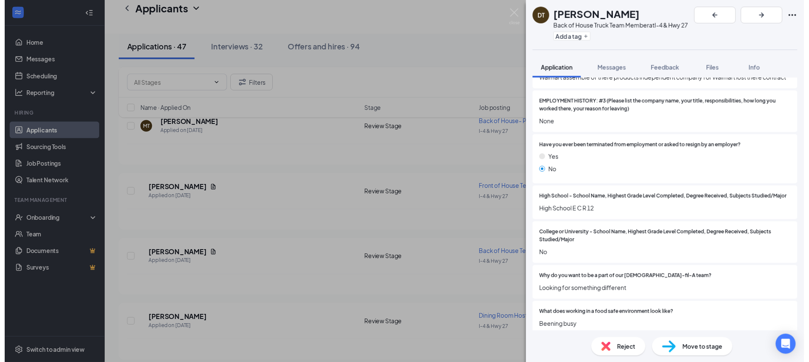
scroll to position [638, 0]
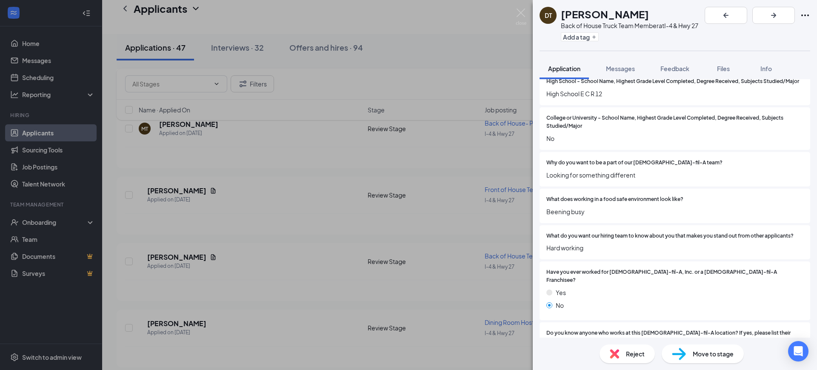
click at [631, 350] on span "Reject" at bounding box center [635, 353] width 19 height 9
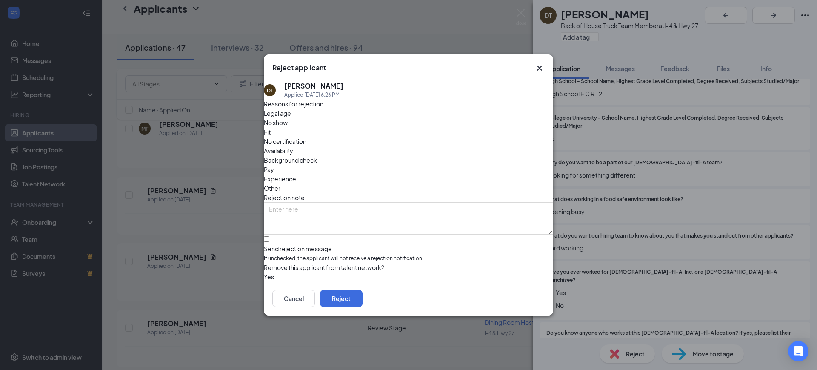
click at [264, 274] on button "button" at bounding box center [264, 276] width 0 height 9
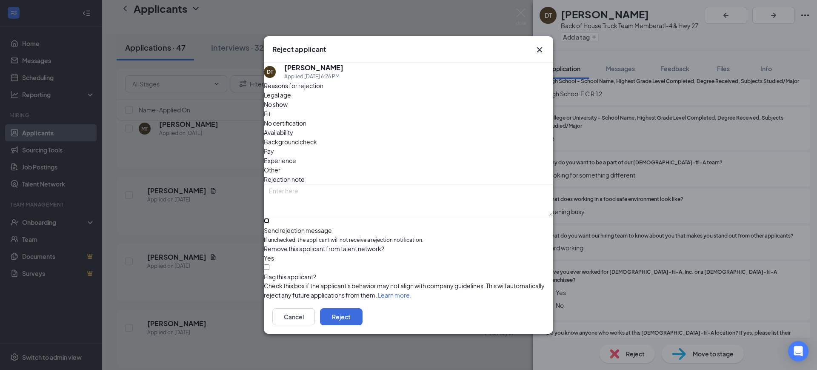
click at [269, 218] on input "Send rejection message If unchecked, the applicant will not receive a rejection…" at bounding box center [267, 221] width 6 height 6
checkbox input "true"
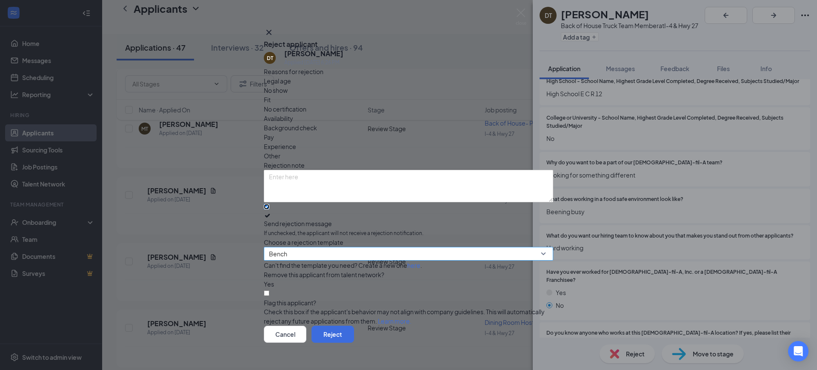
click at [318, 249] on span "Bench" at bounding box center [404, 258] width 271 height 23
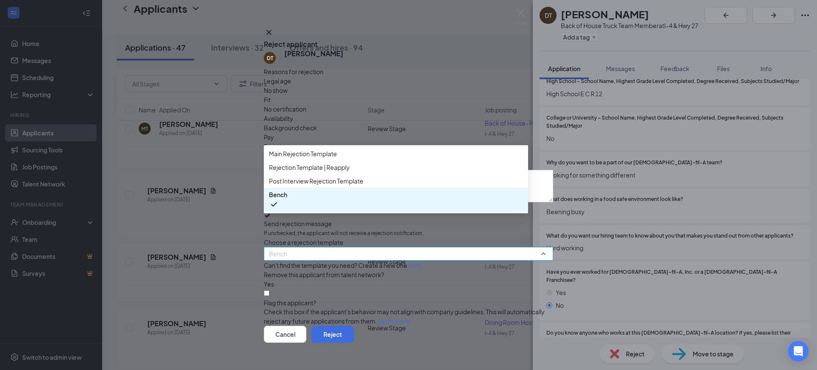
click at [354, 160] on div "Main Rejection Template" at bounding box center [396, 154] width 264 height 14
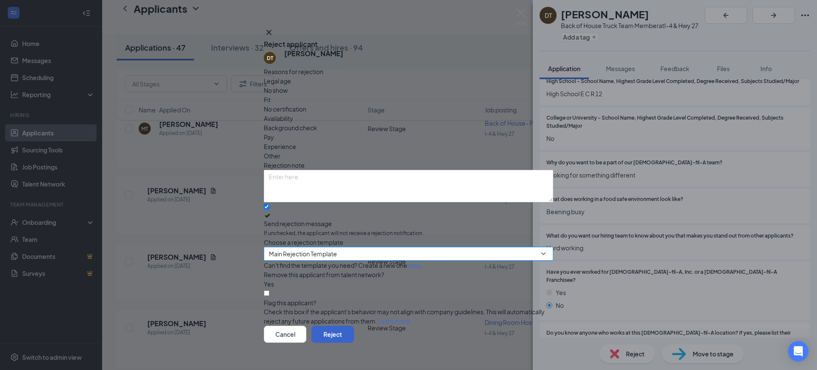
click at [354, 325] on button "Reject" at bounding box center [332, 333] width 43 height 17
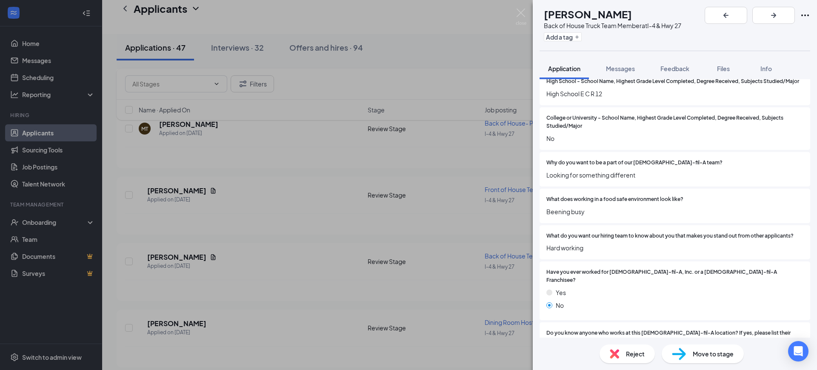
click at [205, 296] on div "DT [PERSON_NAME] Back of House Truck Team Member at I-4 & Hwy 27 Add a tag Appl…" at bounding box center [408, 185] width 817 height 370
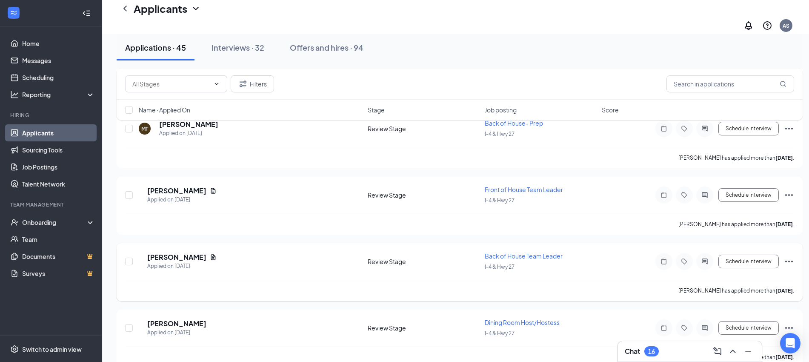
scroll to position [5910, 0]
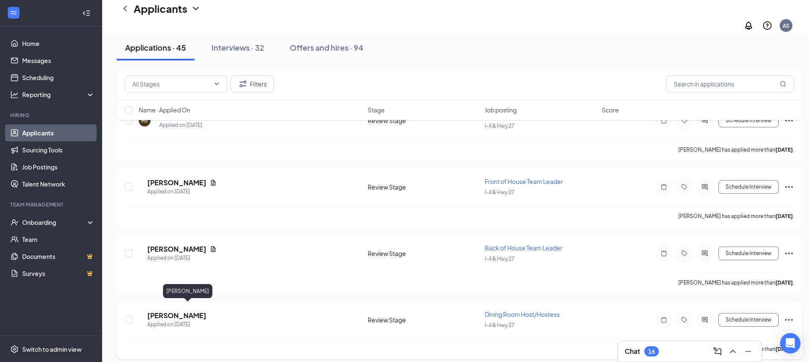
click at [206, 311] on h5 "[PERSON_NAME]" at bounding box center [176, 315] width 59 height 9
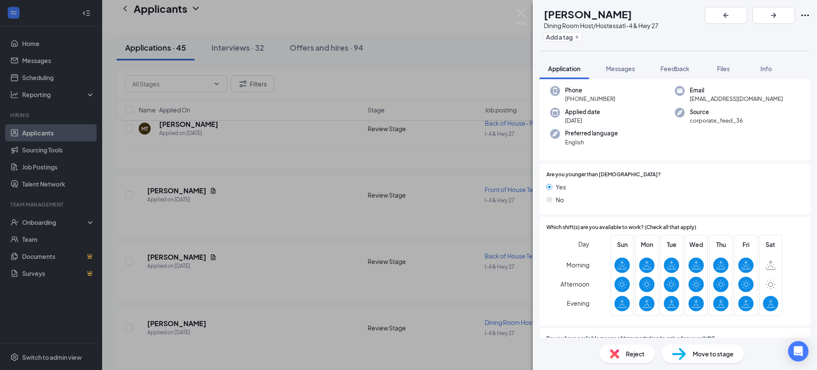
scroll to position [53, 0]
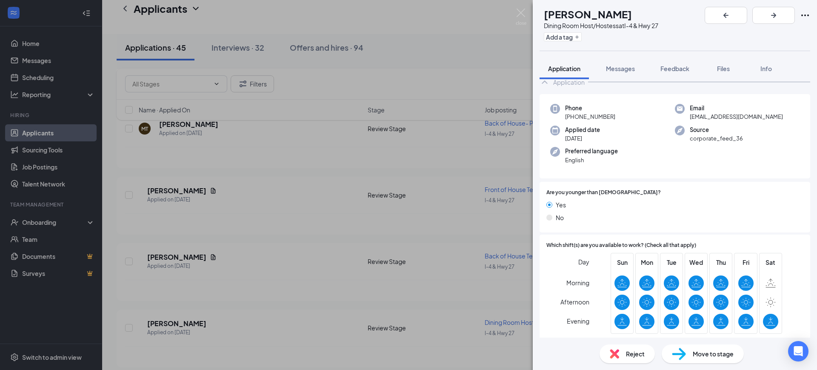
click at [423, 327] on div "AW [PERSON_NAME] Dining Room Host/Hostess at I-4 & Hwy 27 Add a tag Application…" at bounding box center [408, 185] width 817 height 370
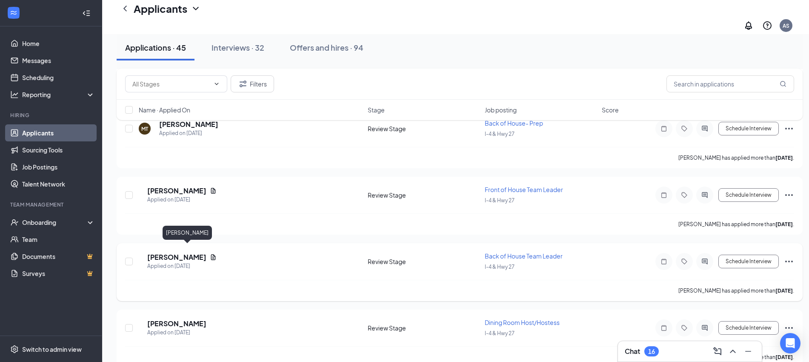
click at [185, 252] on h5 "[PERSON_NAME]" at bounding box center [176, 256] width 59 height 9
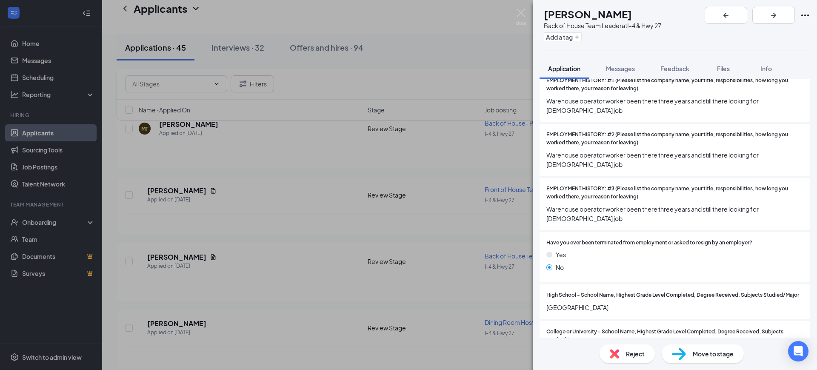
scroll to position [319, 0]
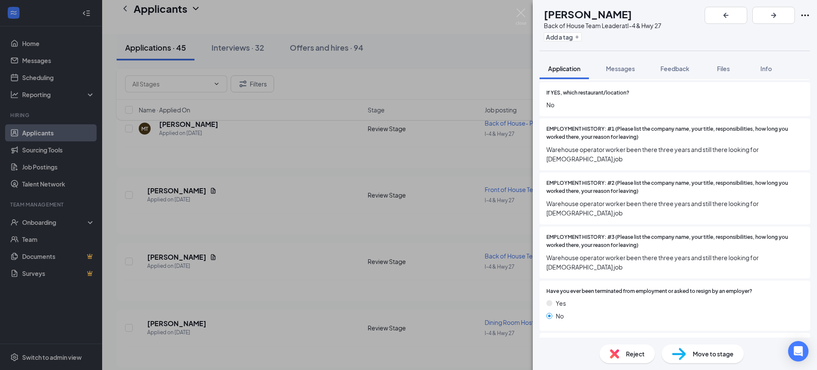
click at [619, 355] on div "Reject" at bounding box center [626, 353] width 55 height 19
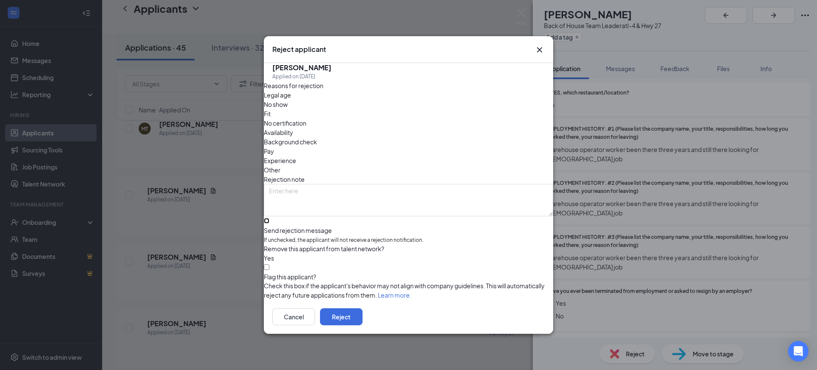
click at [269, 218] on input "Send rejection message If unchecked, the applicant will not receive a rejection…" at bounding box center [267, 221] width 6 height 6
checkbox input "true"
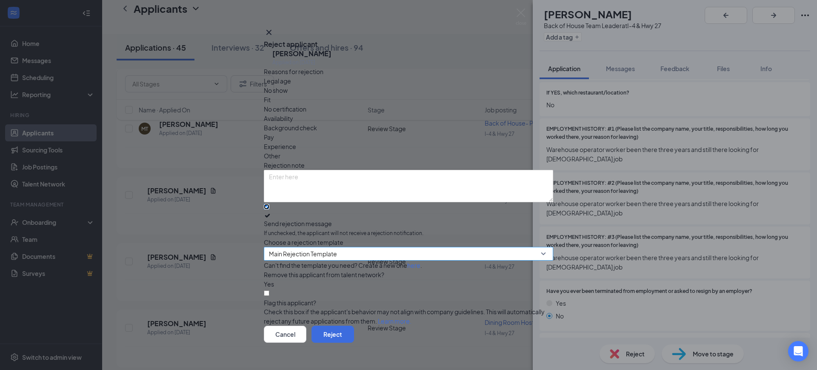
click at [319, 253] on span "Main Rejection Template" at bounding box center [303, 253] width 68 height 13
click at [354, 325] on button "Reject" at bounding box center [332, 333] width 43 height 17
click at [248, 252] on div "LG [PERSON_NAME] Back of House Team Leader at I-4 & Hwy 27 Add a tag Applicatio…" at bounding box center [408, 185] width 817 height 370
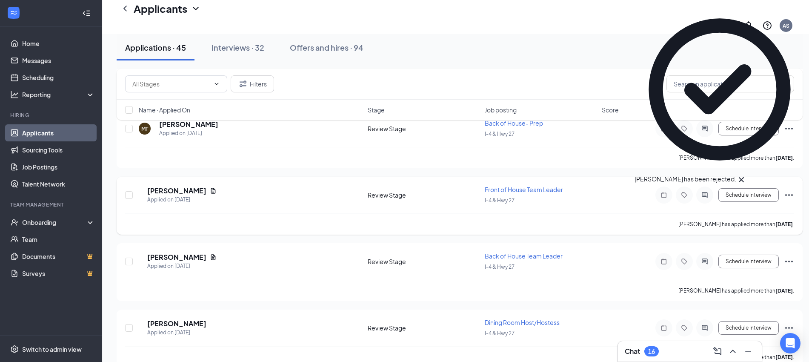
click at [200, 186] on h5 "[PERSON_NAME]" at bounding box center [176, 190] width 59 height 9
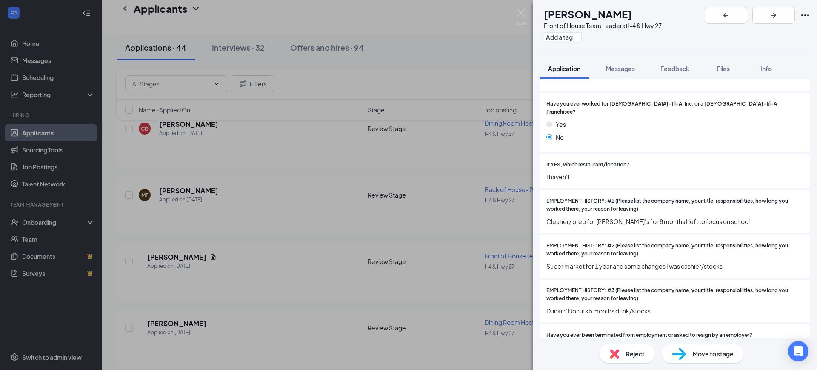
scroll to position [266, 0]
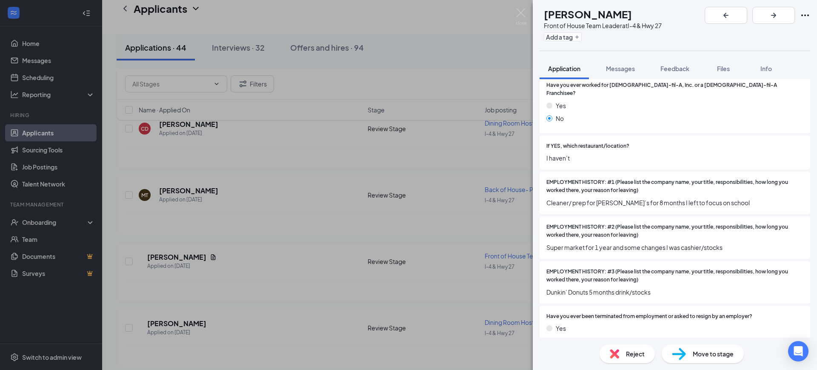
click at [627, 348] on div "Reject" at bounding box center [626, 353] width 55 height 19
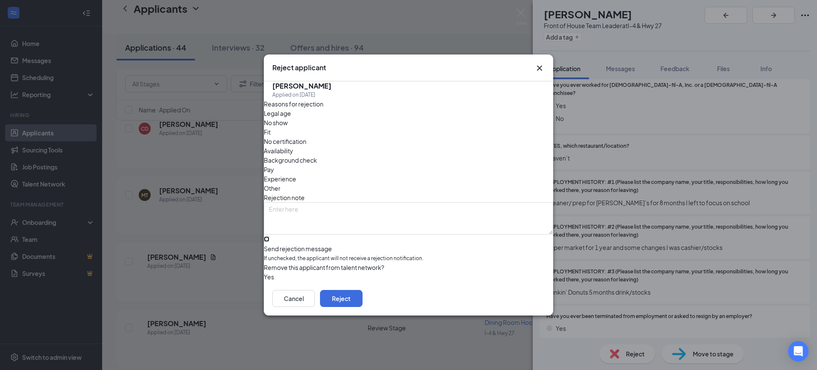
click at [269, 236] on input "Send rejection message If unchecked, the applicant will not receive a rejection…" at bounding box center [267, 239] width 6 height 6
checkbox input "true"
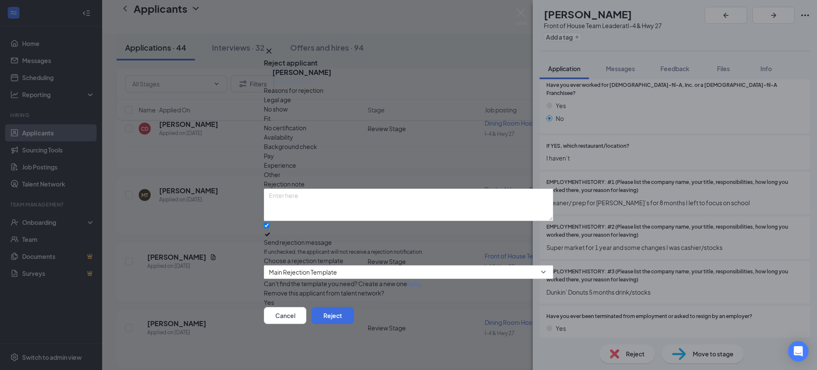
click at [264, 299] on button "button" at bounding box center [264, 301] width 0 height 9
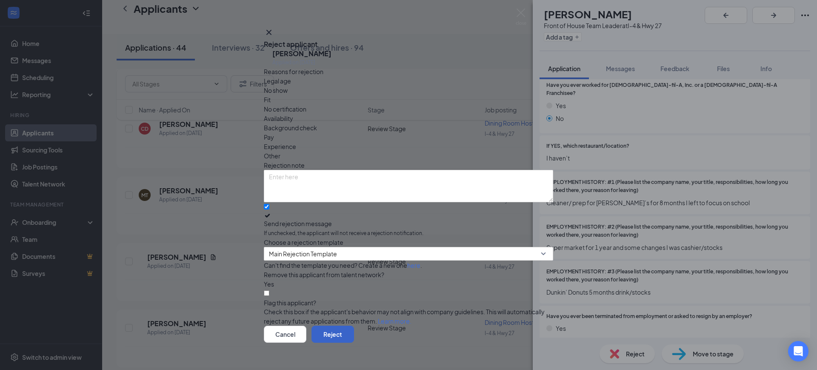
click at [354, 325] on button "Reject" at bounding box center [332, 333] width 43 height 17
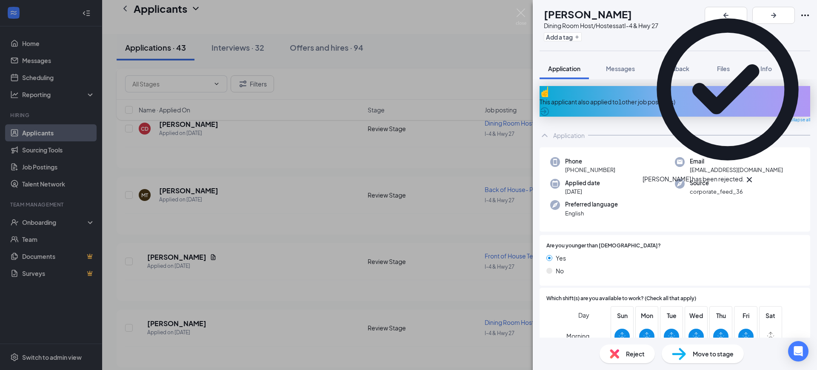
click at [185, 165] on div "AW [PERSON_NAME] Dining Room Host/Hostess at I-4 & Hwy 27 Add a tag Application…" at bounding box center [408, 185] width 817 height 370
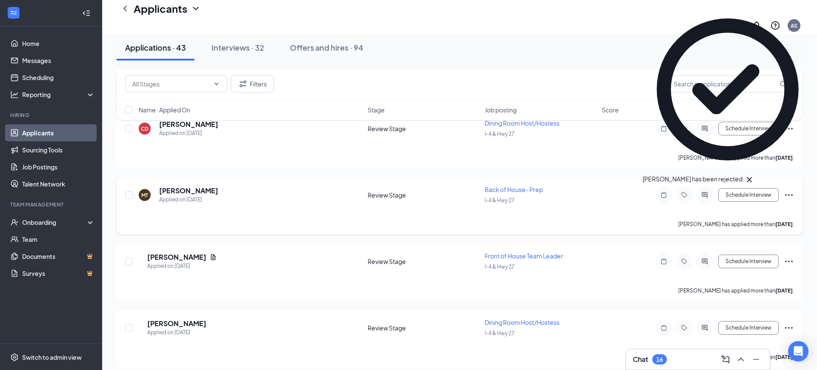
click at [192, 186] on h5 "[PERSON_NAME]" at bounding box center [188, 190] width 59 height 9
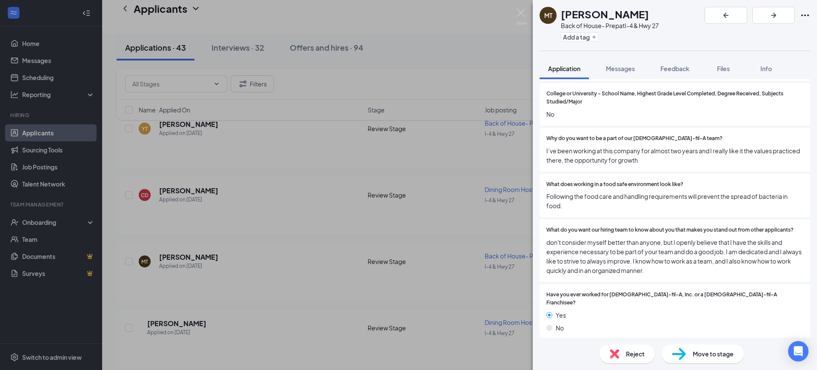
scroll to position [744, 0]
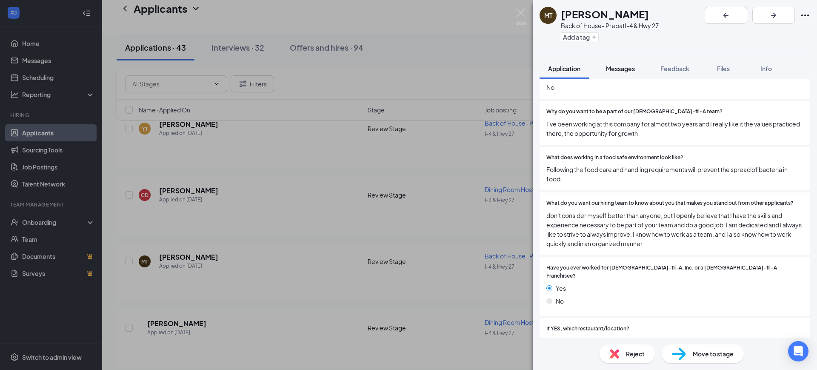
click at [619, 71] on span "Messages" at bounding box center [620, 69] width 29 height 8
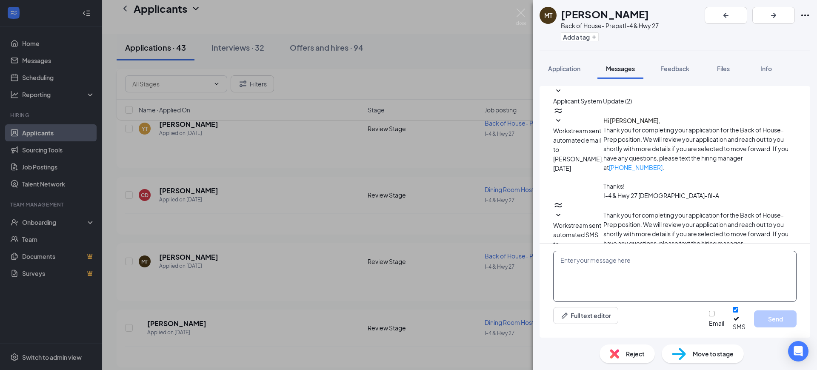
scroll to position [5, 0]
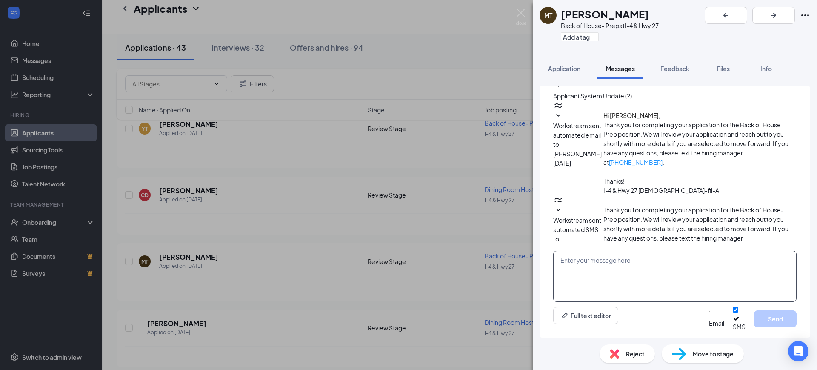
click at [612, 268] on textarea at bounding box center [674, 276] width 243 height 51
click at [666, 263] on textarea "Hi [PERSON_NAME], thank you for reaching out. We will take that into considerat…" at bounding box center [674, 276] width 243 height 51
click at [663, 283] on textarea "Hi [PERSON_NAME], thank you for reaching out. Don't worry we will take that int…" at bounding box center [674, 276] width 243 height 51
click at [614, 271] on textarea "Hi [PERSON_NAME], thank you for reaching out. Don't worry we will take that int…" at bounding box center [674, 276] width 243 height 51
click at [618, 276] on textarea "Hi [PERSON_NAME], thank you for reaching out. Don't worry we will take that int…" at bounding box center [674, 276] width 243 height 51
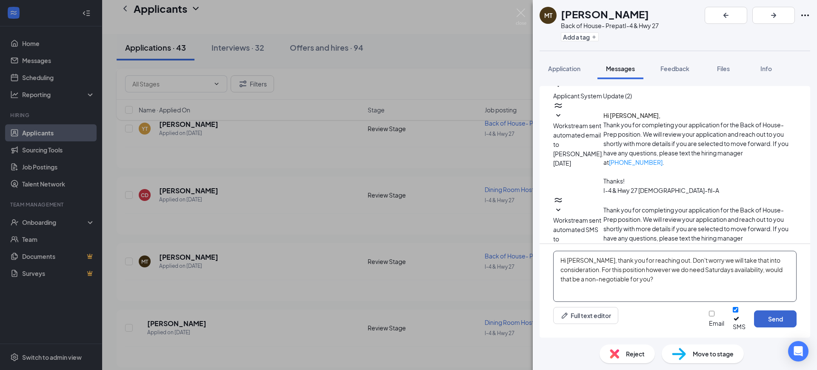
type textarea "Hi [PERSON_NAME], thank you for reaching out. Don't worry we will take that int…"
click at [773, 320] on button "Send" at bounding box center [775, 318] width 43 height 17
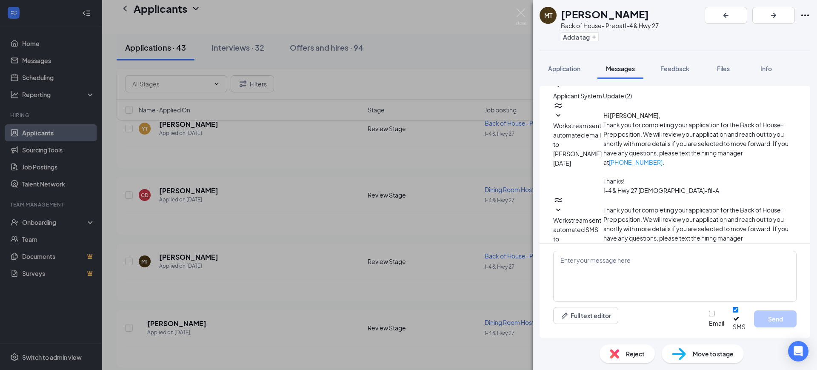
scroll to position [79, 0]
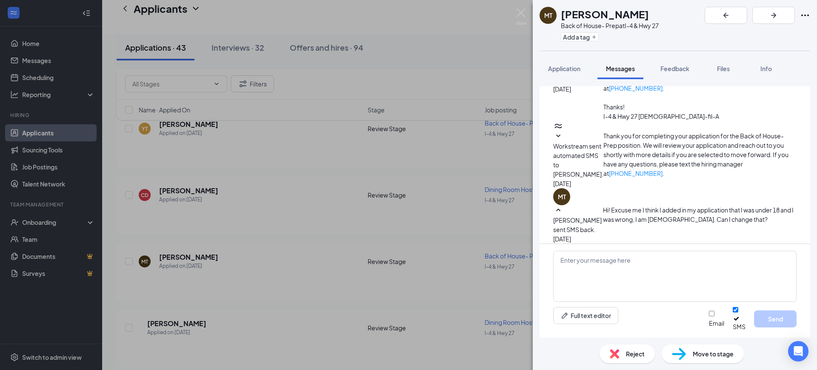
click at [152, 189] on div "MT [PERSON_NAME] Back of House- Prep at I-4 & Hwy 27 Add a tag Application Mess…" at bounding box center [408, 185] width 817 height 370
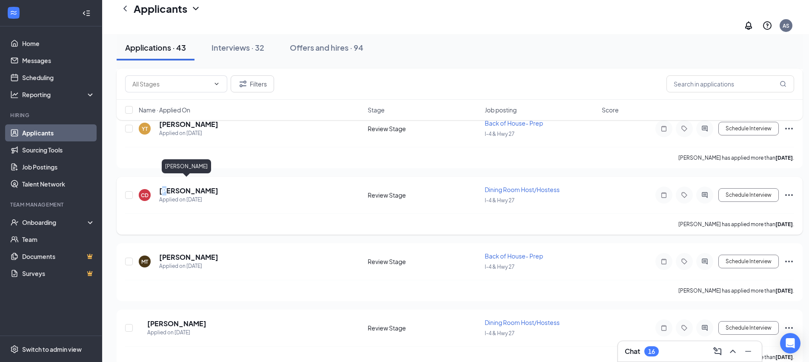
click at [166, 186] on h5 "[PERSON_NAME]" at bounding box center [188, 190] width 59 height 9
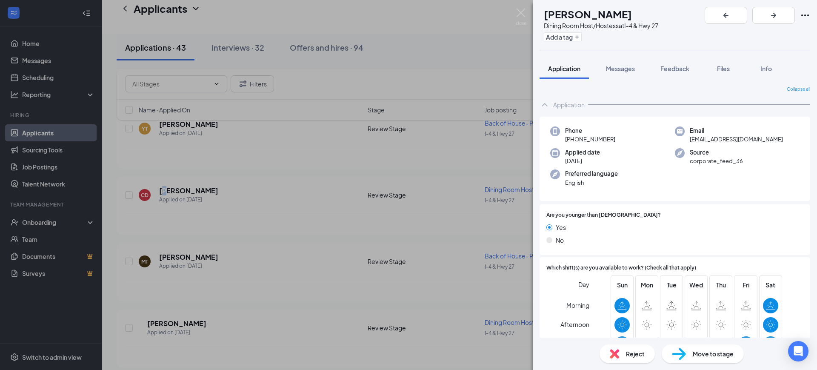
scroll to position [160, 0]
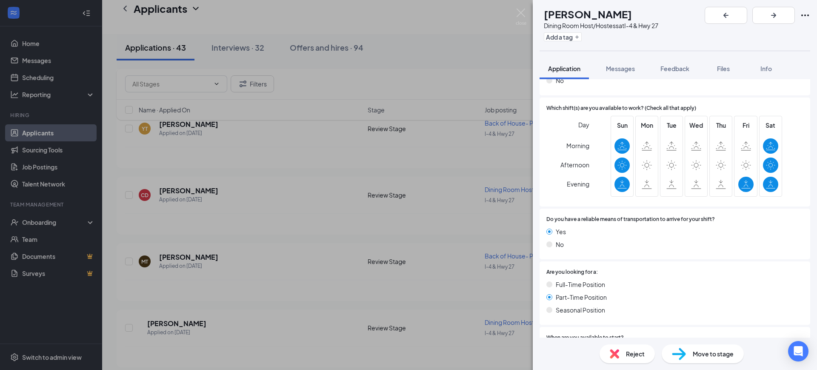
click at [615, 359] on div "Reject" at bounding box center [626, 353] width 55 height 19
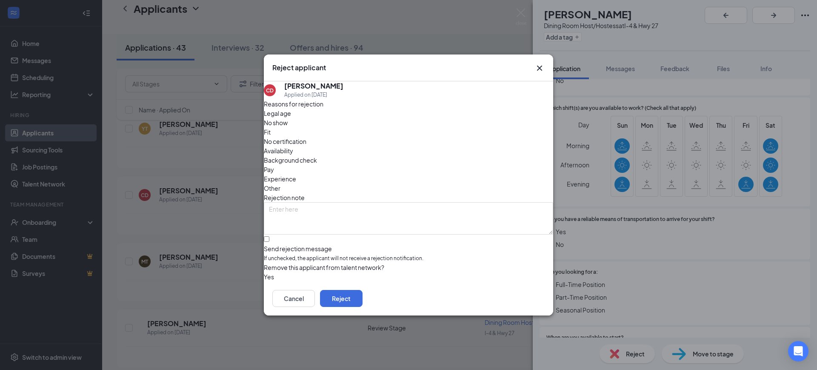
click at [264, 274] on button "button" at bounding box center [264, 276] width 0 height 9
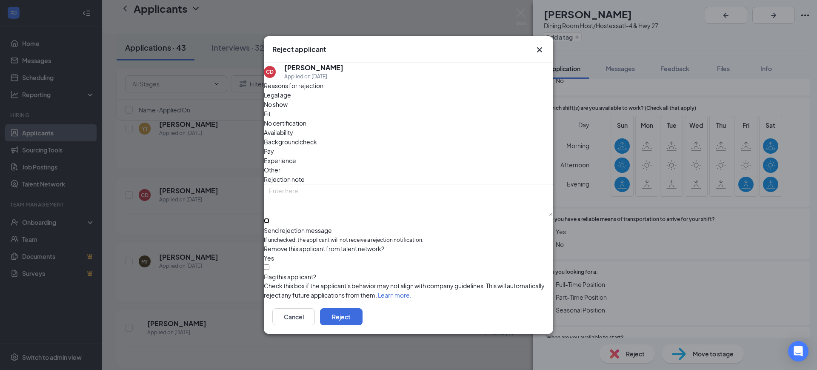
click at [269, 218] on input "Send rejection message If unchecked, the applicant will not receive a rejection…" at bounding box center [267, 221] width 6 height 6
checkbox input "true"
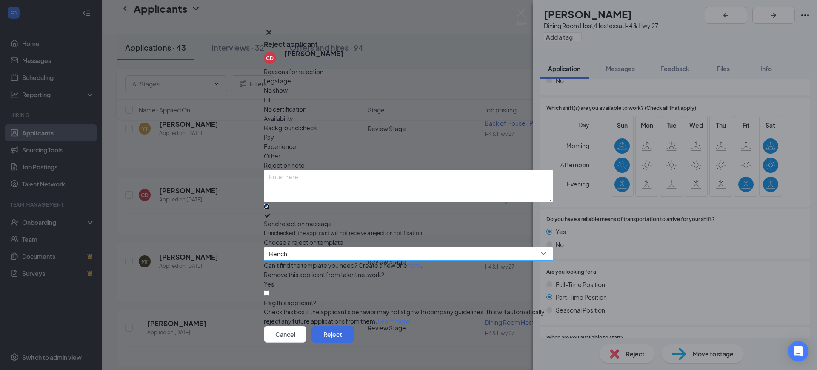
click at [319, 249] on span "Bench" at bounding box center [404, 258] width 271 height 23
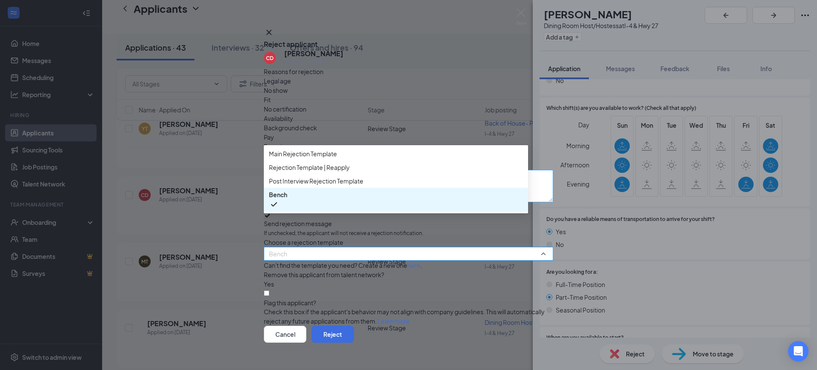
click at [338, 160] on div "Main Rejection Template" at bounding box center [396, 154] width 264 height 14
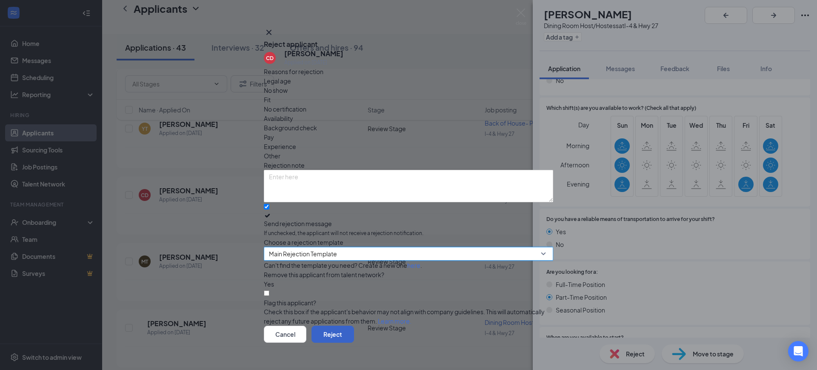
click at [354, 325] on button "Reject" at bounding box center [332, 333] width 43 height 17
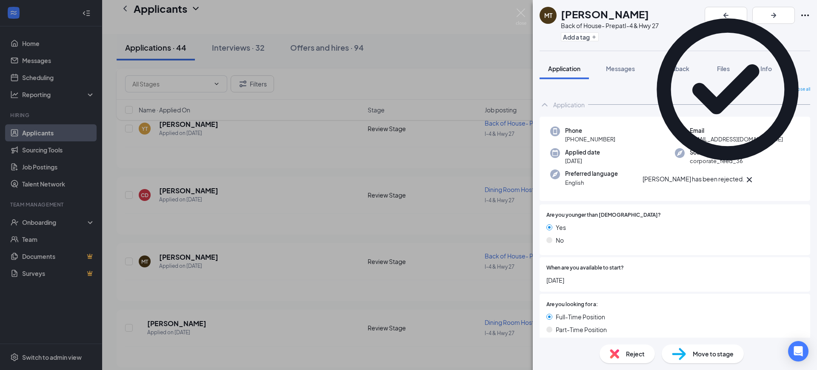
click at [222, 127] on div "MT [PERSON_NAME] Back of House- Prep at I-4 & Hwy 27 Add a tag Application Mess…" at bounding box center [408, 185] width 817 height 370
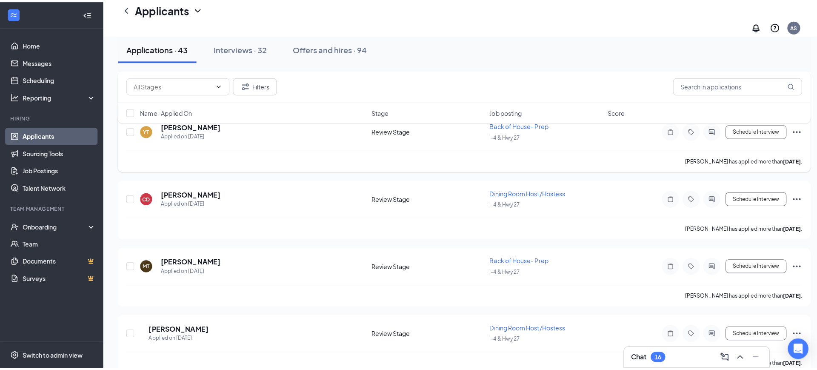
scroll to position [5450, 0]
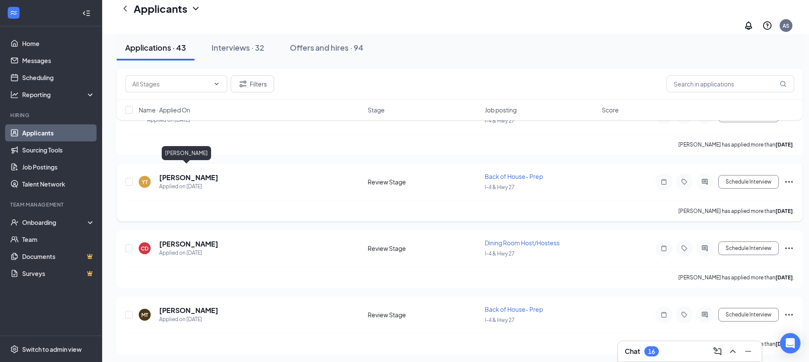
click at [190, 173] on h5 "[PERSON_NAME]" at bounding box center [188, 177] width 59 height 9
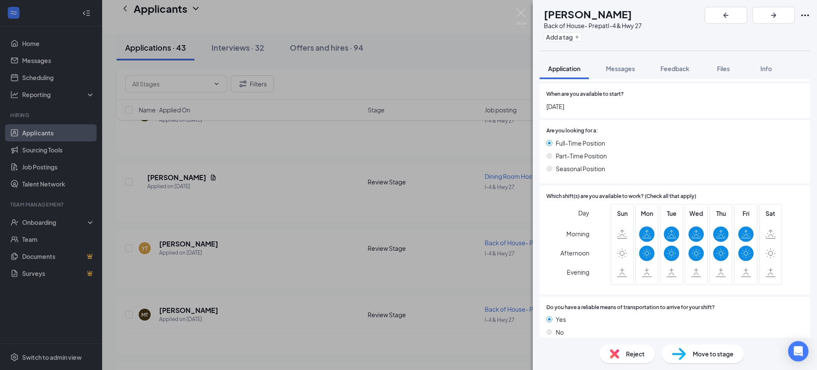
scroll to position [319, 0]
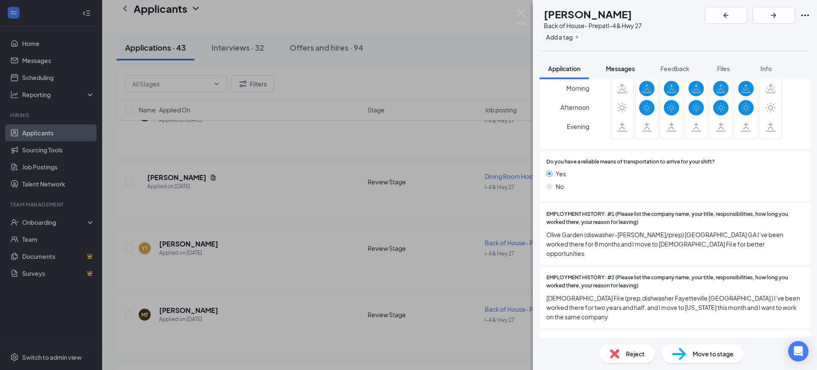
click at [608, 71] on span "Messages" at bounding box center [620, 69] width 29 height 8
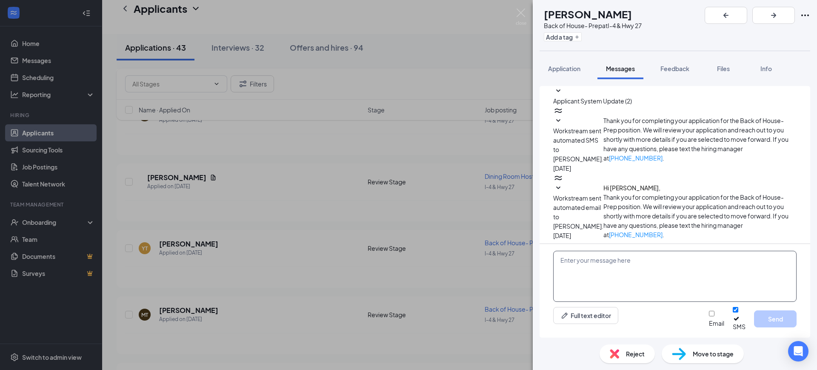
click at [611, 273] on textarea at bounding box center [674, 276] width 243 height 51
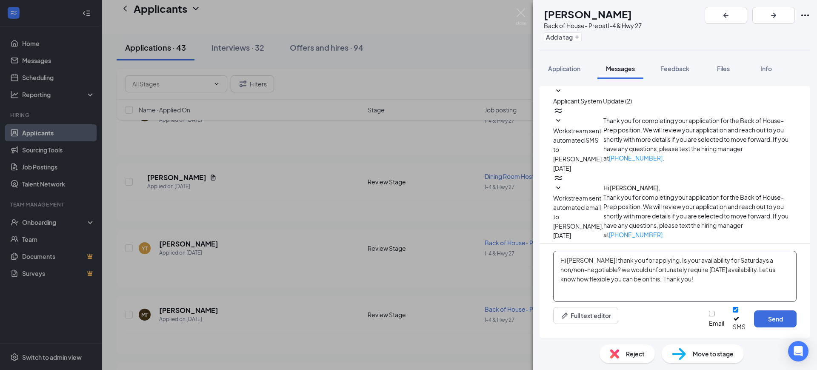
click at [758, 265] on textarea "Hi [PERSON_NAME]! thank you for applying. Is your availability for Saturdays a …" at bounding box center [674, 276] width 243 height 51
type textarea "Hi [PERSON_NAME]! thank you for applying. Is your availability for Saturdays a …"
click at [768, 319] on button "Send" at bounding box center [775, 318] width 43 height 17
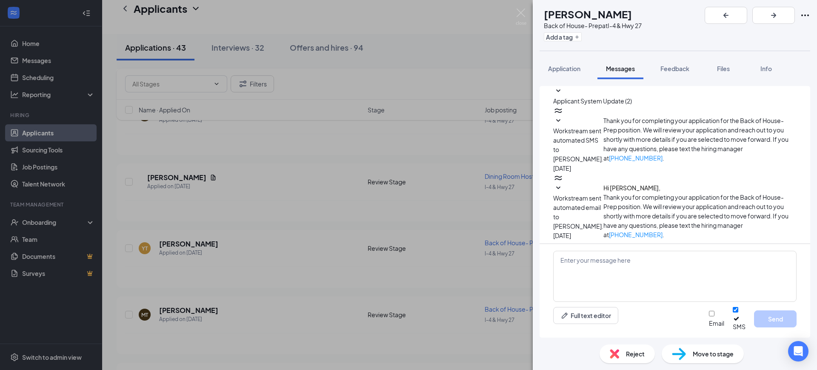
scroll to position [14, 0]
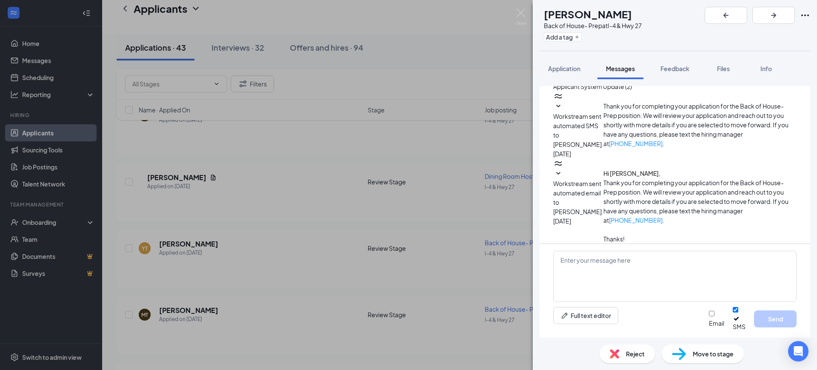
click at [417, 124] on div "YT [PERSON_NAME] Back of House- Prep at I-4 & Hwy 27 Add a tag Application Mess…" at bounding box center [408, 185] width 817 height 370
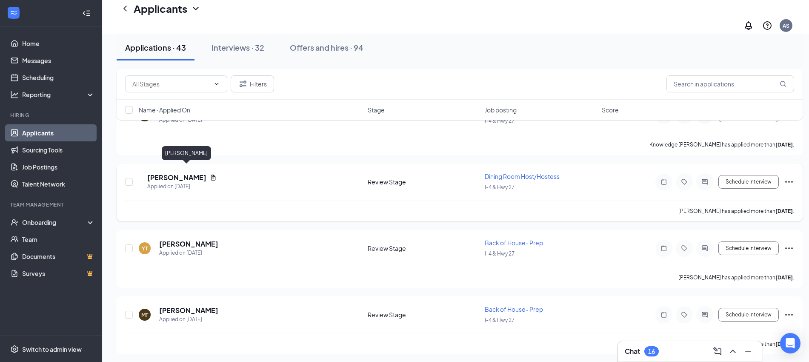
click at [193, 173] on h5 "[PERSON_NAME]" at bounding box center [176, 177] width 59 height 9
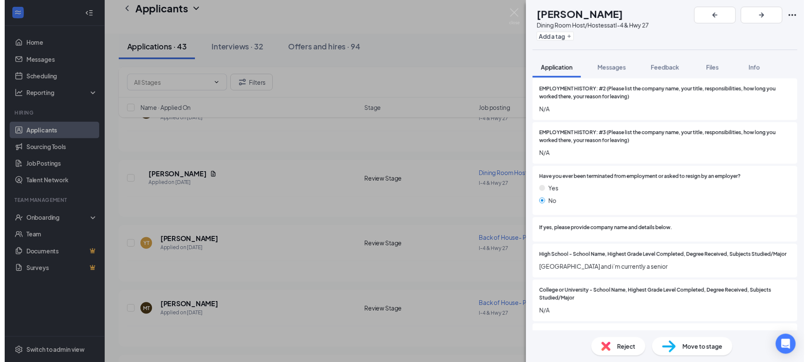
scroll to position [532, 0]
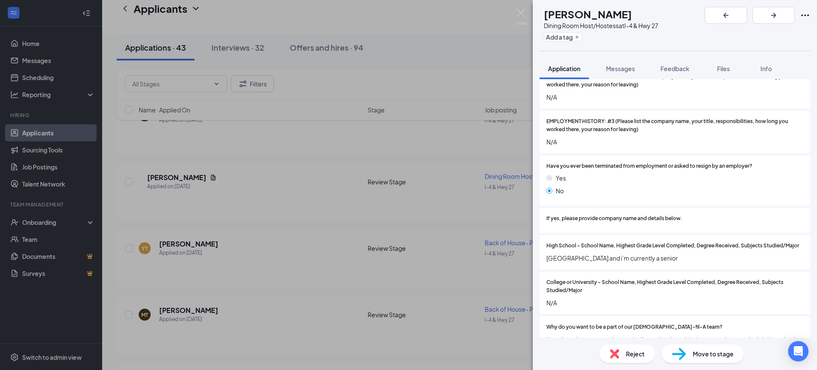
click at [615, 351] on img at bounding box center [614, 353] width 9 height 9
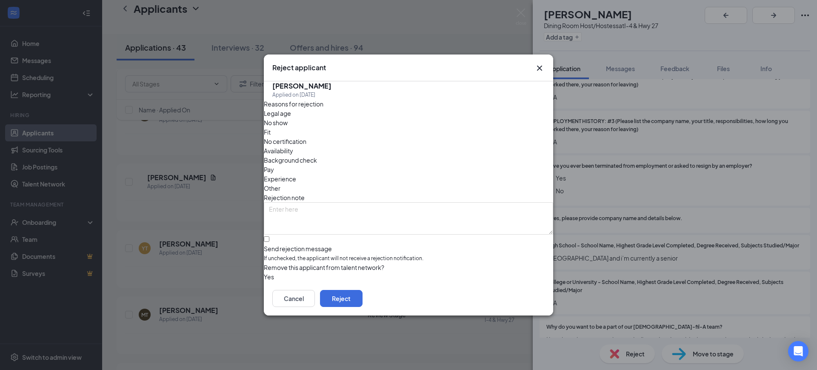
click at [264, 272] on button "button" at bounding box center [264, 276] width 0 height 9
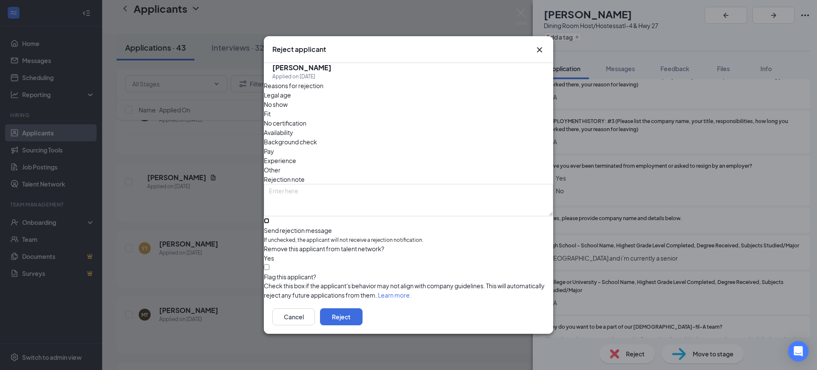
click at [269, 218] on input "Send rejection message If unchecked, the applicant will not receive a rejection…" at bounding box center [267, 221] width 6 height 6
checkbox input "true"
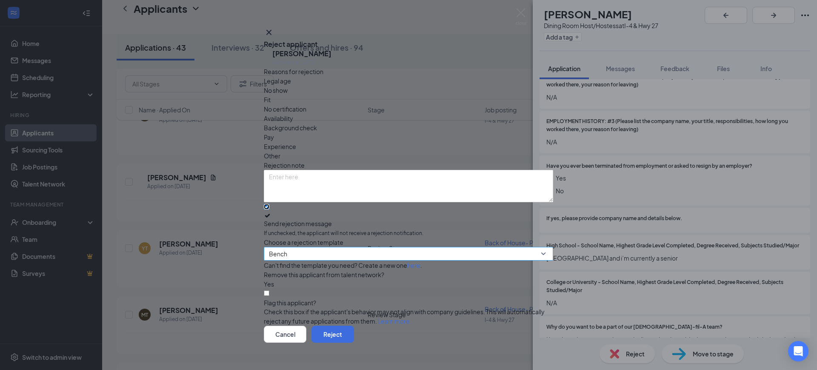
click at [304, 247] on span "Bench" at bounding box center [404, 258] width 271 height 23
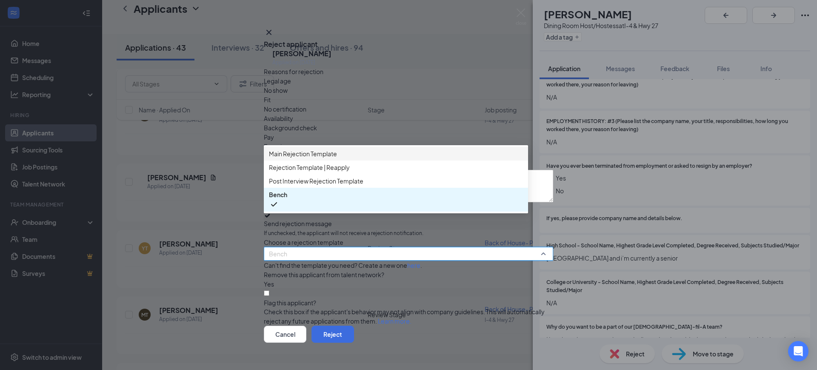
click at [327, 158] on span "Main Rejection Template" at bounding box center [303, 153] width 68 height 9
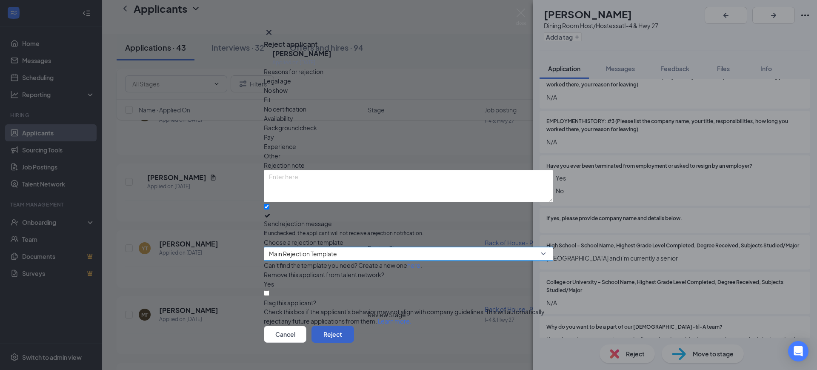
click at [354, 325] on button "Reject" at bounding box center [332, 333] width 43 height 17
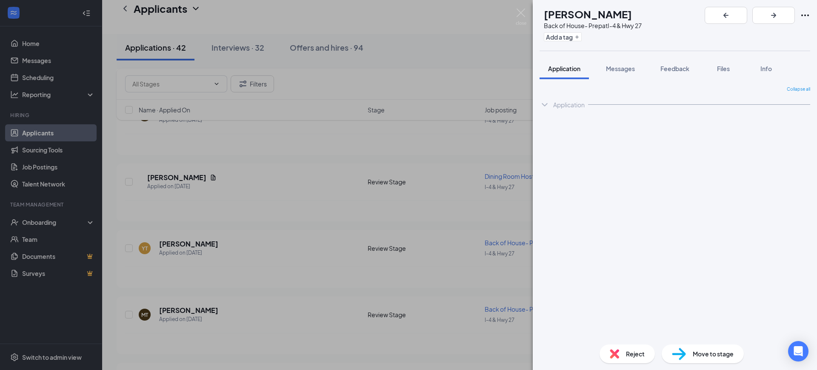
click at [186, 261] on div "YT [PERSON_NAME] Back of House- Prep at I-4 & Hwy 27 Add a tag Application Mess…" at bounding box center [408, 185] width 817 height 370
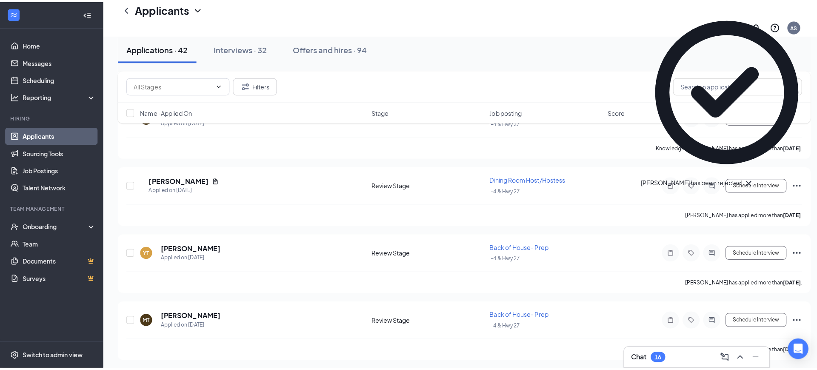
scroll to position [5344, 0]
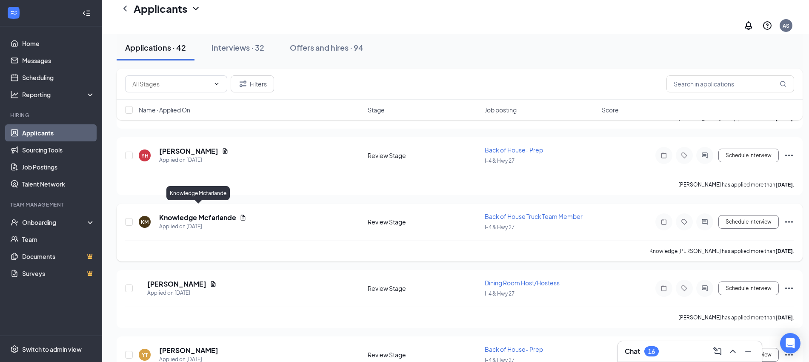
click at [234, 213] on h5 "Knowledge Mcfarlande" at bounding box center [197, 217] width 77 height 9
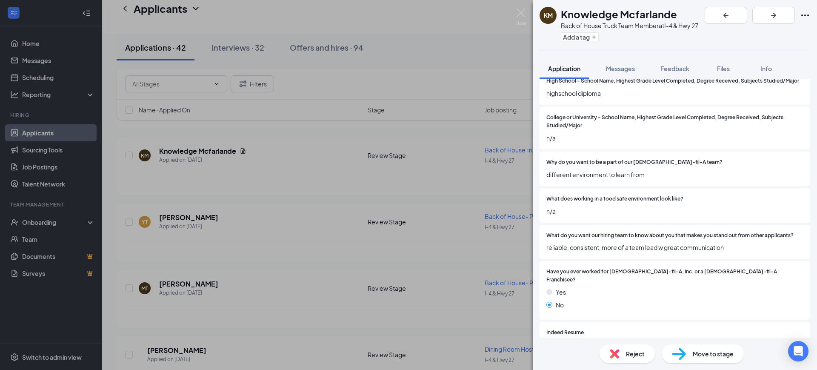
scroll to position [725, 0]
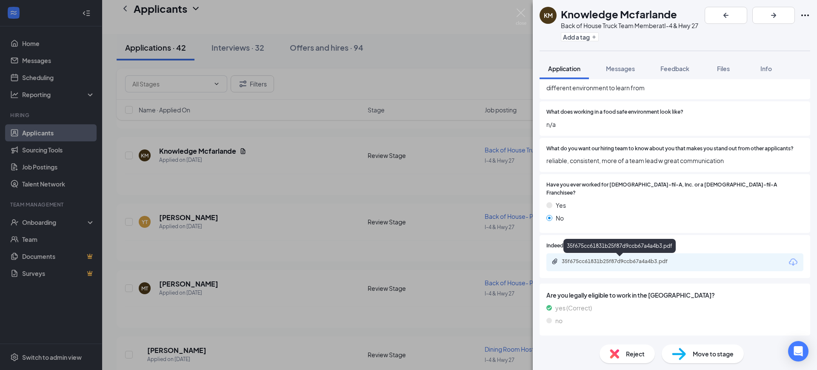
click at [608, 256] on div "35f675cc61831b25f87d9ccb67a4a4b3.pdf" at bounding box center [674, 262] width 257 height 18
click at [612, 263] on div "35f675cc61831b25f87d9ccb67a4a4b3.pdf" at bounding box center [620, 261] width 119 height 7
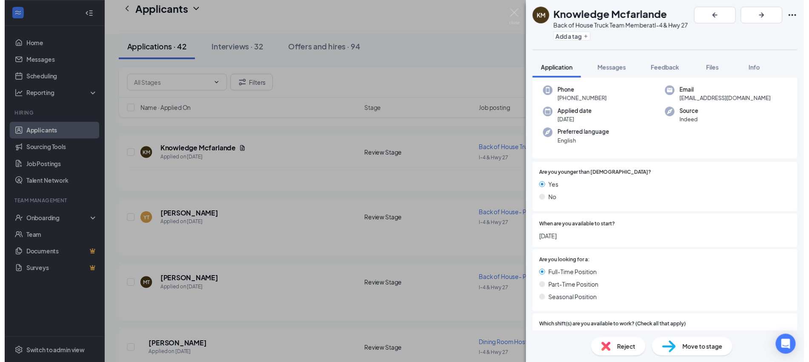
scroll to position [213, 0]
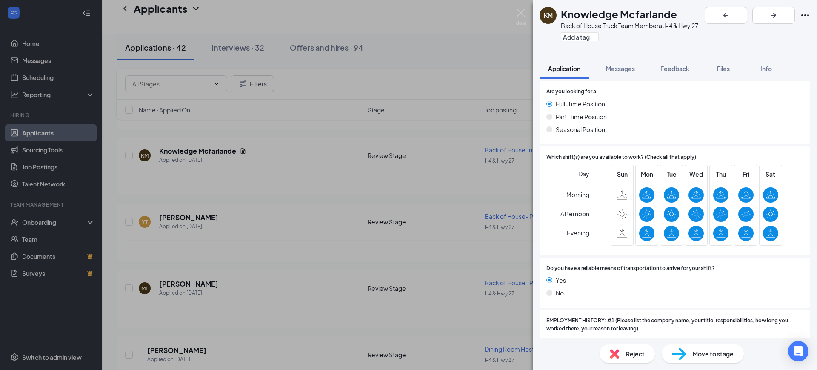
click at [714, 352] on span "Move to stage" at bounding box center [712, 353] width 41 height 9
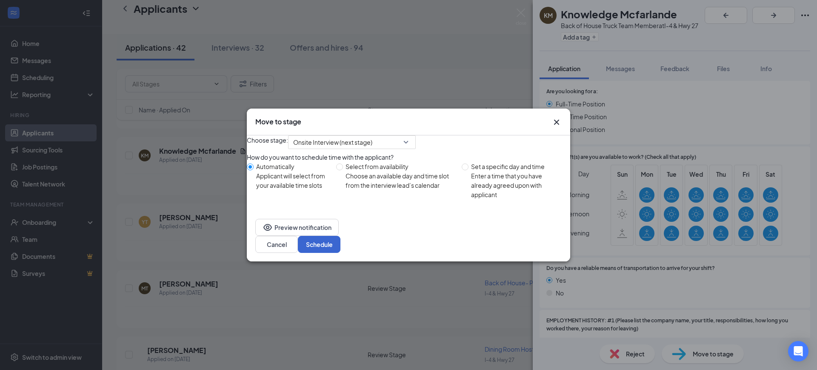
click at [547, 210] on div "Choose stage: Onsite Interview (next stage) How do you want to schedule time wi…" at bounding box center [408, 172] width 323 height 75
click at [340, 251] on button "Schedule" at bounding box center [319, 244] width 43 height 17
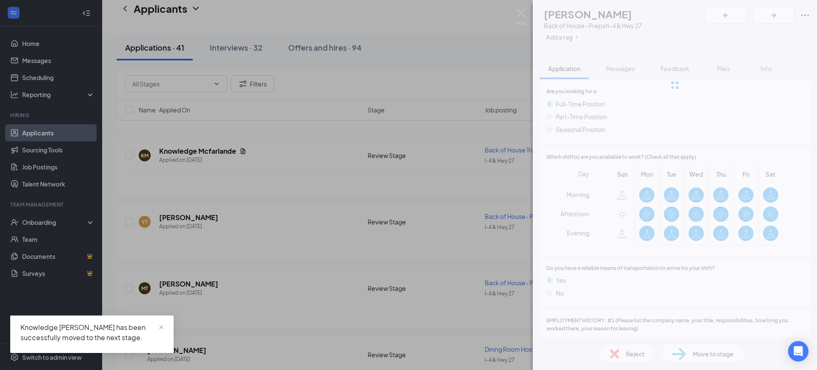
click at [352, 203] on div "YT [PERSON_NAME] Back of House- Prep at I-4 & Hwy 27 Add a tag Application Mess…" at bounding box center [408, 185] width 817 height 370
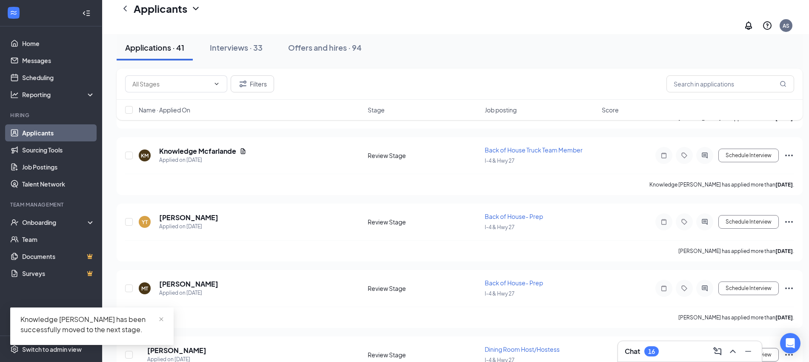
click at [648, 357] on div "Chat 16" at bounding box center [689, 351] width 130 height 14
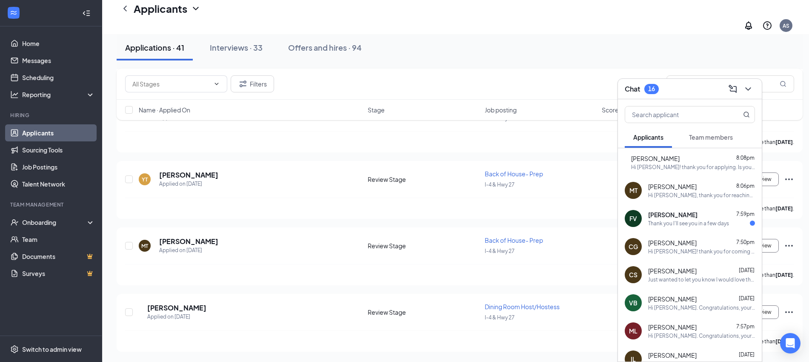
scroll to position [5246, 0]
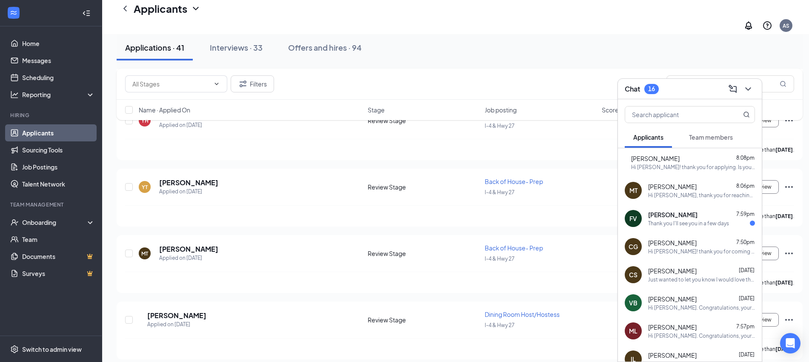
click at [735, 147] on button "Team members" at bounding box center [710, 136] width 61 height 21
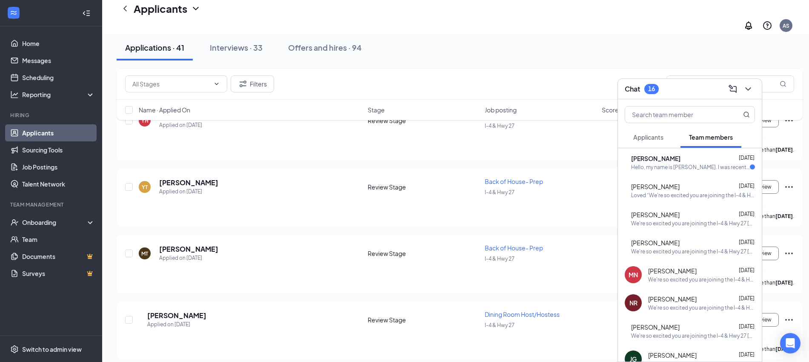
click at [708, 162] on div "[PERSON_NAME] [DATE] Hello, my name is [PERSON_NAME]. I was recently hired and …" at bounding box center [693, 162] width 124 height 17
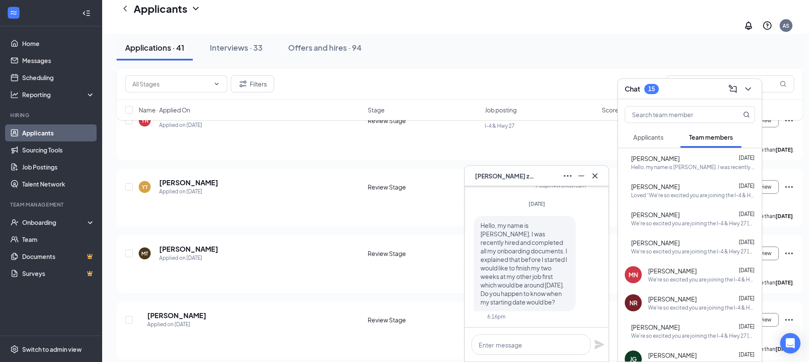
scroll to position [-53, 0]
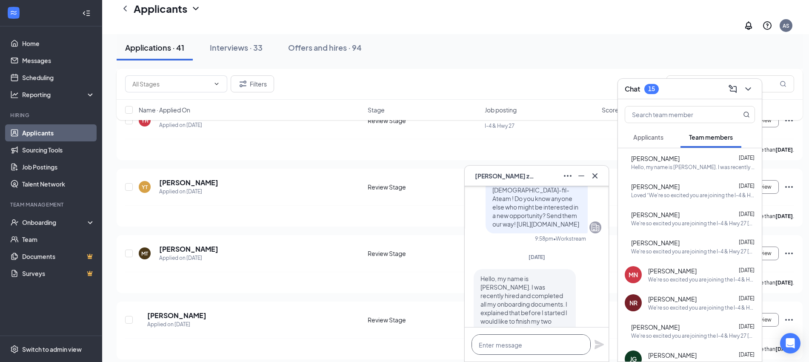
click at [527, 343] on textarea at bounding box center [530, 344] width 119 height 20
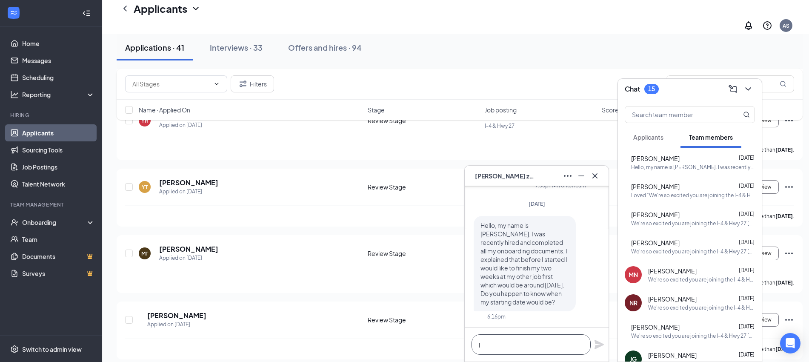
scroll to position [0, 0]
click at [479, 343] on textarea "It would be around [DATE] or 9th" at bounding box center [530, 344] width 119 height 20
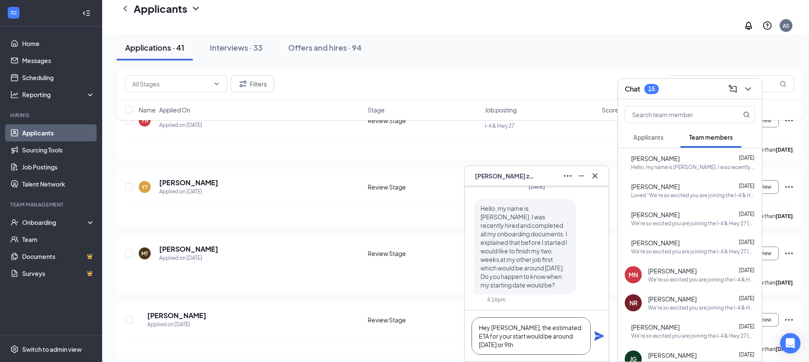
click at [552, 348] on textarea "Hey [PERSON_NAME], the estimated ETA for your start would be around [DATE] or 9…" at bounding box center [530, 335] width 119 height 37
type textarea "Hey [PERSON_NAME], the estimated ETA for your start would be around [DATE] or 9…"
drag, startPoint x: 597, startPoint y: 337, endPoint x: 755, endPoint y: 80, distance: 300.9
click at [597, 336] on icon "Plane" at bounding box center [598, 335] width 9 height 9
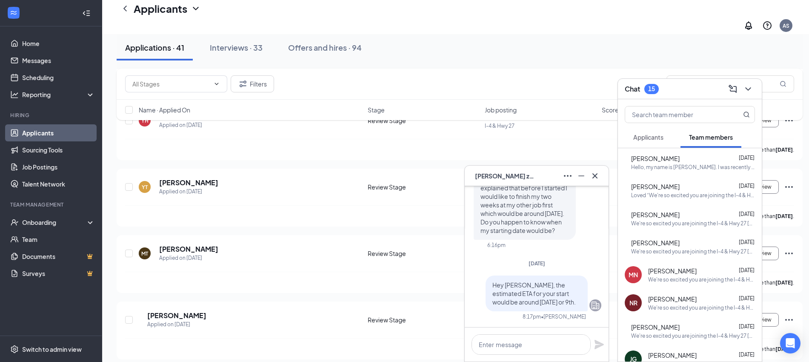
scroll to position [0, 0]
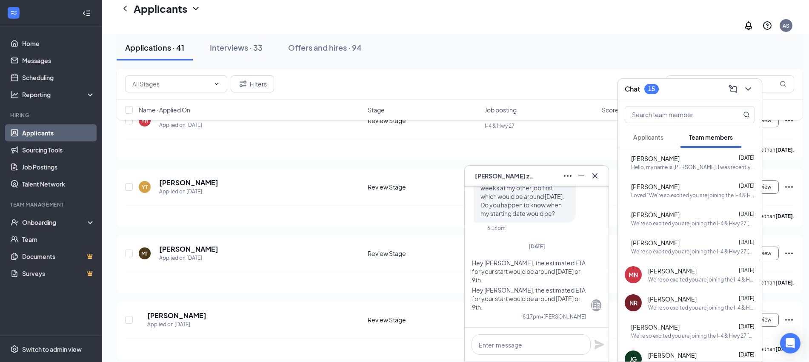
click at [667, 136] on button "Applicants" at bounding box center [647, 136] width 47 height 21
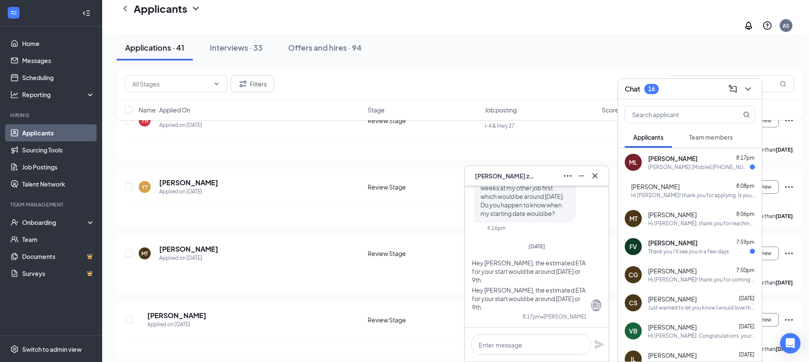
click at [672, 173] on div "ML [PERSON_NAME] 8:17pm [PERSON_NAME] [Mobile] [PHONE_NUMBER]" at bounding box center [690, 162] width 144 height 28
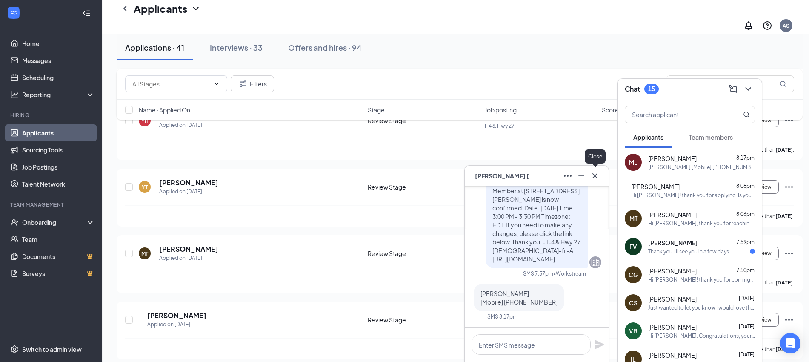
click at [599, 177] on icon "Cross" at bounding box center [595, 176] width 10 height 10
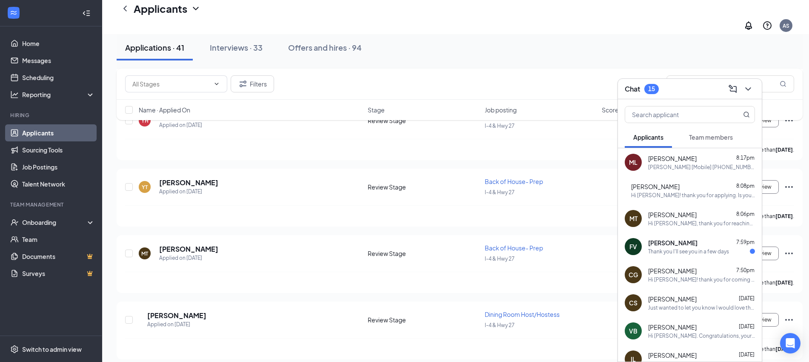
click at [681, 245] on div "[PERSON_NAME] 7:59pm" at bounding box center [701, 242] width 107 height 9
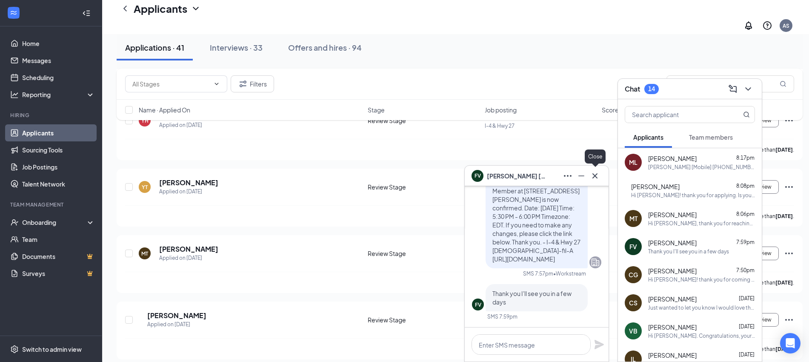
click at [593, 174] on icon "Cross" at bounding box center [595, 176] width 10 height 10
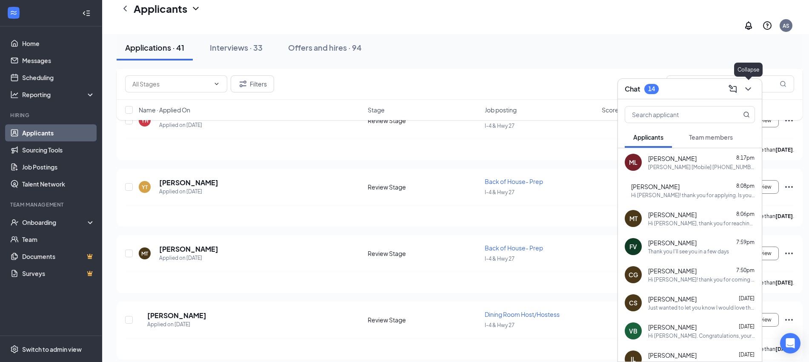
click at [750, 82] on div at bounding box center [746, 89] width 15 height 14
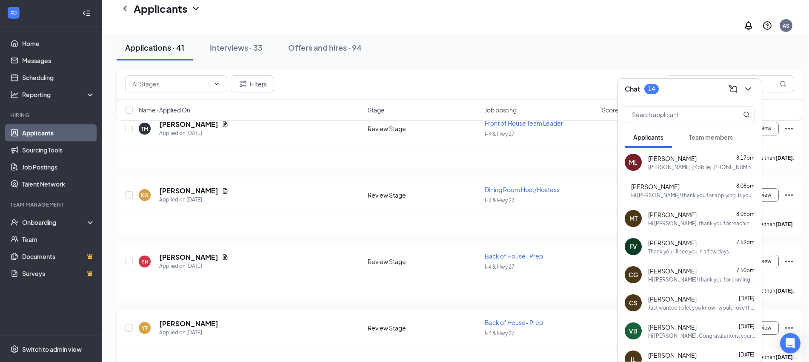
scroll to position [5086, 0]
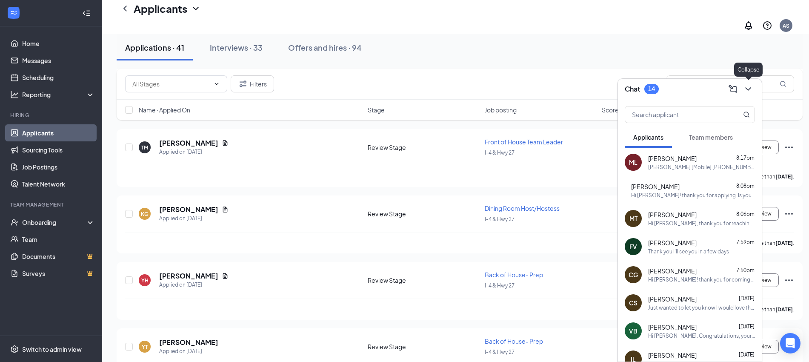
click at [751, 84] on icon "ChevronDown" at bounding box center [748, 89] width 10 height 10
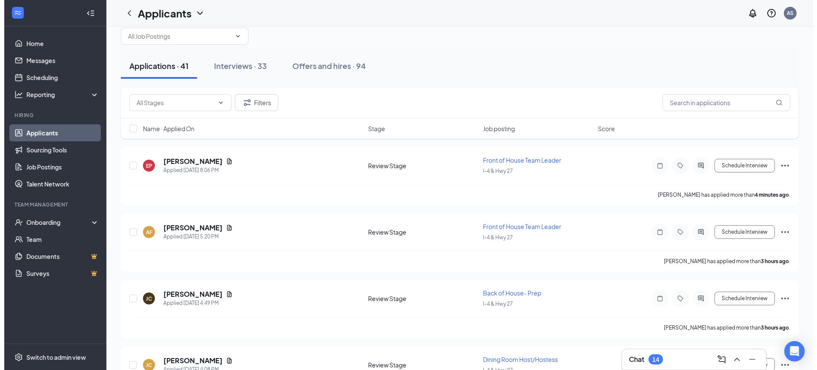
scroll to position [0, 0]
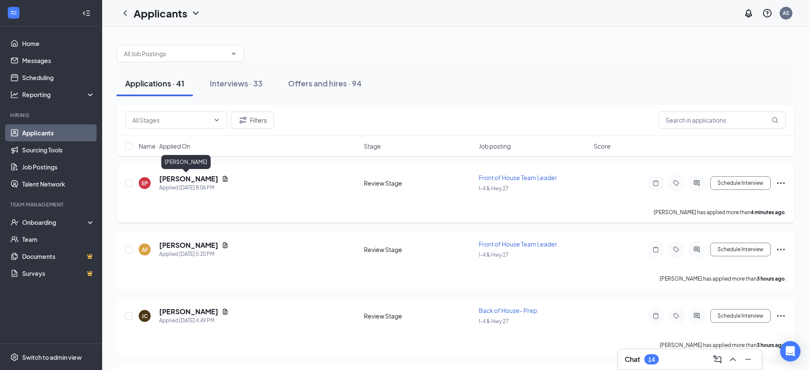
click at [183, 180] on h5 "[PERSON_NAME]" at bounding box center [188, 178] width 59 height 9
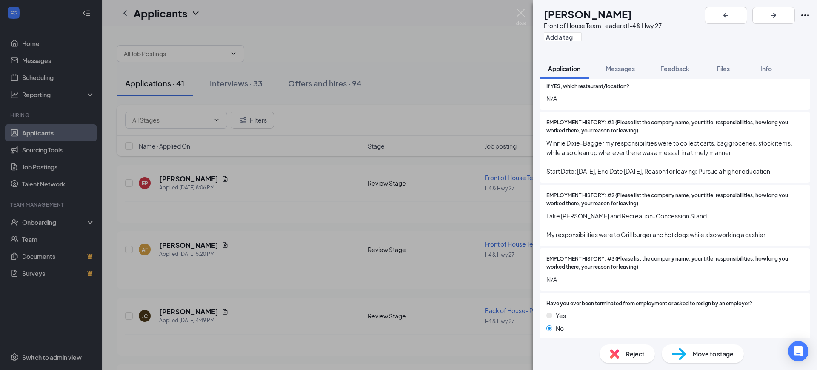
scroll to position [319, 0]
